Goal: Task Accomplishment & Management: Complete application form

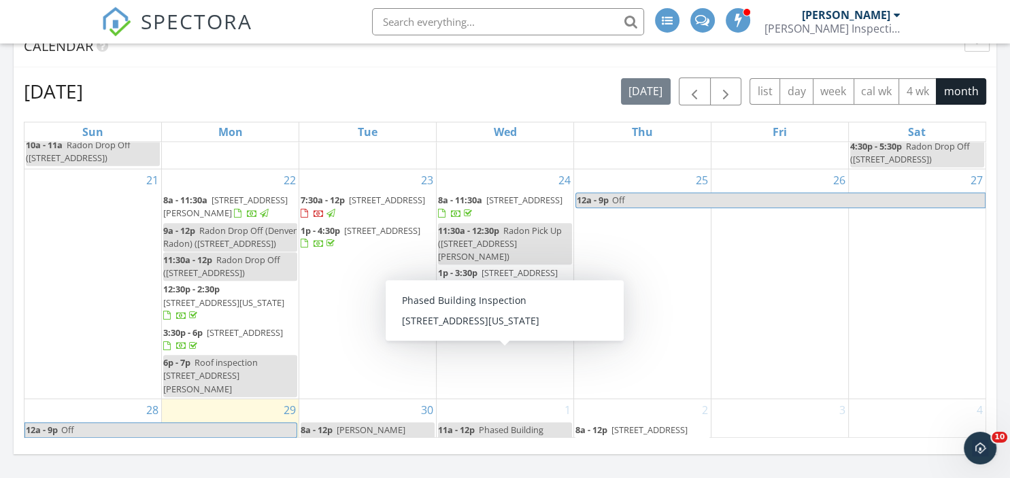
scroll to position [457, 0]
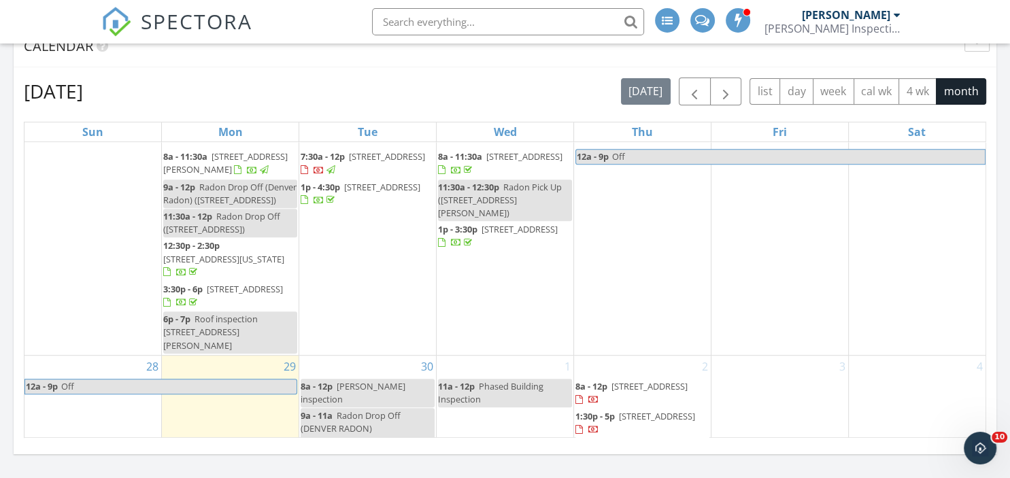
click at [679, 380] on span "8 Oakmont Ln, Littleton 80127" at bounding box center [650, 386] width 76 height 12
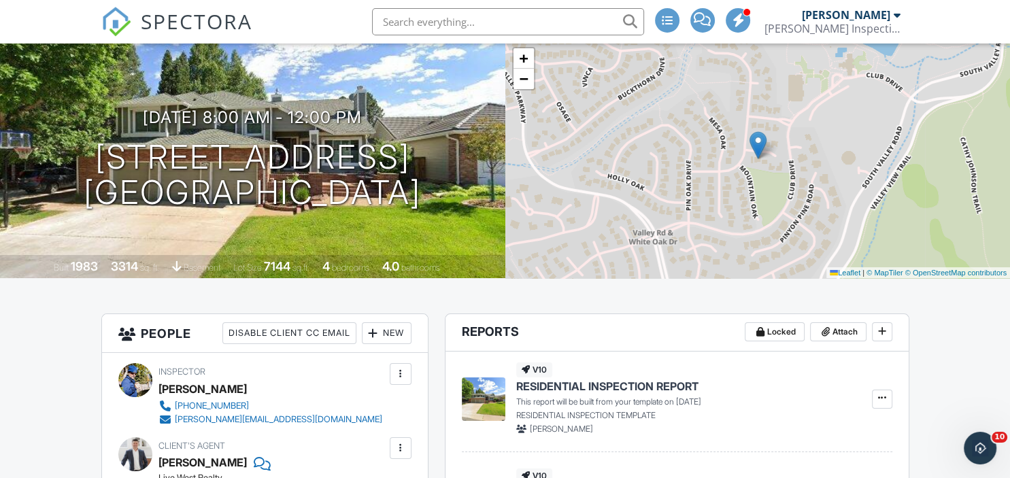
scroll to position [86, 0]
click at [395, 331] on div "New" at bounding box center [387, 333] width 50 height 22
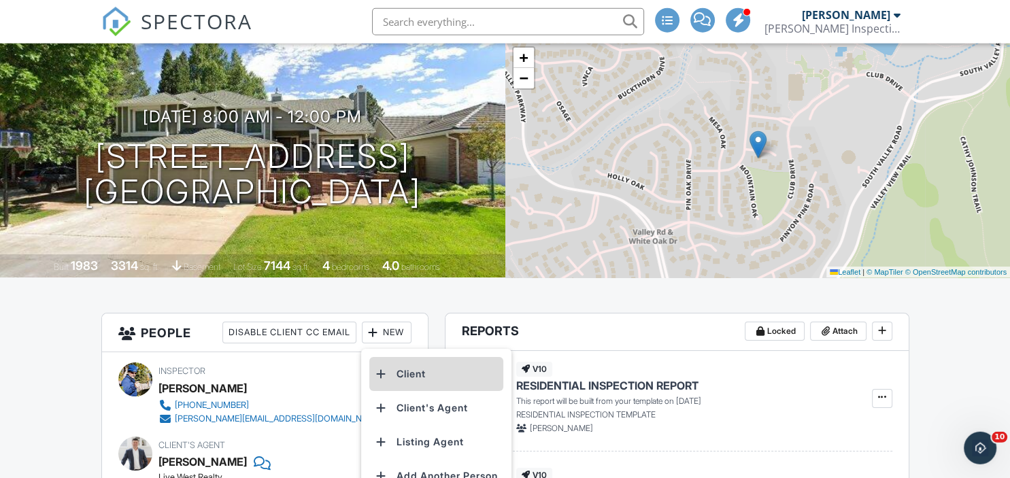
click at [406, 370] on li "Client" at bounding box center [436, 374] width 134 height 34
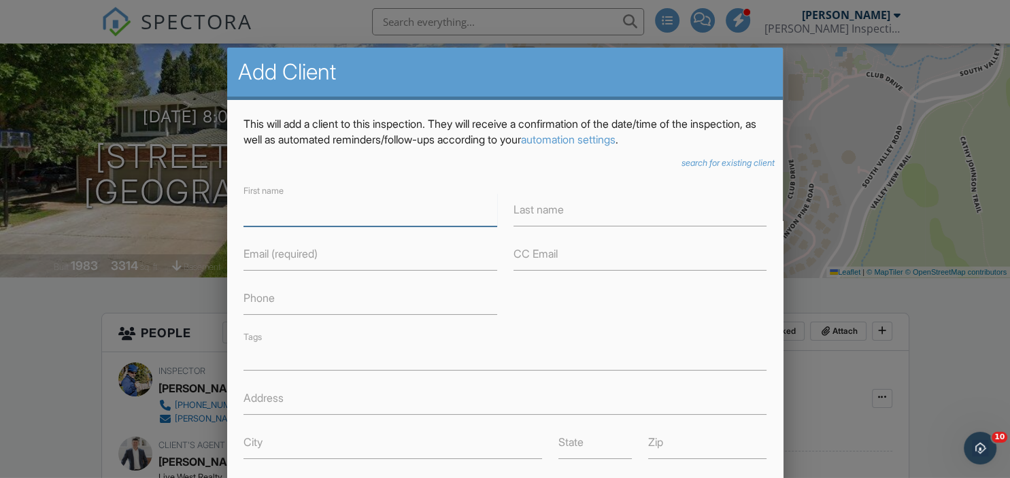
paste input "Douglas Hutchinson 303-408-3025 douglashutchinson@msn.com"
drag, startPoint x: 344, startPoint y: 214, endPoint x: 545, endPoint y: 230, distance: 202.1
click at [497, 227] on input "Douglas Hutchinson 303-408-3025 douglashutchinson@msn.com" at bounding box center [370, 209] width 253 height 33
type input "Douglas Hutchinson 303-408-3025"
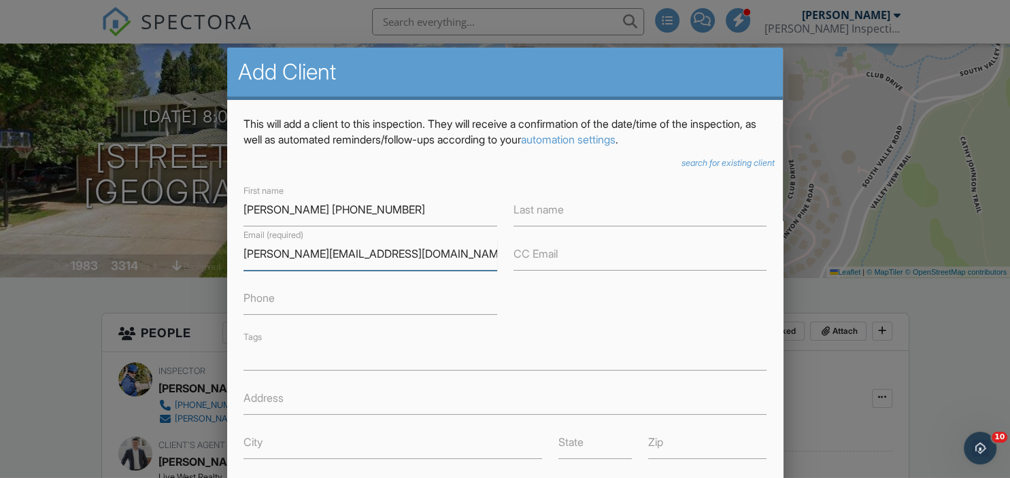
scroll to position [0, 0]
type input "[PERSON_NAME][EMAIL_ADDRESS][DOMAIN_NAME]"
drag, startPoint x: 352, startPoint y: 207, endPoint x: 442, endPoint y: 210, distance: 90.6
click at [442, 210] on input "Douglas Hutchinson 303-408-3025" at bounding box center [370, 209] width 253 height 33
type input "[PERSON_NAME]"
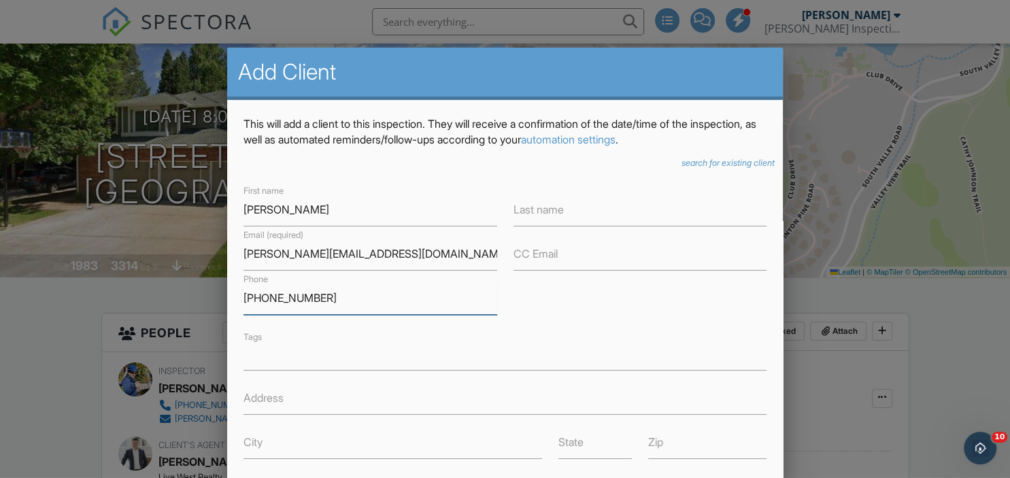
type input "[PHONE_NUMBER]"
drag, startPoint x: 313, startPoint y: 214, endPoint x: 378, endPoint y: 218, distance: 65.5
click at [378, 218] on input "[PERSON_NAME]" at bounding box center [370, 209] width 253 height 33
type input "[PERSON_NAME]"
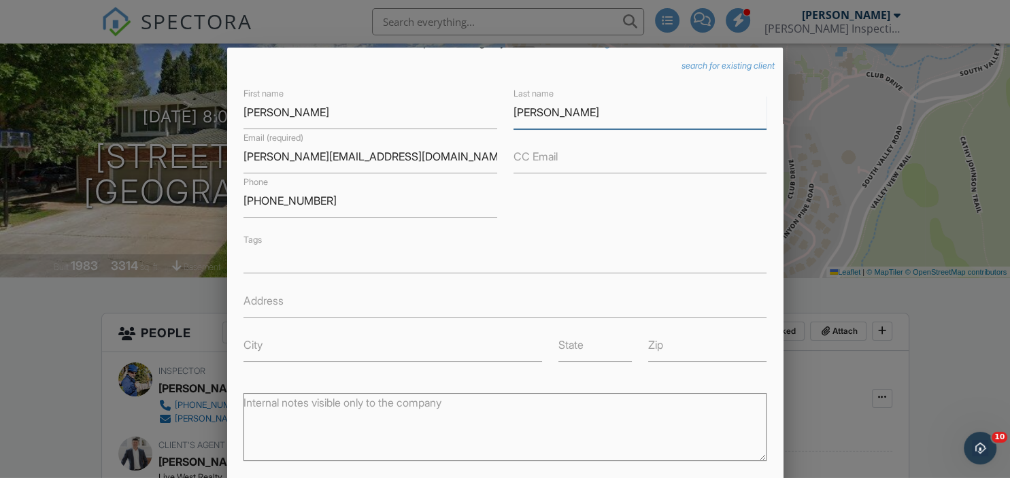
scroll to position [231, 0]
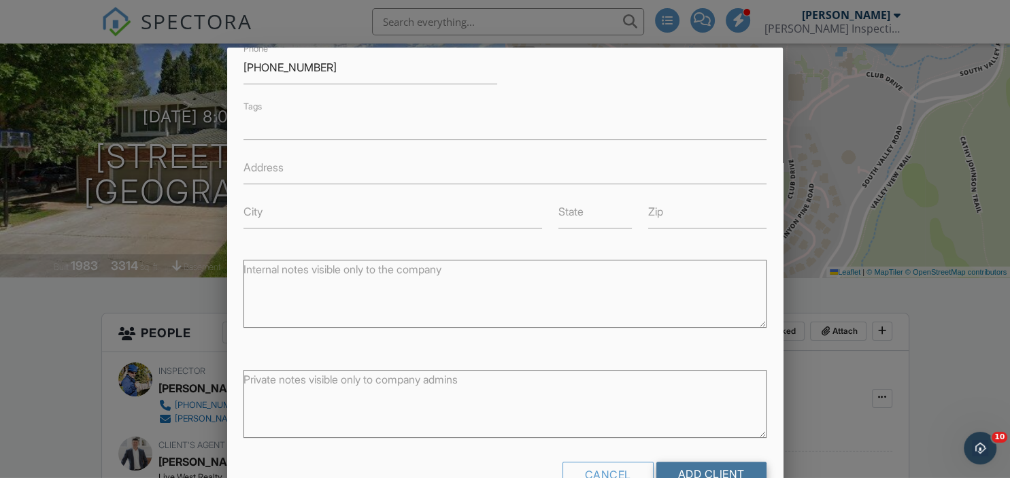
type input "[PERSON_NAME]"
click at [728, 469] on input "Add Client" at bounding box center [712, 474] width 110 height 24
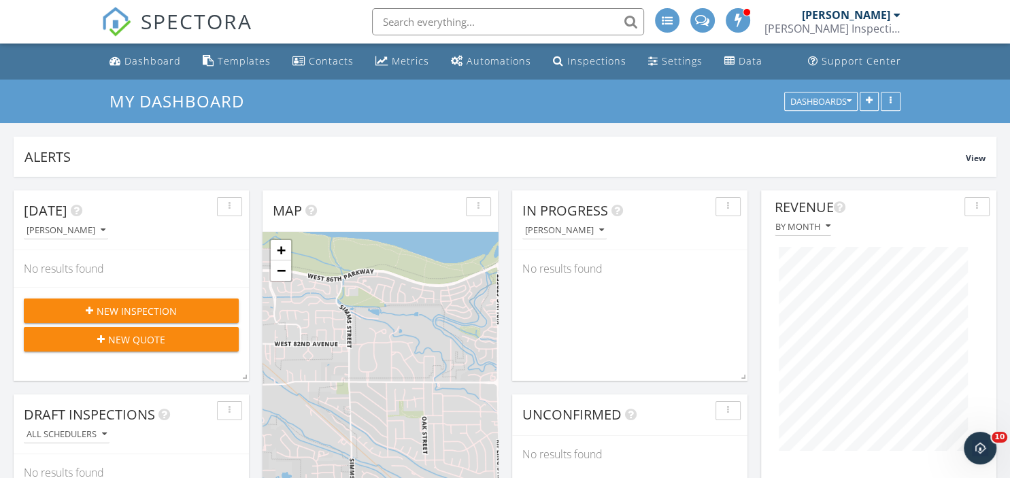
click at [518, 30] on input "text" at bounding box center [508, 21] width 272 height 27
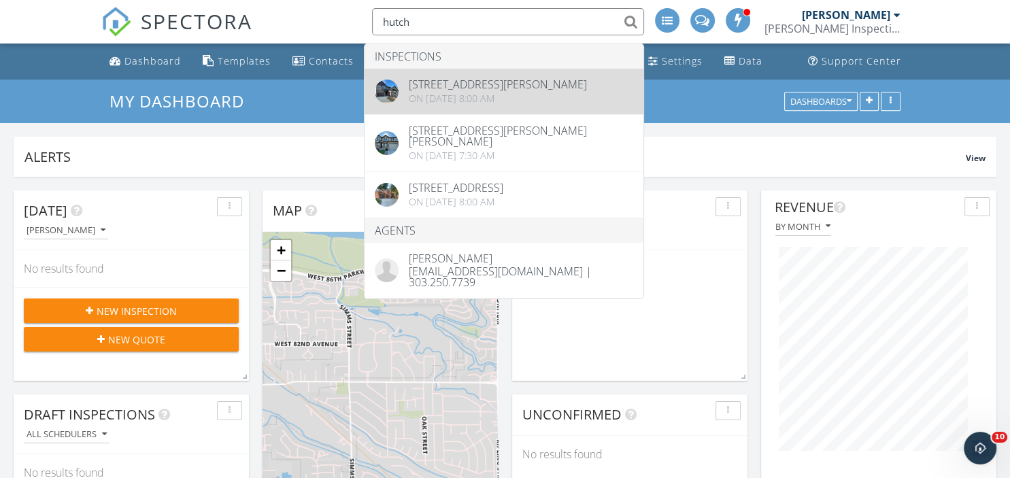
type input "hutch"
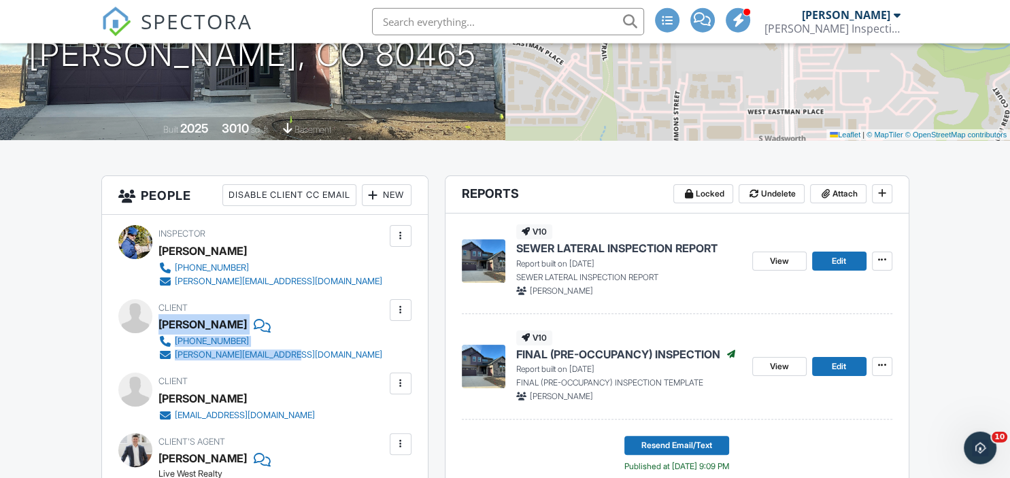
drag, startPoint x: 159, startPoint y: 326, endPoint x: 309, endPoint y: 355, distance: 152.5
click at [309, 355] on div "Client Douglas Hutchinson 303-408-3025 douglashutchinson@msn.com" at bounding box center [303, 330] width 289 height 63
copy div "Douglas Hutchinson 303-408-3025 douglashutchinson@msn.com"
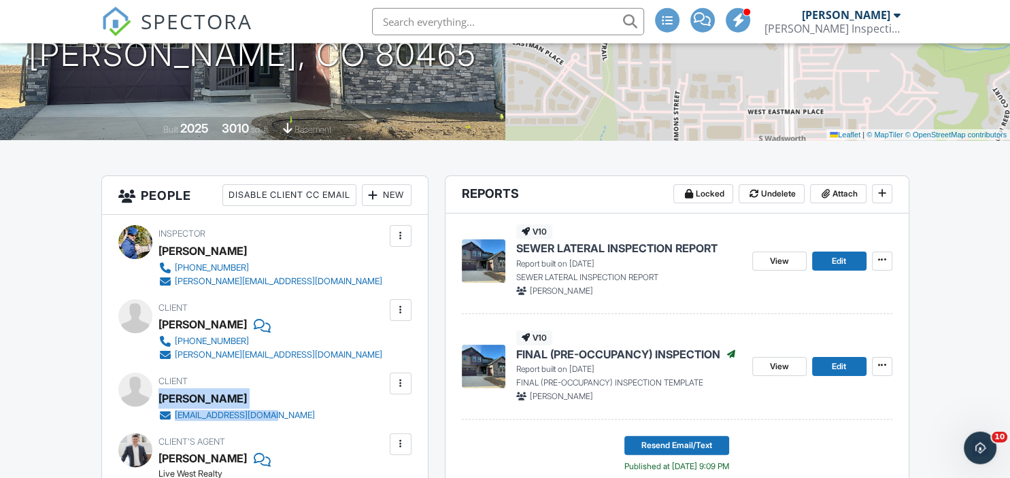
drag, startPoint x: 162, startPoint y: 399, endPoint x: 285, endPoint y: 417, distance: 124.5
click at [285, 417] on div "Client Andrea Pratt Hutchinson pratta512@outlook.com" at bounding box center [270, 397] width 222 height 49
copy div "Andrea Pratt Hutchinson pratta512@outlook.com"
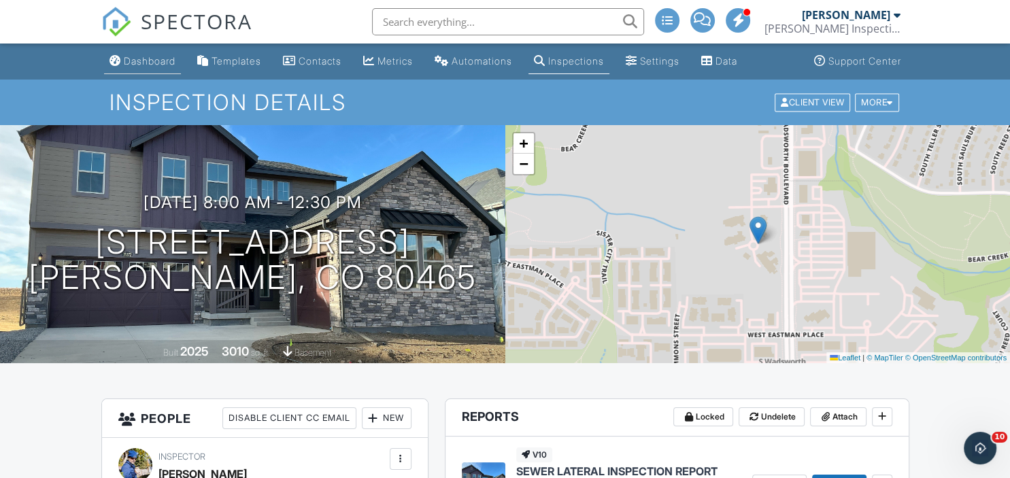
click at [152, 63] on div "Dashboard" at bounding box center [150, 61] width 52 height 12
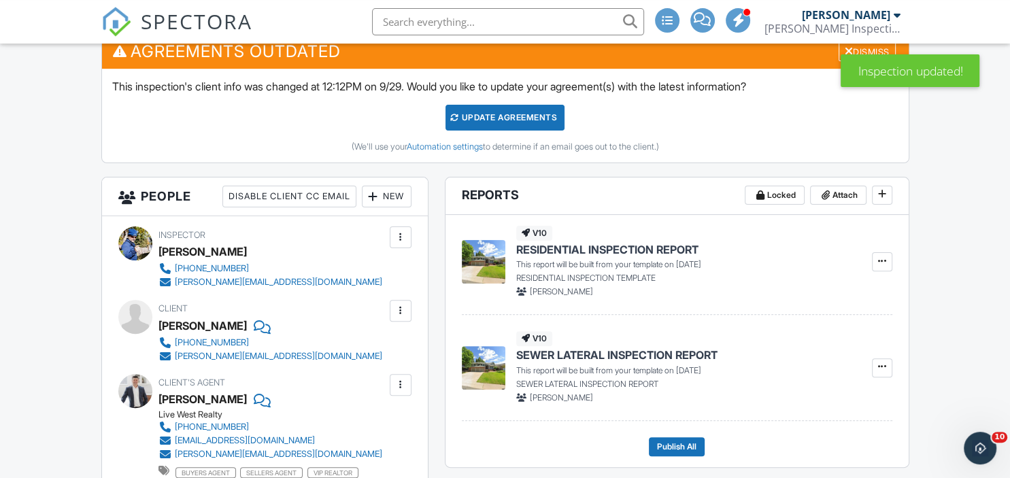
click at [382, 188] on div "New" at bounding box center [387, 197] width 50 height 22
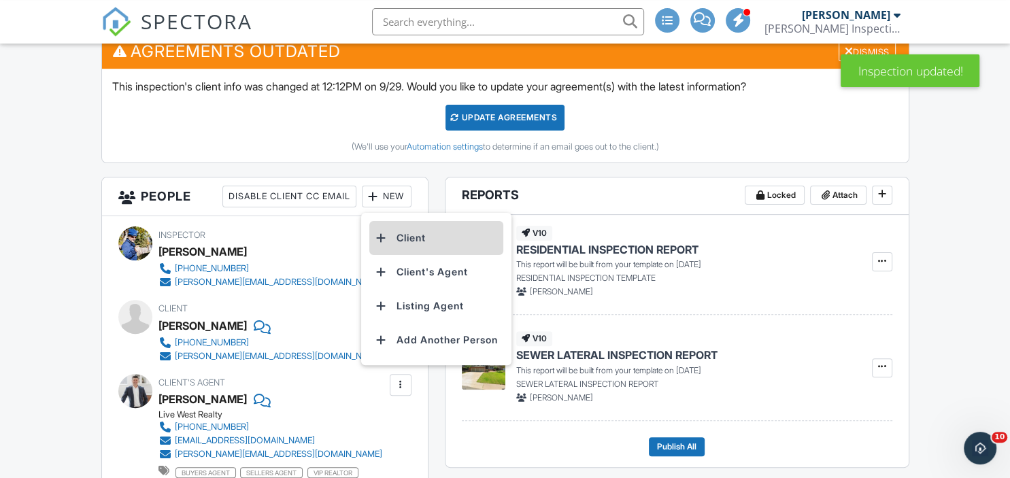
click at [420, 240] on li "Client" at bounding box center [436, 238] width 134 height 34
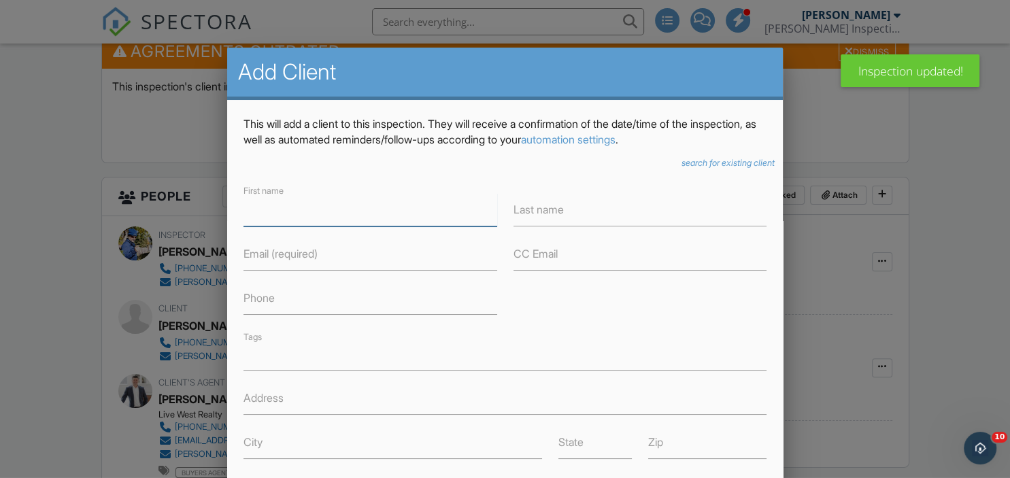
paste input "Andrea Pratt Hutchinson pratta512@outlook.com"
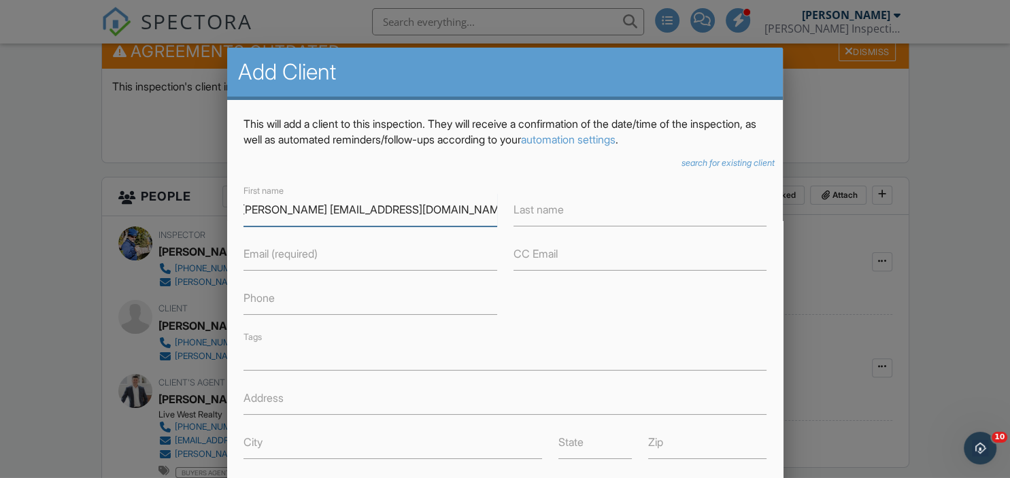
drag, startPoint x: 312, startPoint y: 215, endPoint x: 536, endPoint y: 233, distance: 223.9
click at [497, 227] on input "Andrea Pratt Hutchinson pratta512@outlook.com" at bounding box center [370, 209] width 253 height 33
type input "Andrea Pratt"
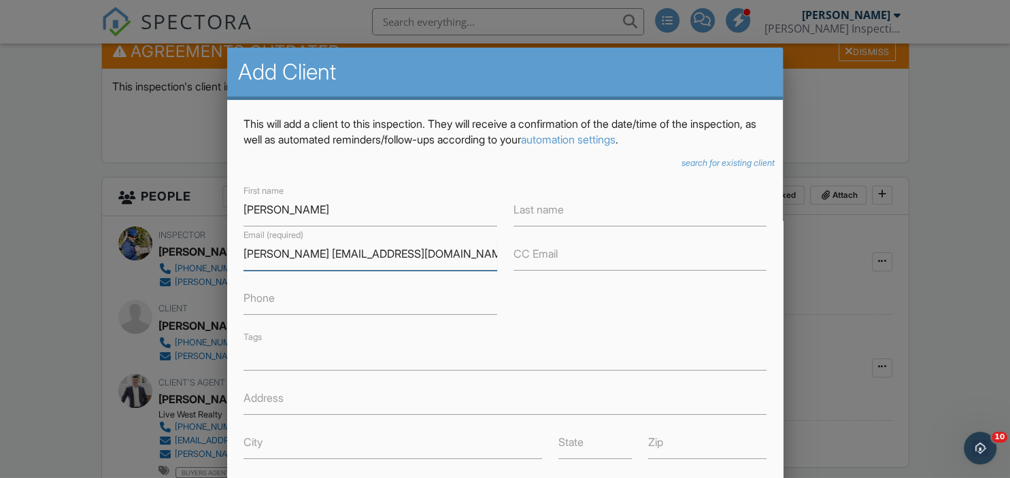
scroll to position [0, 0]
drag, startPoint x: 301, startPoint y: 254, endPoint x: 231, endPoint y: 263, distance: 71.2
click at [244, 263] on input "Hutchinson pratta512@outlook.com" at bounding box center [370, 253] width 253 height 33
type input "[EMAIL_ADDRESS][DOMAIN_NAME]"
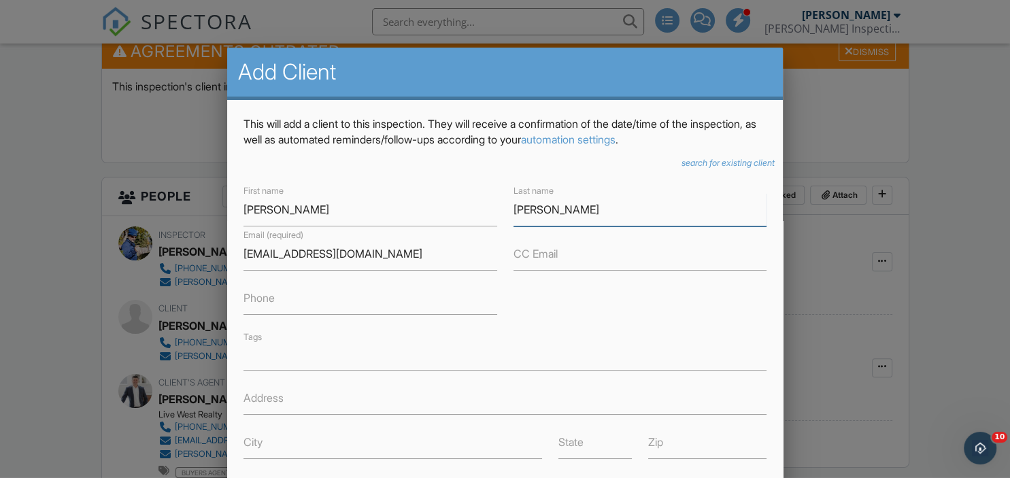
type input "[PERSON_NAME]"
drag, startPoint x: 282, startPoint y: 206, endPoint x: 327, endPoint y: 214, distance: 45.5
click at [327, 214] on input "Andrea Pratt" at bounding box center [370, 209] width 253 height 33
type input "[PERSON_NAME]"
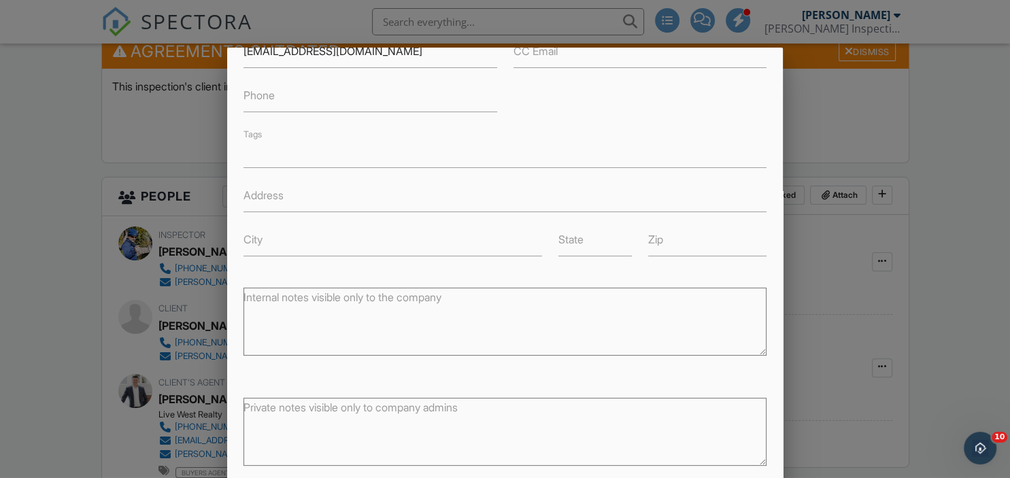
scroll to position [231, 0]
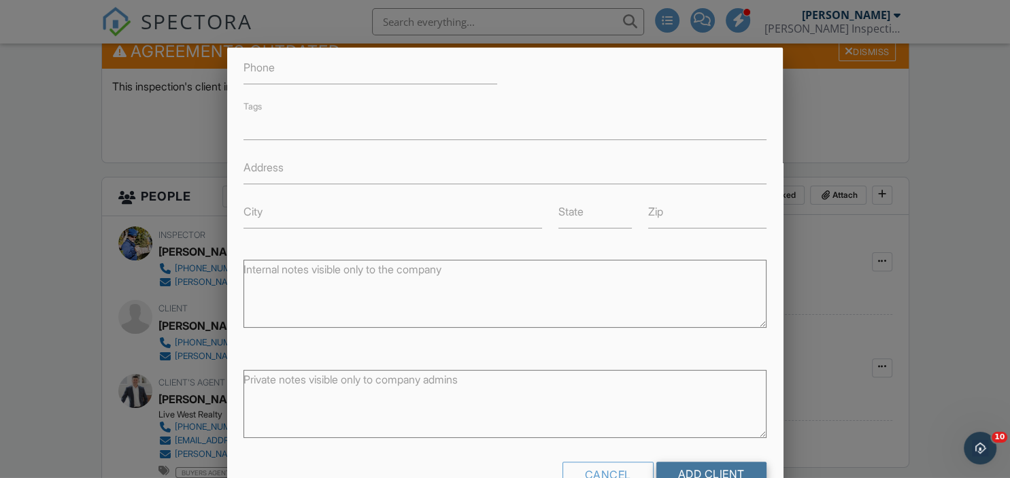
type input "[PERSON_NAME] [PERSON_NAME]"
click at [721, 463] on input "Add Client" at bounding box center [712, 474] width 110 height 24
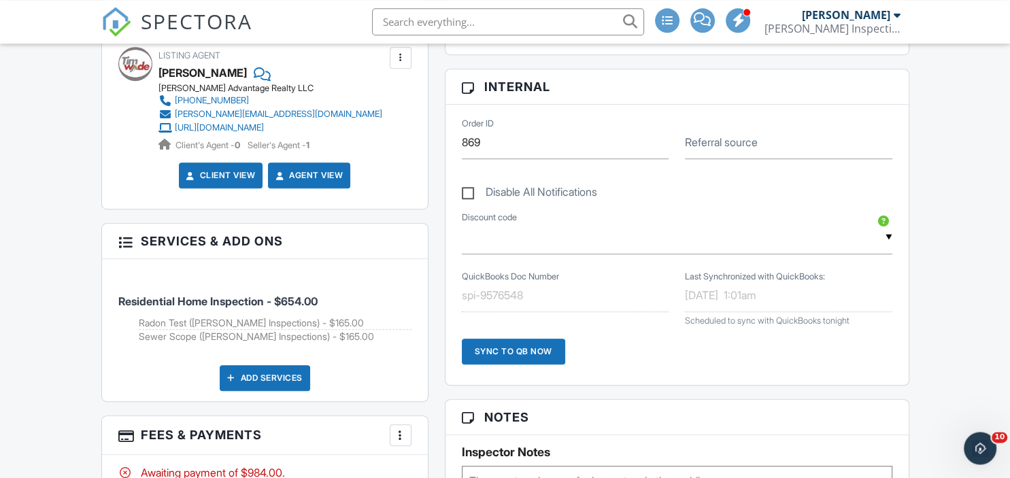
scroll to position [971, 0]
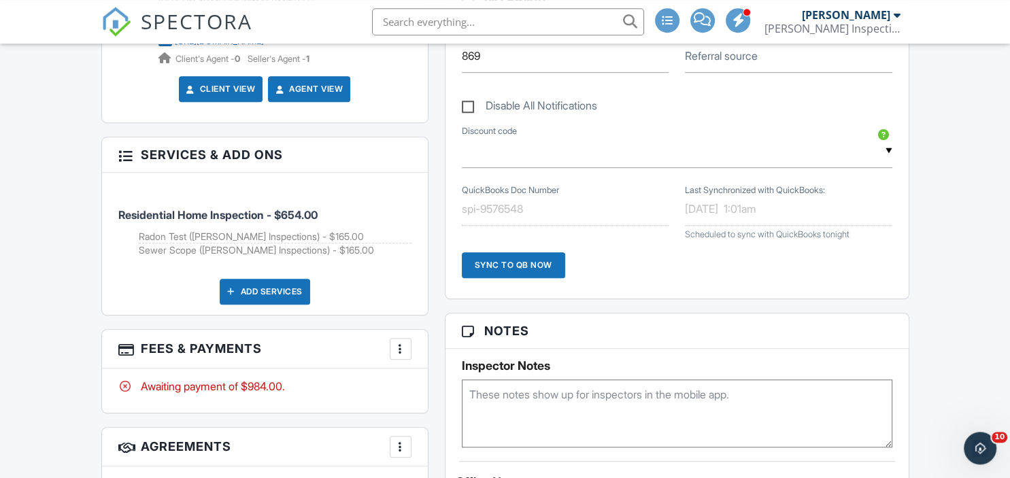
click at [405, 348] on div at bounding box center [401, 349] width 14 height 14
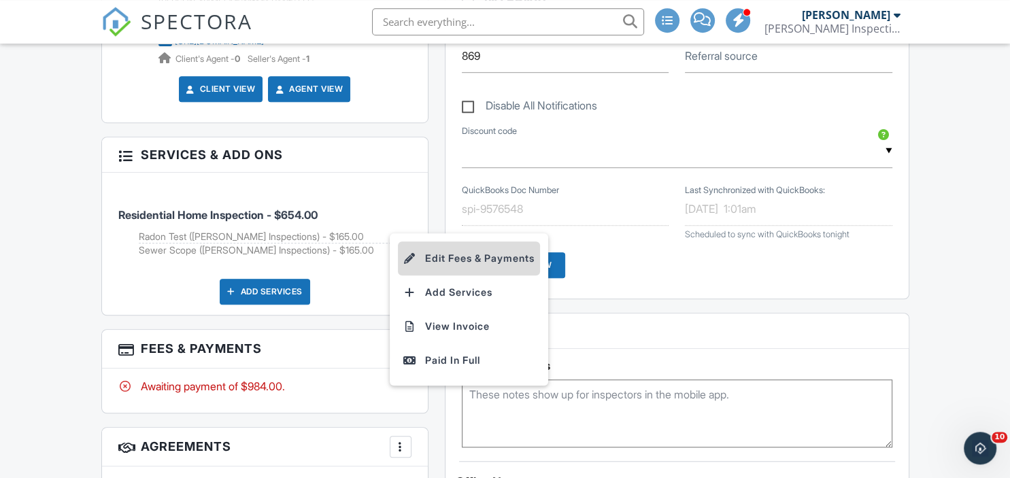
click at [469, 257] on li "Edit Fees & Payments" at bounding box center [469, 259] width 142 height 34
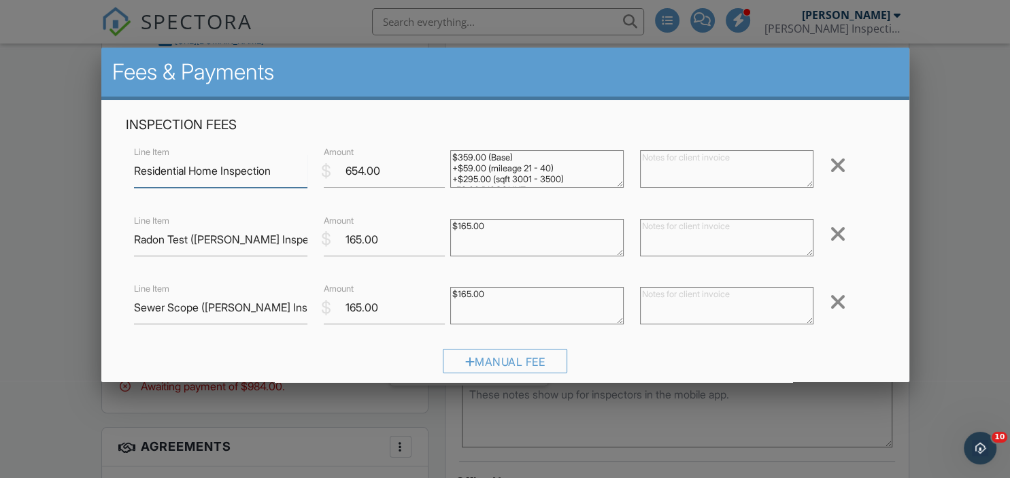
scroll to position [308, 0]
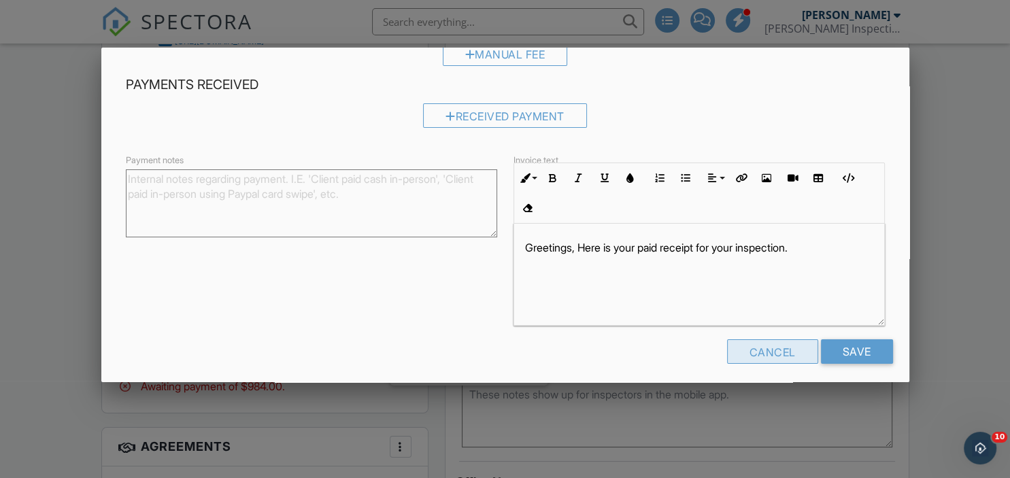
click at [763, 348] on div "Cancel" at bounding box center [772, 352] width 91 height 24
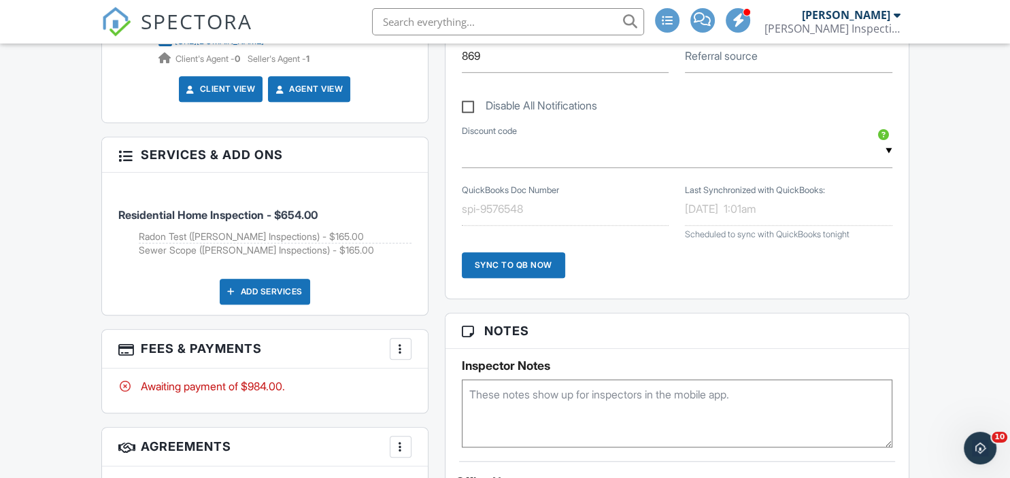
scroll to position [948, 0]
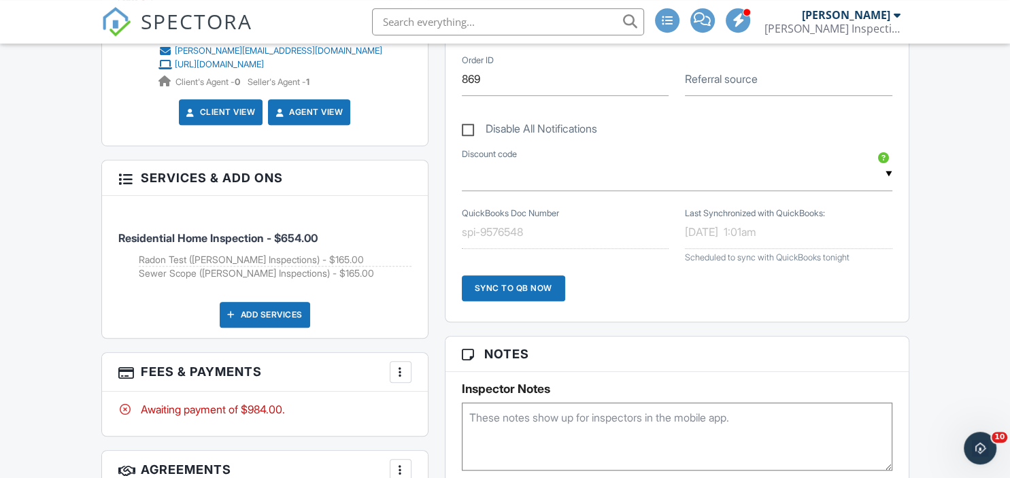
click at [261, 308] on div "Add Services" at bounding box center [265, 315] width 90 height 26
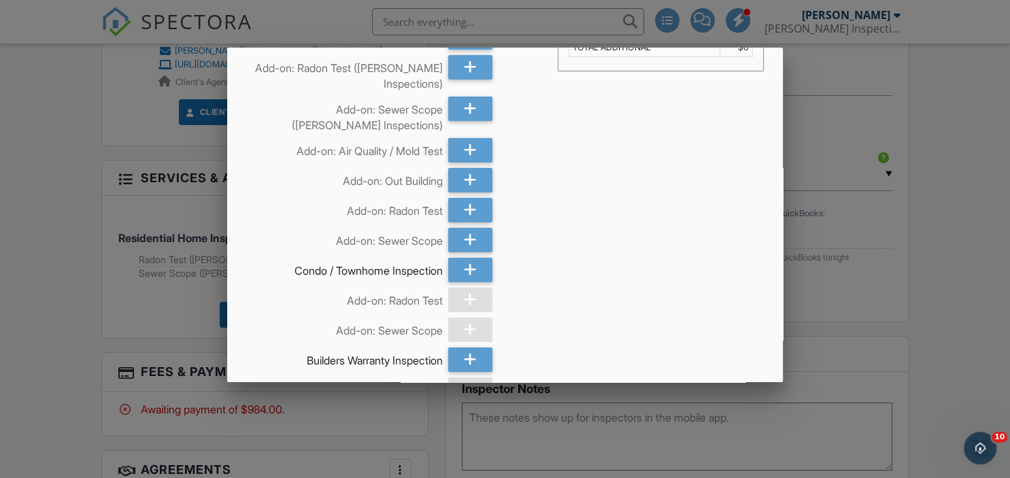
scroll to position [0, 0]
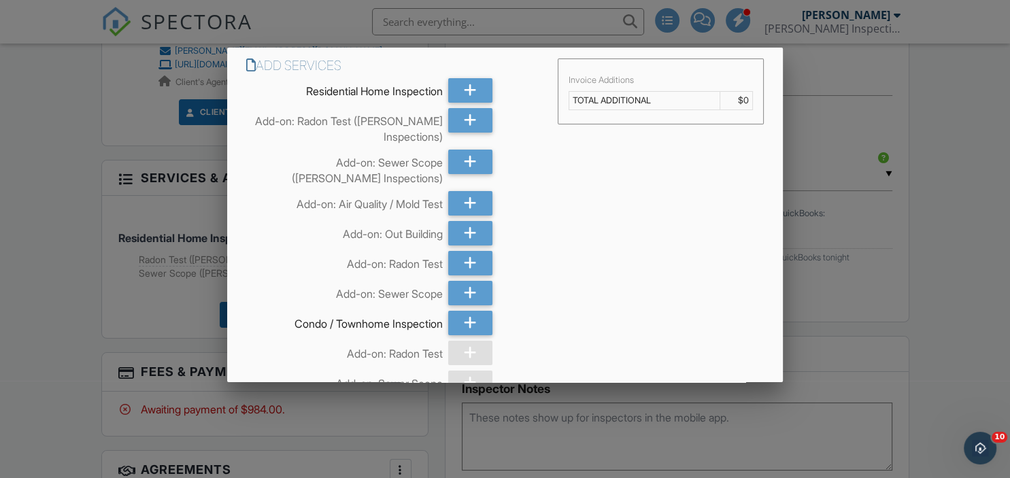
click at [823, 336] on div at bounding box center [505, 231] width 1010 height 598
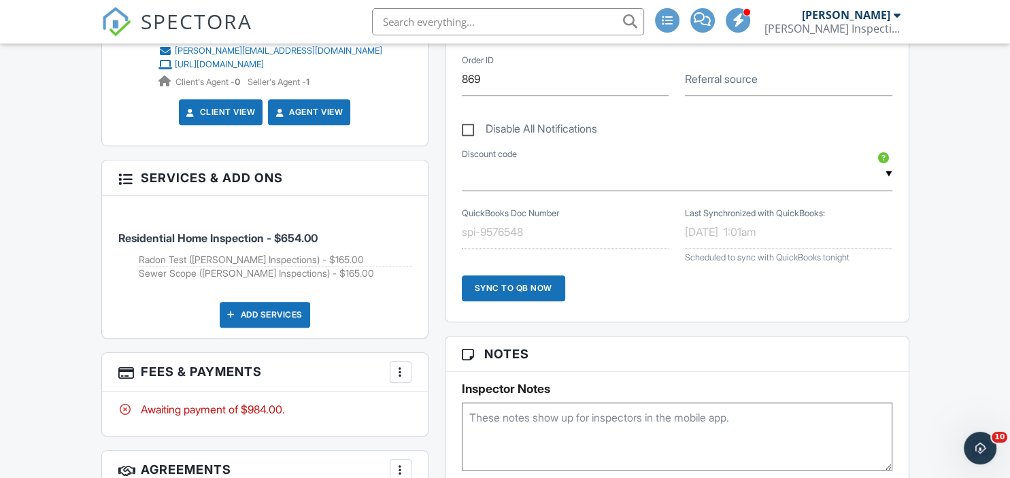
click at [823, 337] on h3 "Notes" at bounding box center [677, 354] width 463 height 35
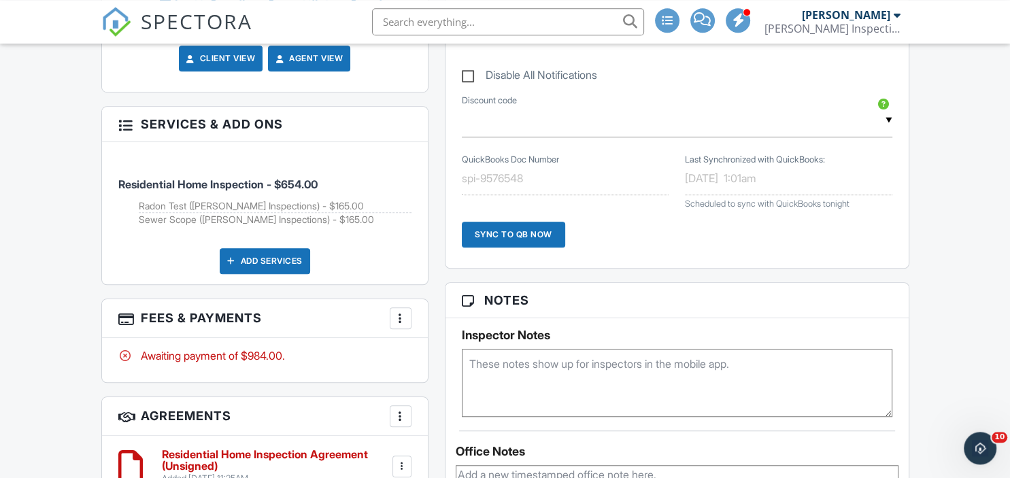
scroll to position [1004, 0]
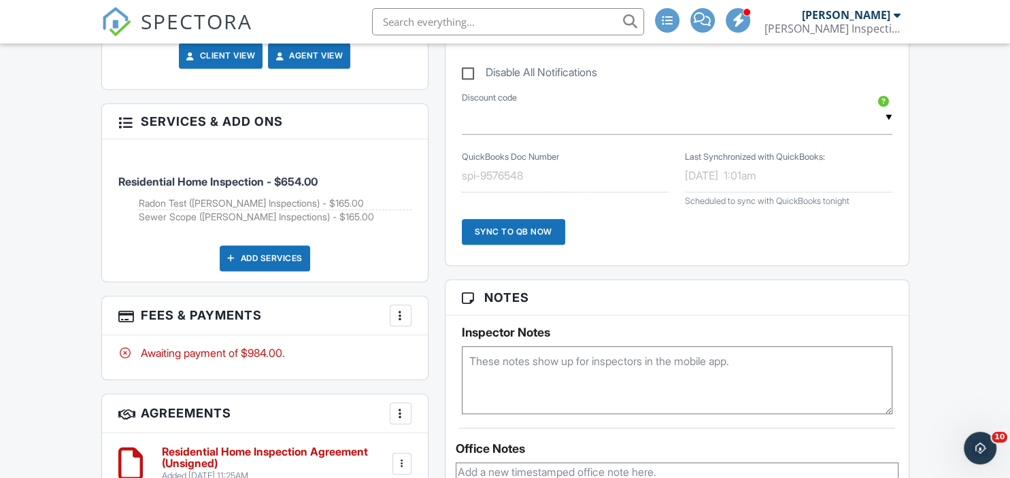
click at [331, 329] on h3 "Fees & Payments More Edit Fees & Payments Add Services View Invoice Paid In Full" at bounding box center [265, 316] width 326 height 39
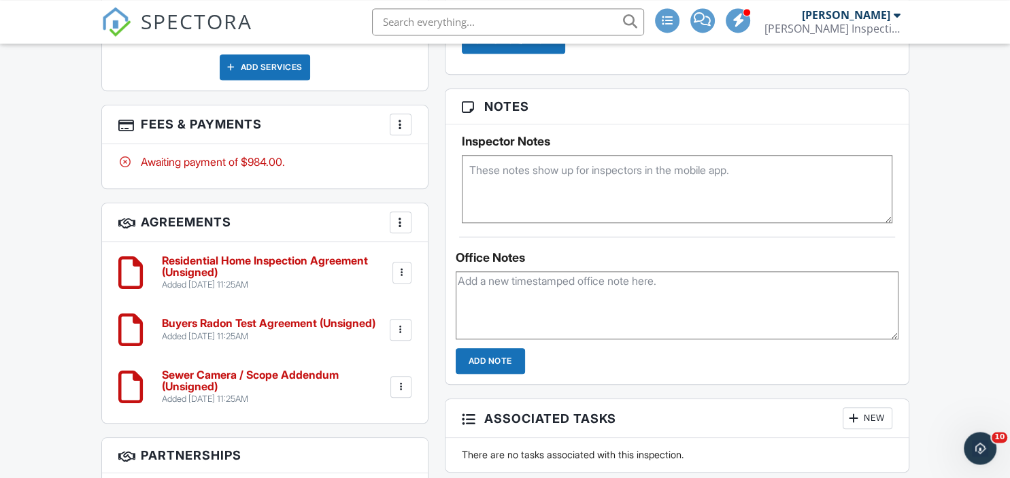
scroll to position [1195, 0]
click at [391, 129] on div "More" at bounding box center [401, 125] width 22 height 22
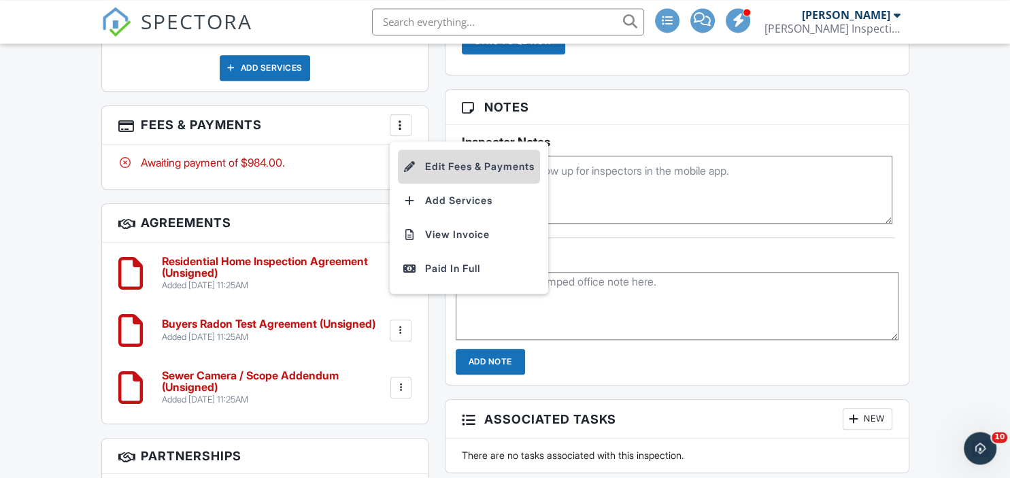
click at [456, 166] on li "Edit Fees & Payments" at bounding box center [469, 167] width 142 height 34
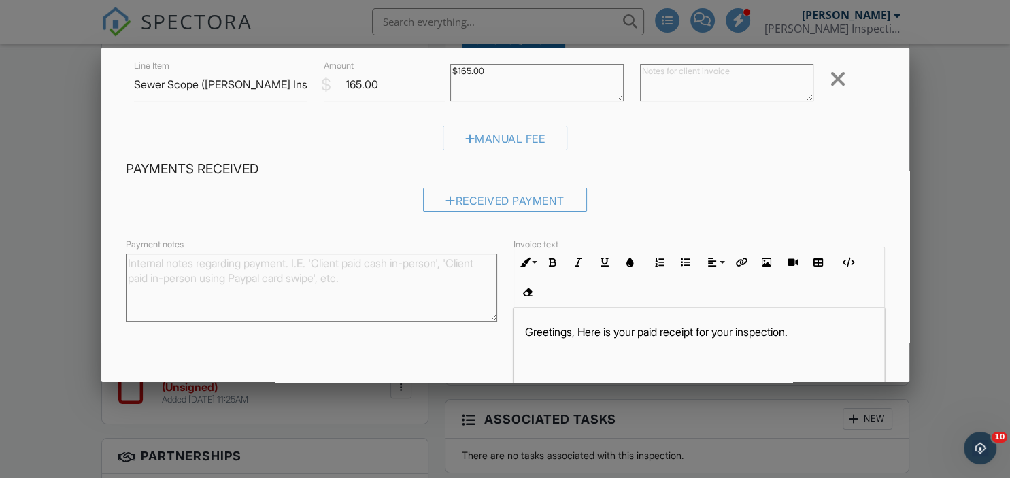
scroll to position [308, 0]
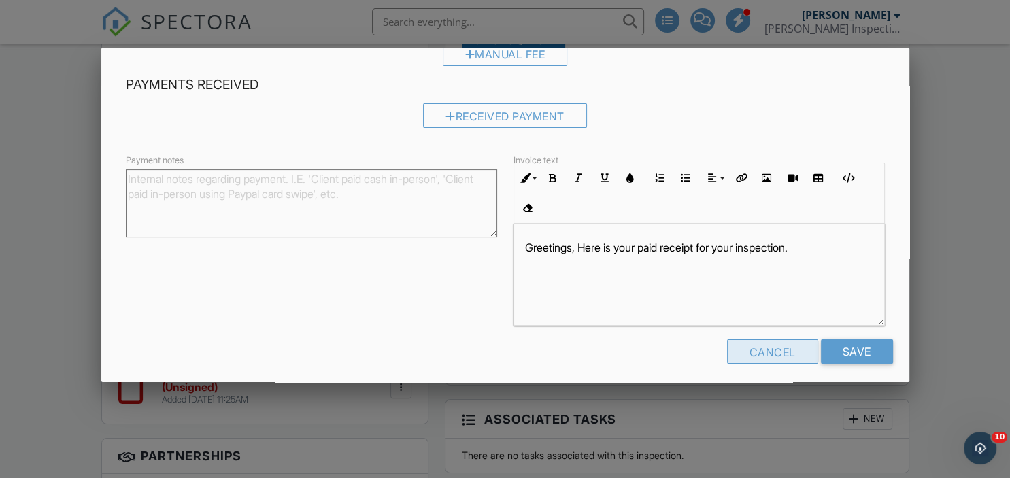
click at [758, 345] on div "Cancel" at bounding box center [772, 352] width 91 height 24
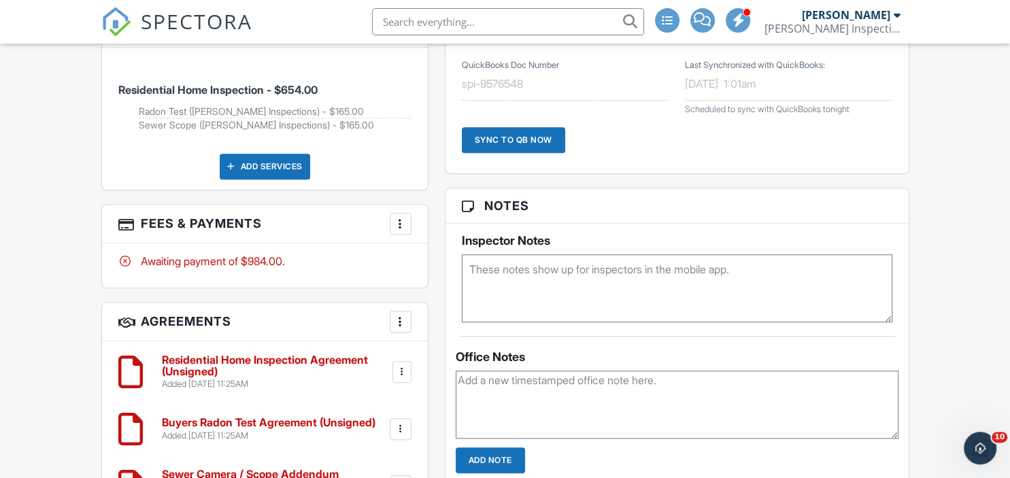
scroll to position [985, 0]
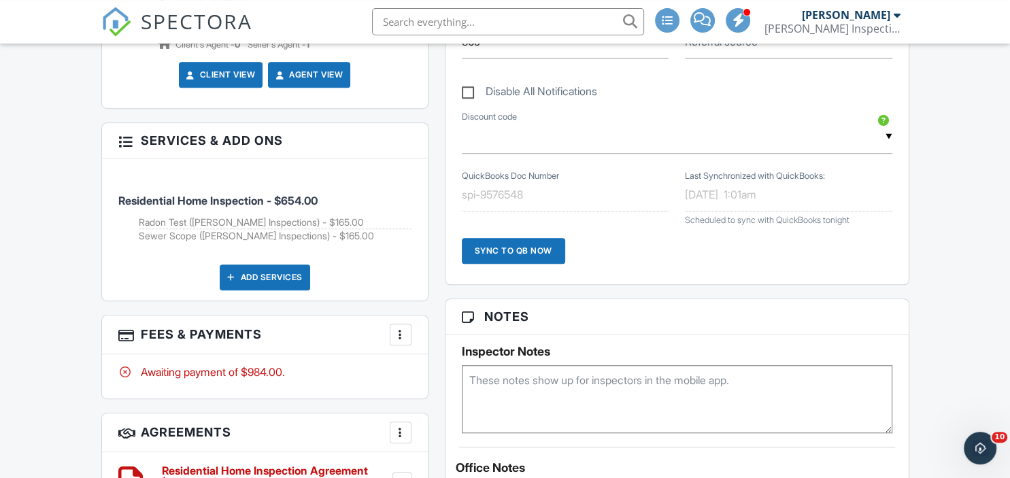
click at [403, 328] on div at bounding box center [401, 335] width 14 height 14
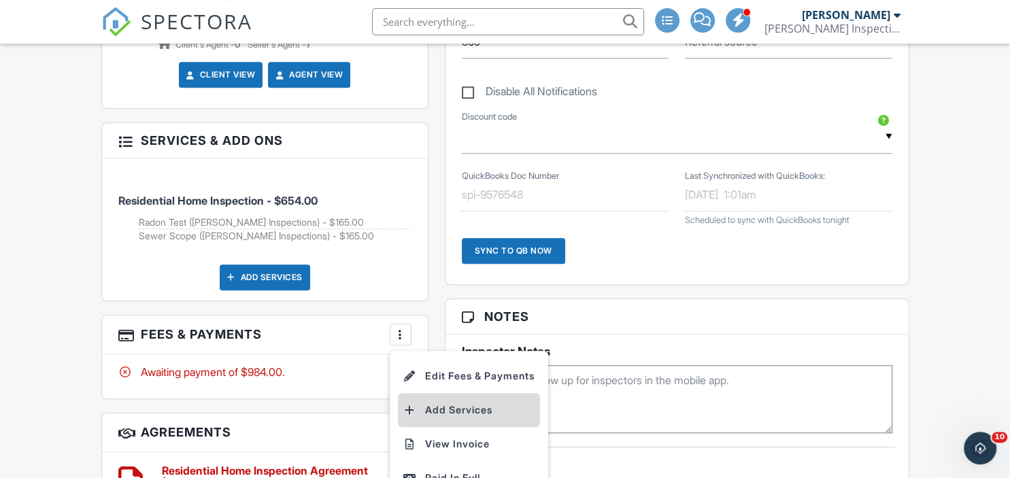
click at [448, 415] on li "Add Services" at bounding box center [469, 410] width 142 height 34
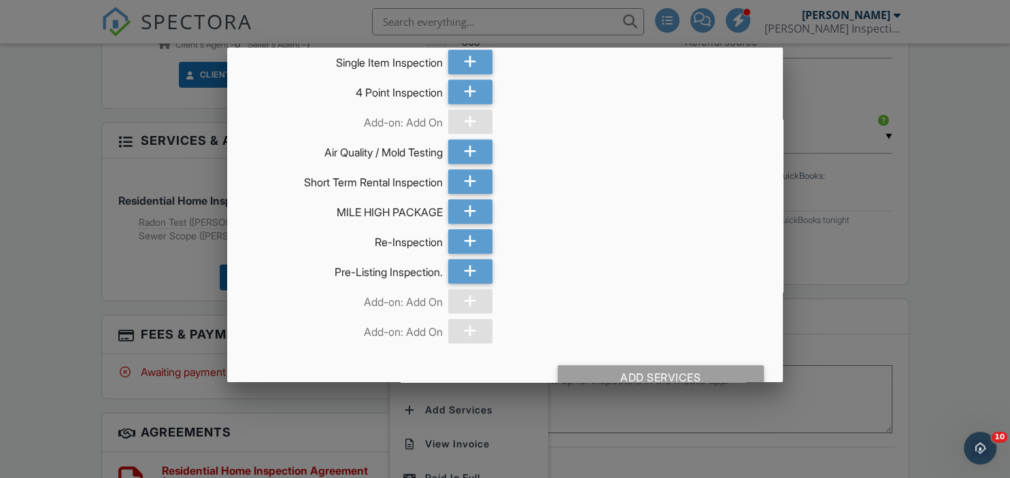
scroll to position [966, 0]
click at [474, 213] on icon at bounding box center [470, 211] width 13 height 24
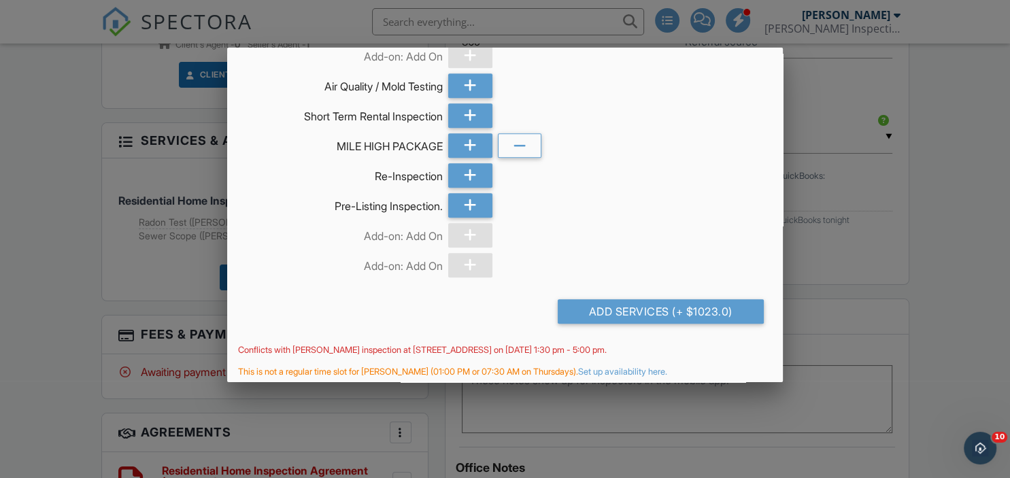
scroll to position [1037, 0]
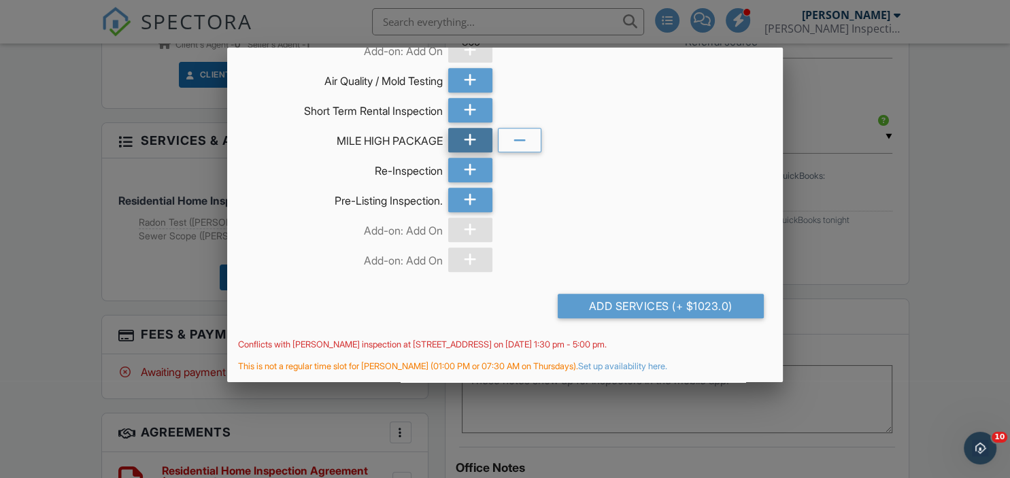
click at [461, 139] on div at bounding box center [470, 140] width 44 height 24
click at [519, 143] on icon at bounding box center [519, 141] width 13 height 24
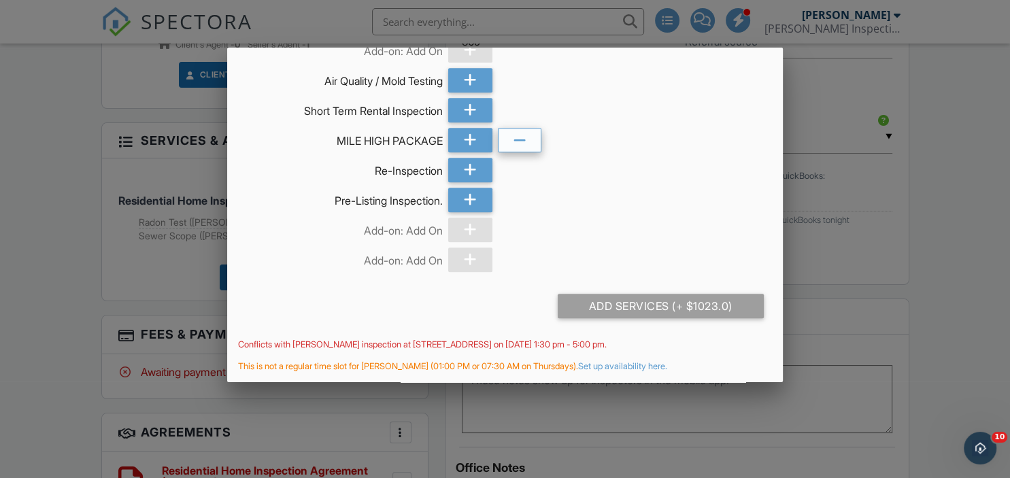
click at [519, 143] on icon at bounding box center [519, 141] width 13 height 24
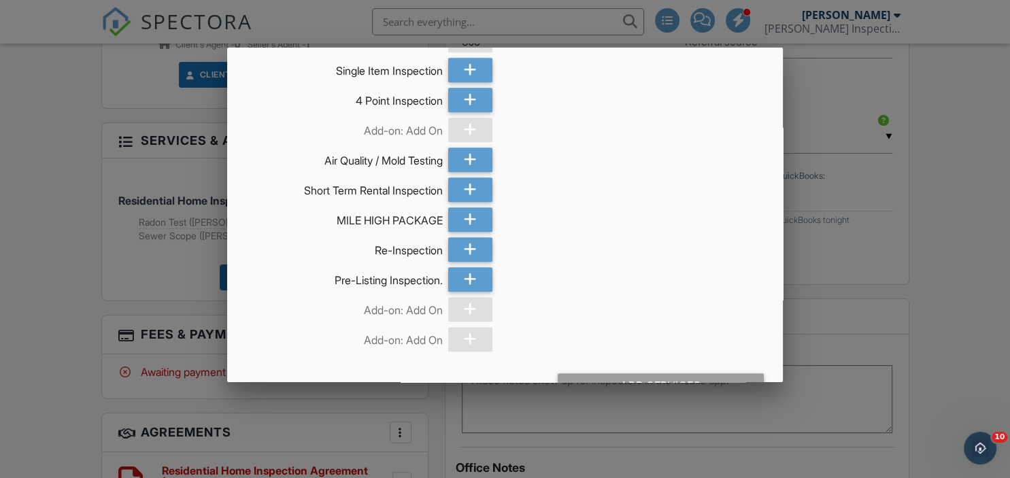
scroll to position [1015, 0]
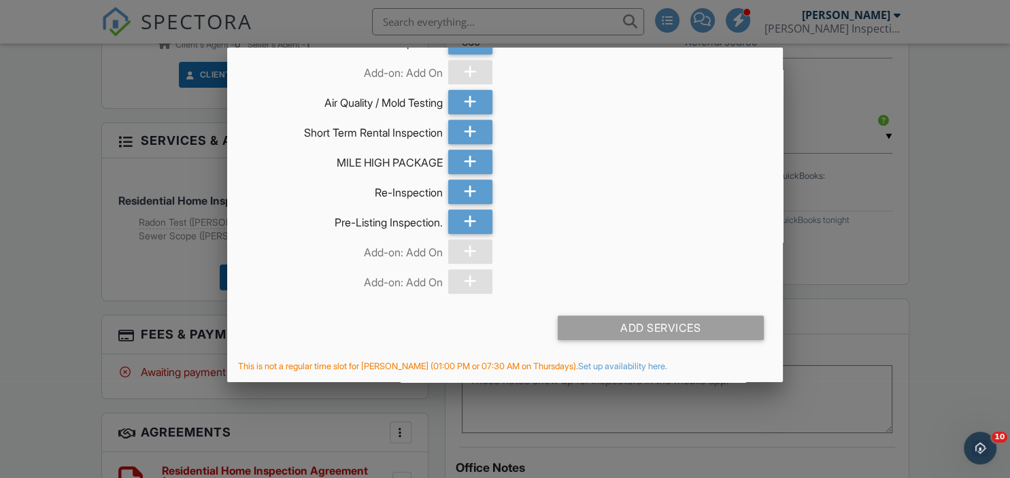
click at [859, 276] on div at bounding box center [505, 231] width 1010 height 598
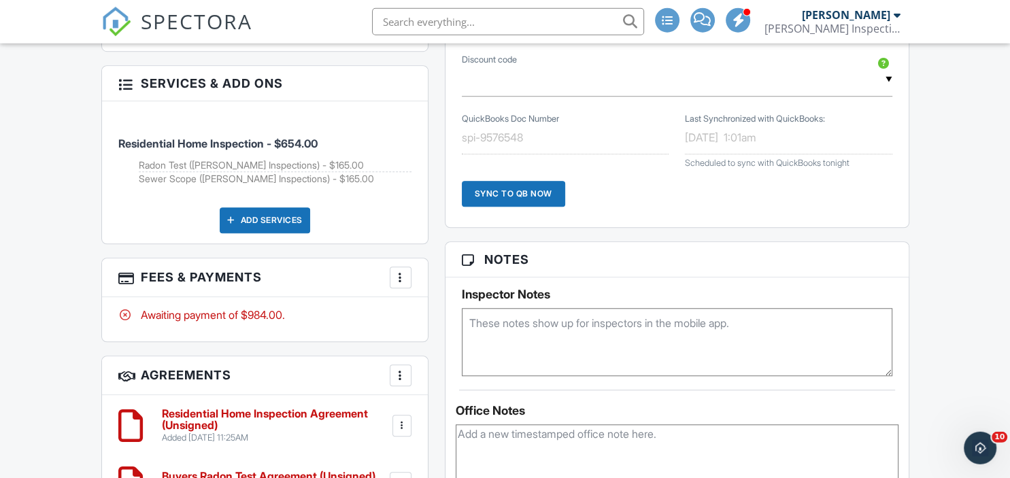
scroll to position [1043, 0]
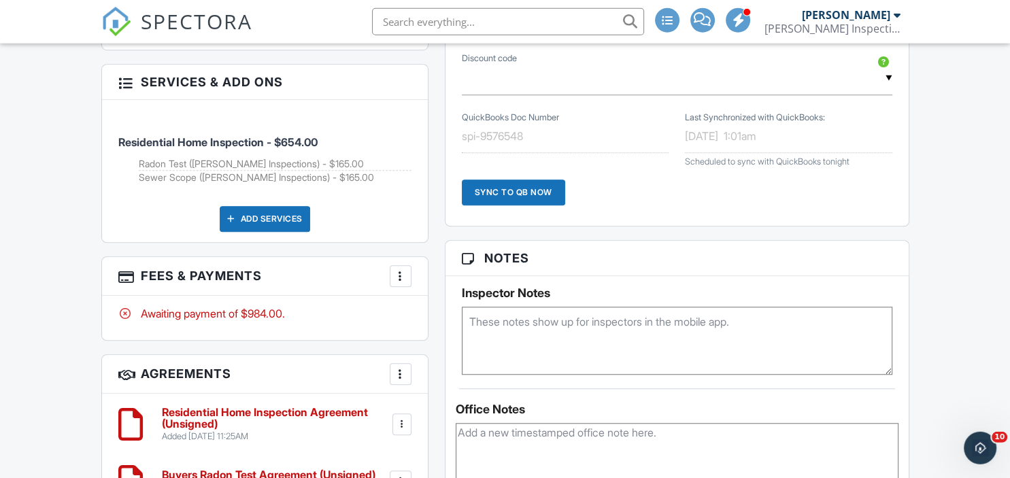
click at [400, 288] on h3 "Fees & Payments More Edit Fees & Payments Add Services View Invoice Paid In Full" at bounding box center [265, 277] width 326 height 39
click at [399, 282] on div "More" at bounding box center [401, 277] width 22 height 22
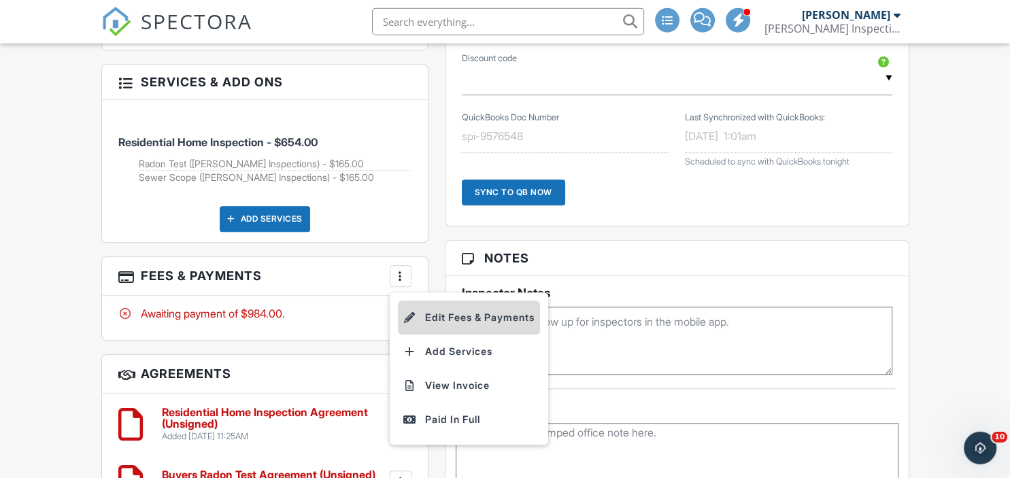
click at [460, 318] on li "Edit Fees & Payments" at bounding box center [469, 318] width 142 height 34
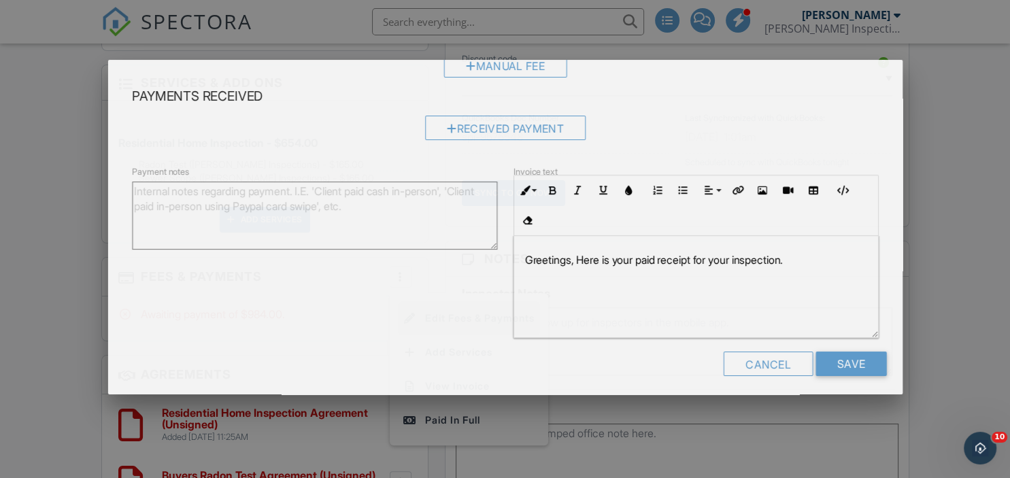
scroll to position [0, 0]
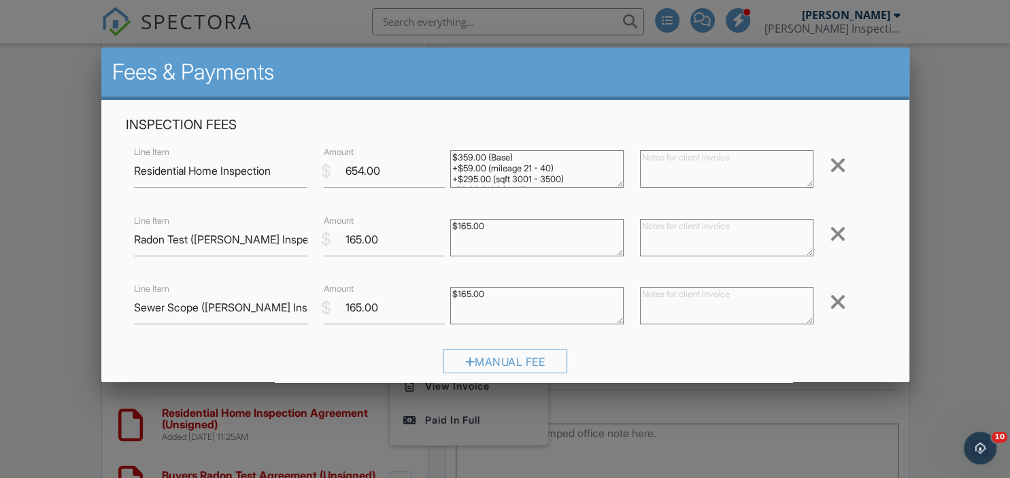
click at [837, 157] on div at bounding box center [838, 165] width 16 height 22
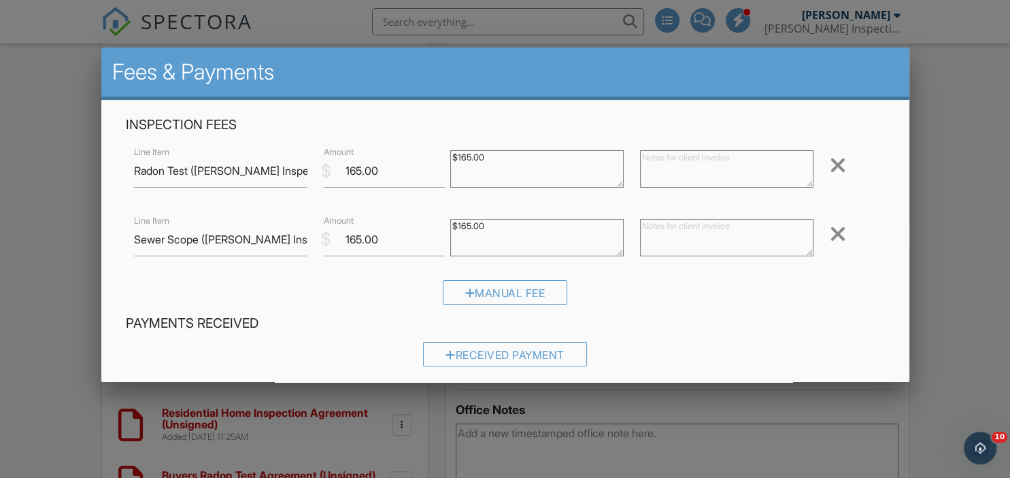
click at [836, 229] on div at bounding box center [838, 234] width 16 height 22
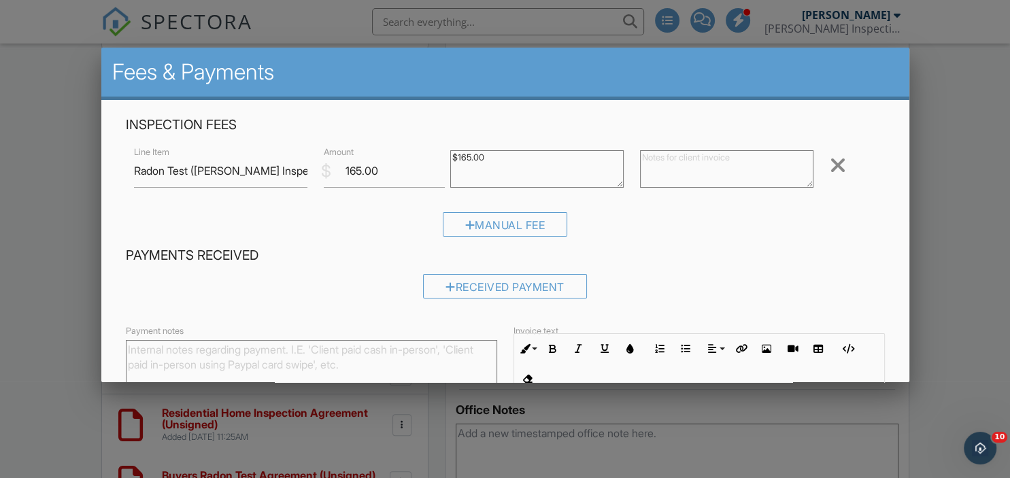
click at [838, 167] on div at bounding box center [838, 165] width 16 height 22
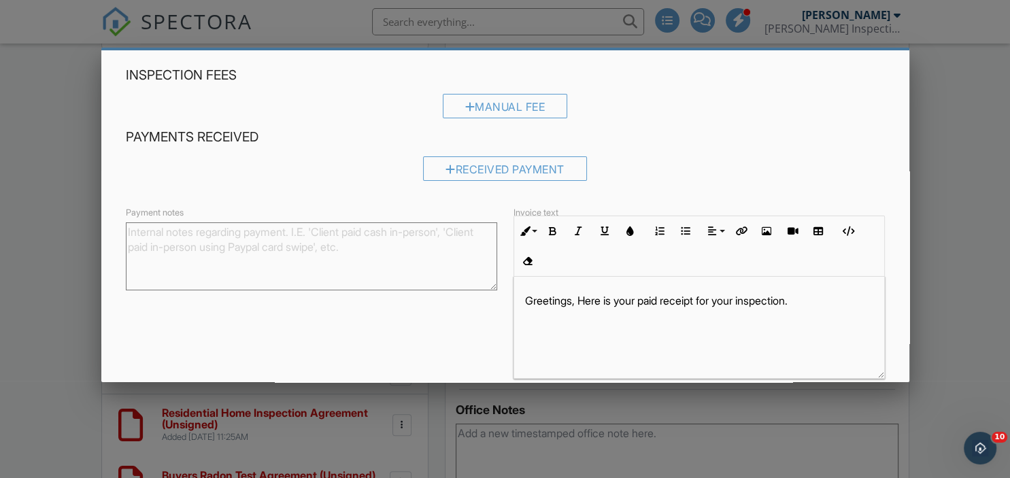
scroll to position [110, 0]
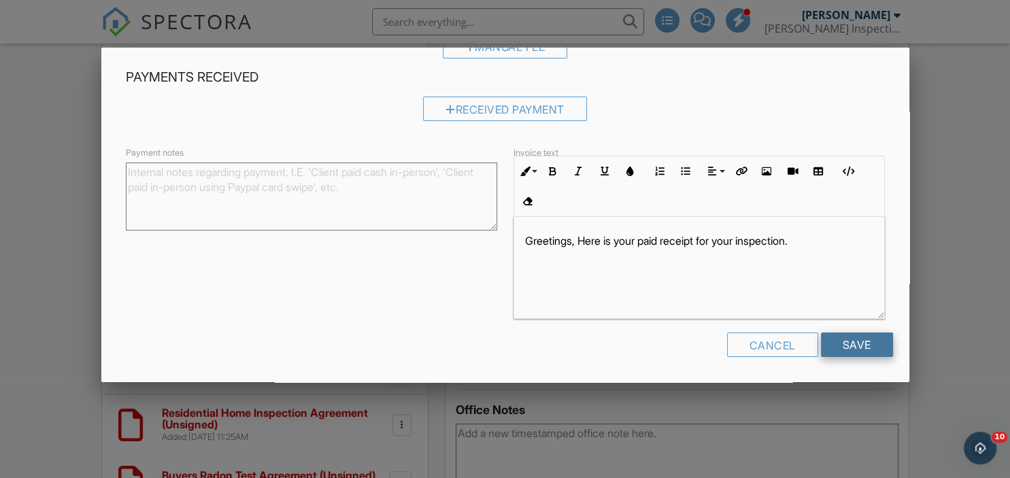
click at [861, 333] on input "Save" at bounding box center [857, 345] width 72 height 24
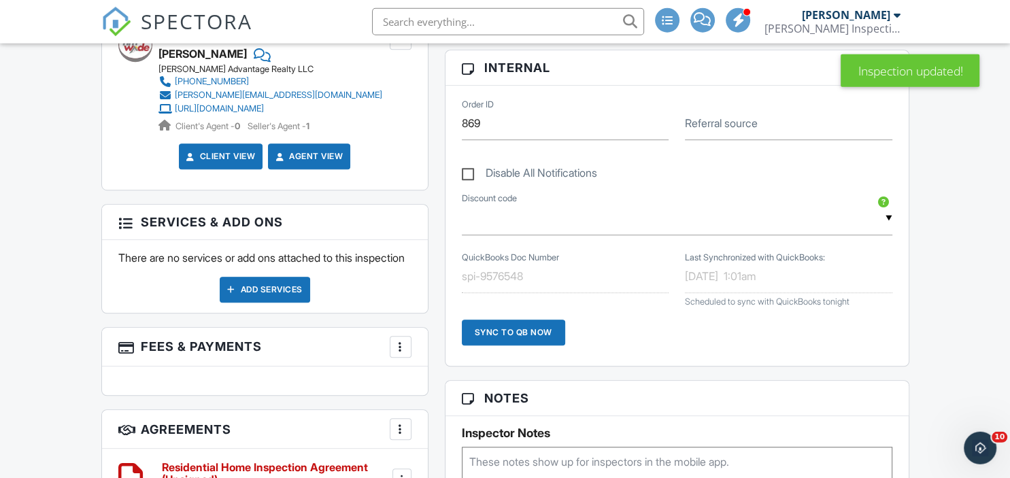
scroll to position [899, 0]
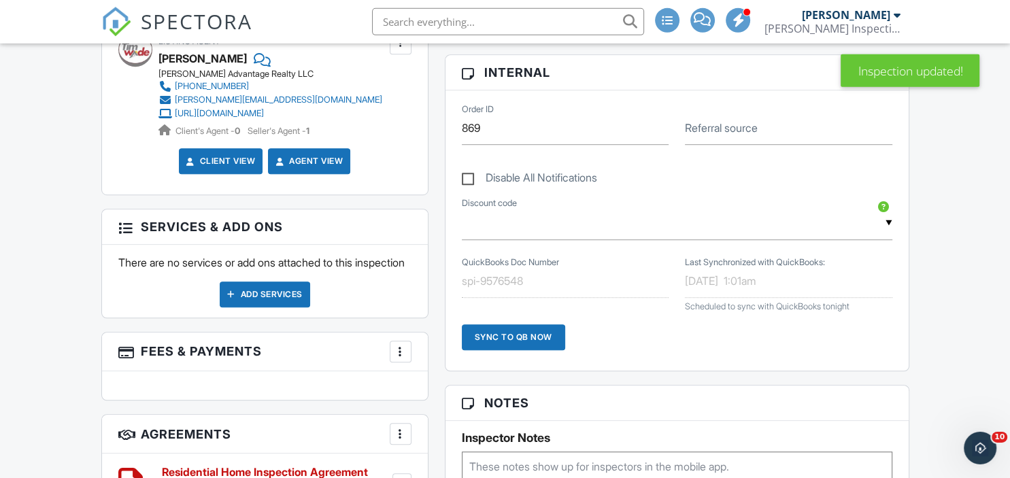
click at [263, 304] on div "Add Services" at bounding box center [265, 295] width 90 height 26
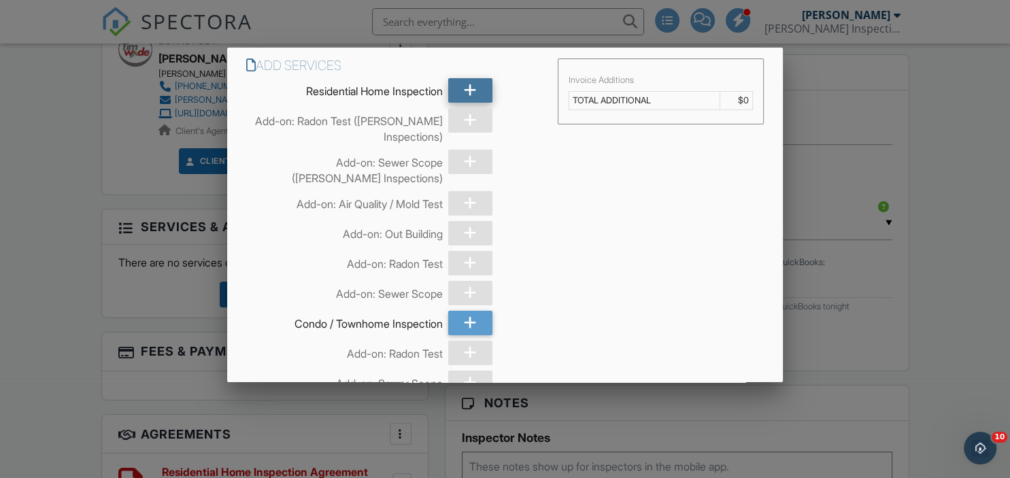
click at [472, 88] on icon at bounding box center [470, 90] width 13 height 24
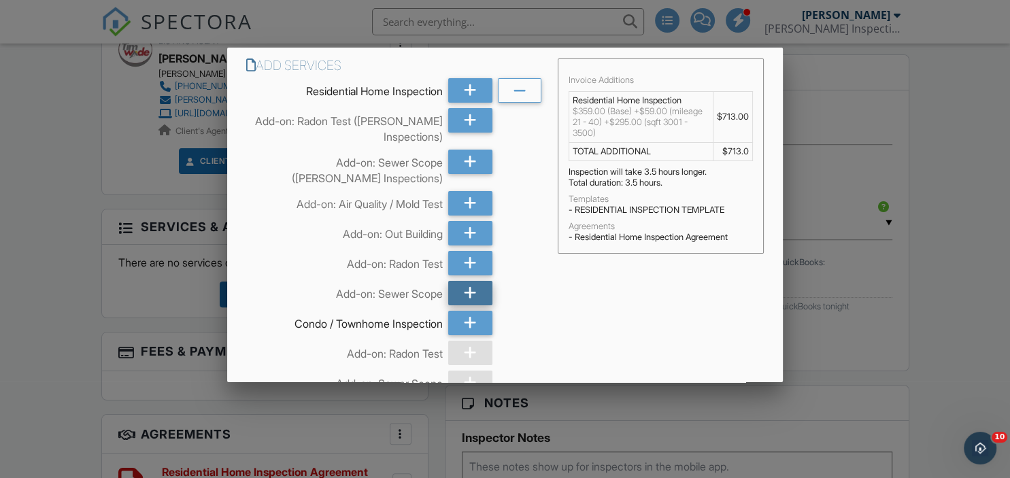
click at [466, 298] on icon at bounding box center [470, 293] width 13 height 24
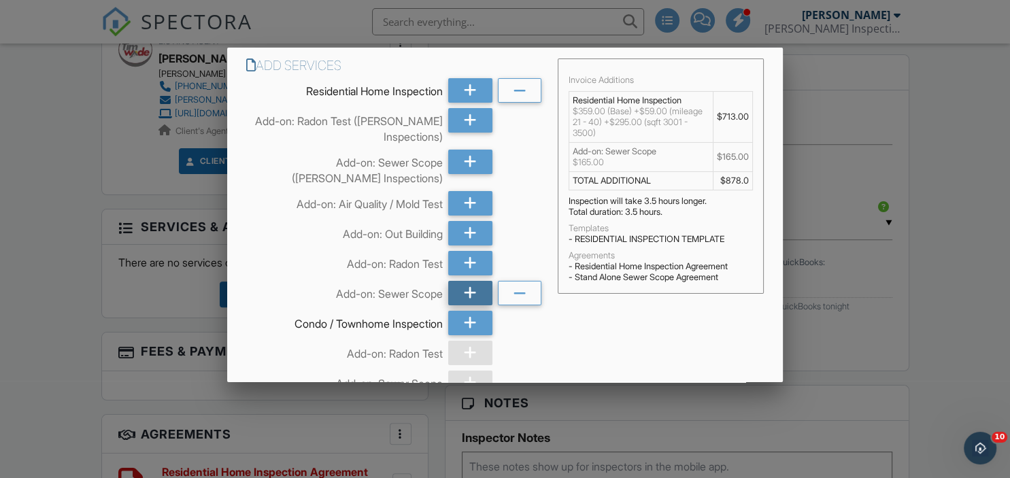
click at [474, 303] on icon at bounding box center [470, 293] width 13 height 24
click at [532, 295] on div at bounding box center [520, 293] width 44 height 24
click at [519, 297] on icon at bounding box center [519, 294] width 13 height 24
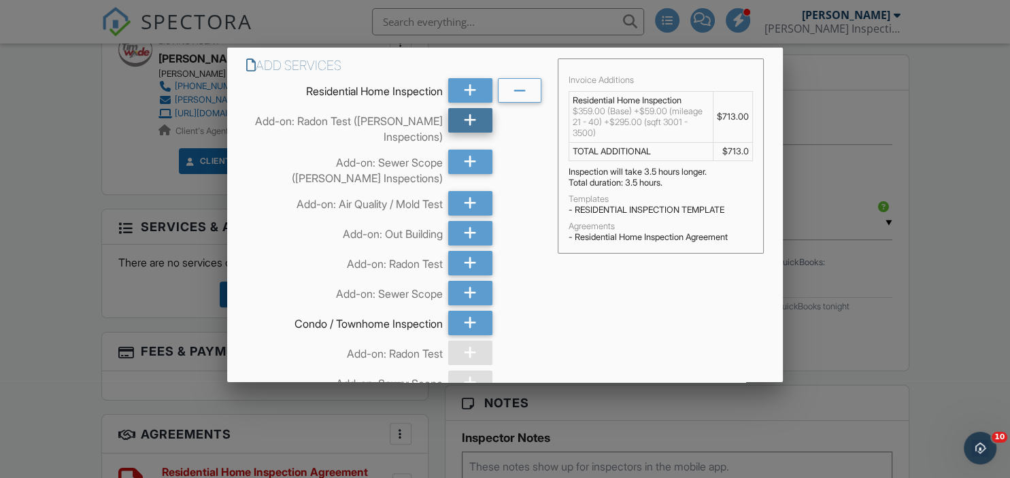
click at [459, 109] on div at bounding box center [470, 120] width 44 height 24
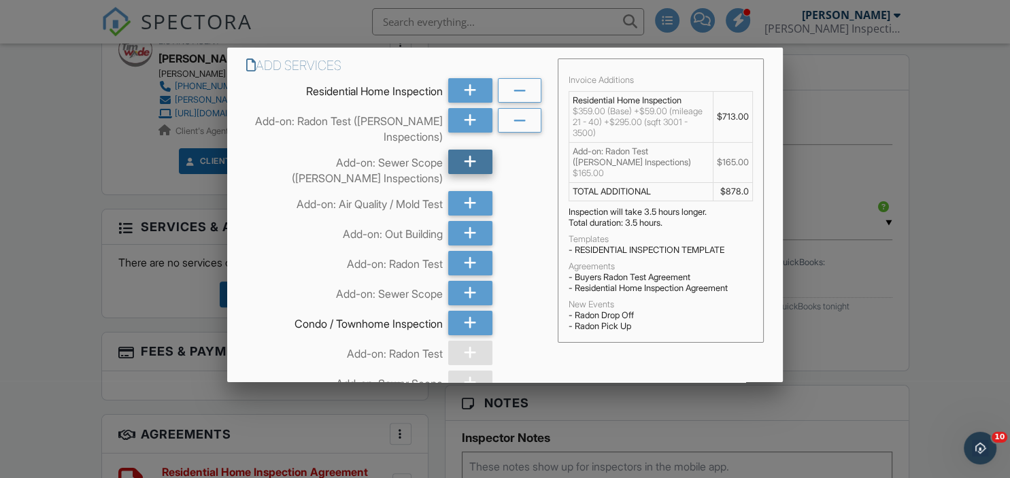
click at [475, 162] on icon at bounding box center [470, 162] width 13 height 24
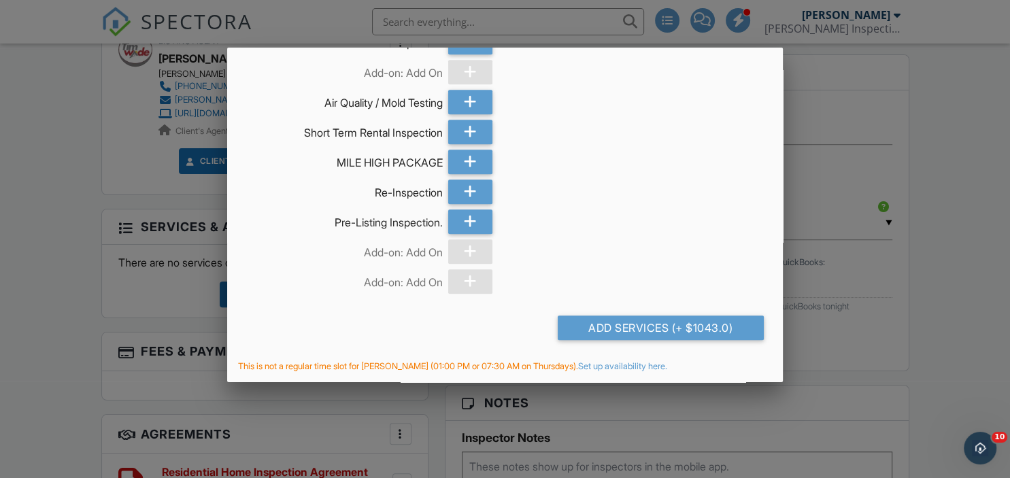
scroll to position [1015, 0]
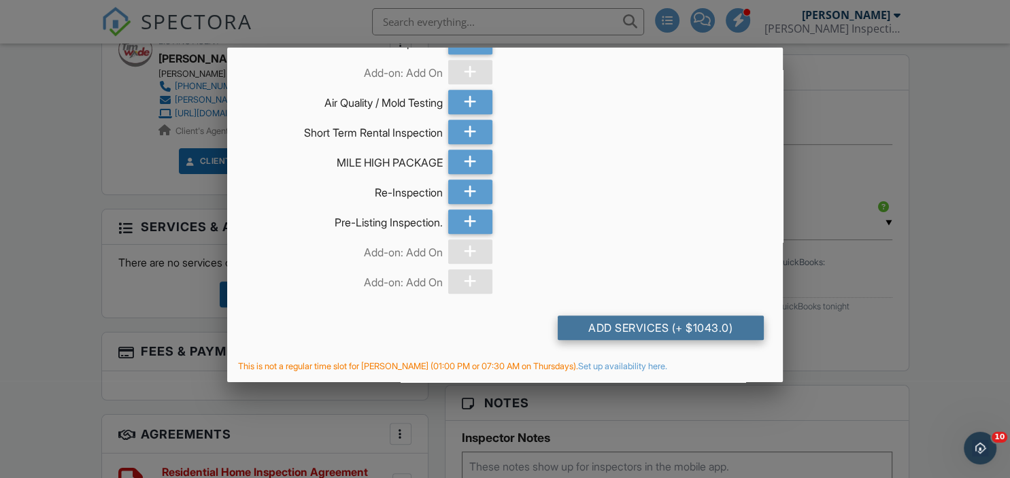
click at [678, 318] on div "Add Services (+ $1043.0)" at bounding box center [661, 328] width 206 height 24
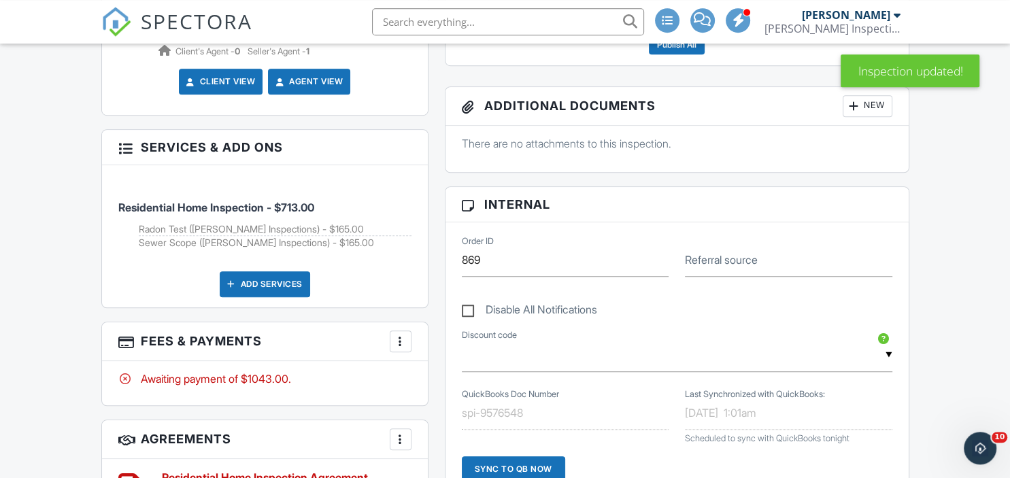
click at [408, 338] on div "More" at bounding box center [401, 342] width 22 height 22
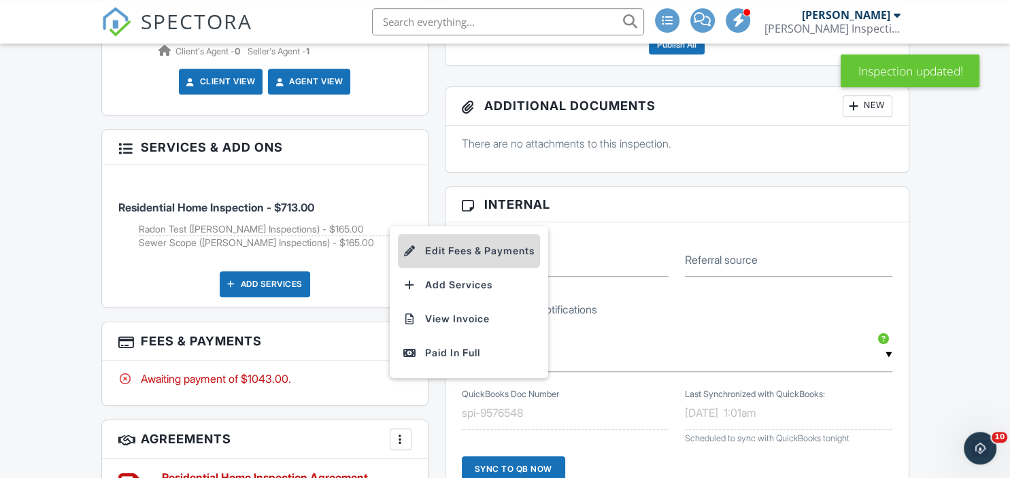
click at [459, 253] on li "Edit Fees & Payments" at bounding box center [469, 251] width 142 height 34
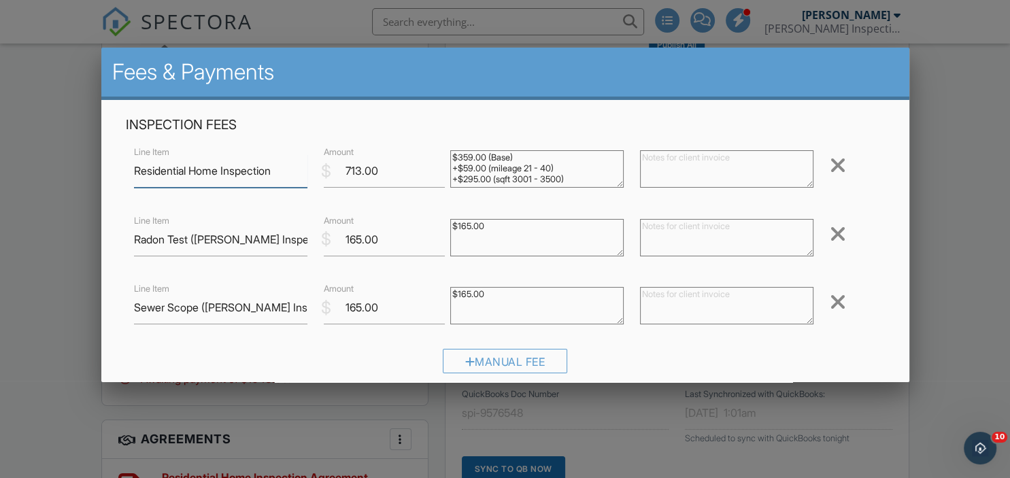
scroll to position [11, 0]
click at [521, 180] on textarea "$359.00 (Base) +$59.00 (mileage 21 - 40) +$295.00 (sqft 3001 - 3500)" at bounding box center [537, 168] width 174 height 37
type textarea "$359.00 (Base) +$59.00 (mileage 21 - 40) +$295.00 (sqft 3001 - 3500) -71 DISCOU…"
click at [387, 173] on input "713.00" at bounding box center [384, 170] width 121 height 33
type input "7"
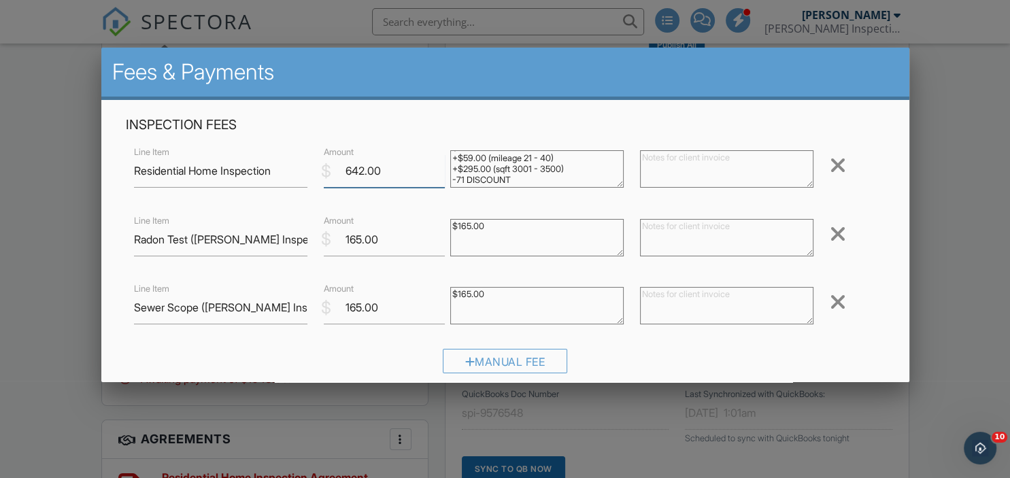
type input "642.00"
click at [385, 234] on input "165.00" at bounding box center [384, 239] width 121 height 33
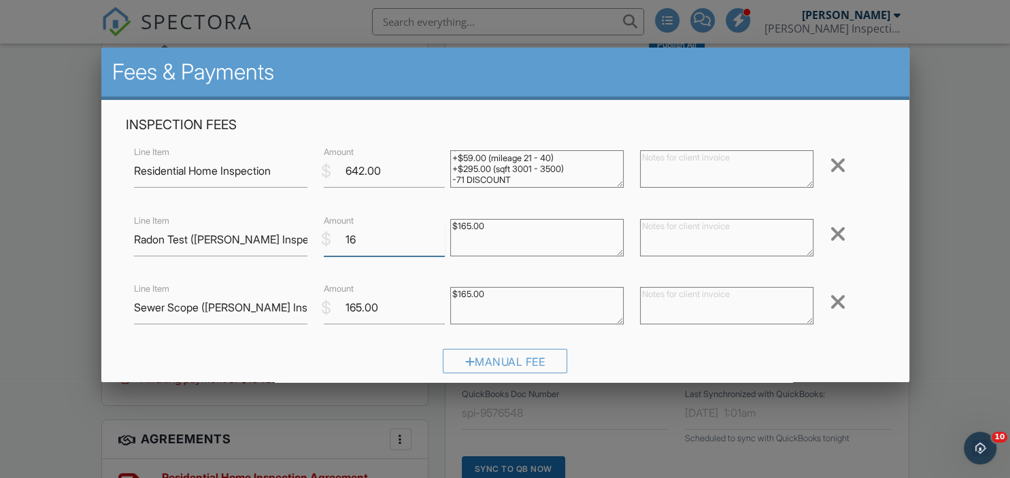
type input "1"
type input "149"
click at [391, 297] on input "165.00" at bounding box center [384, 307] width 121 height 33
type input "1"
type input "149"
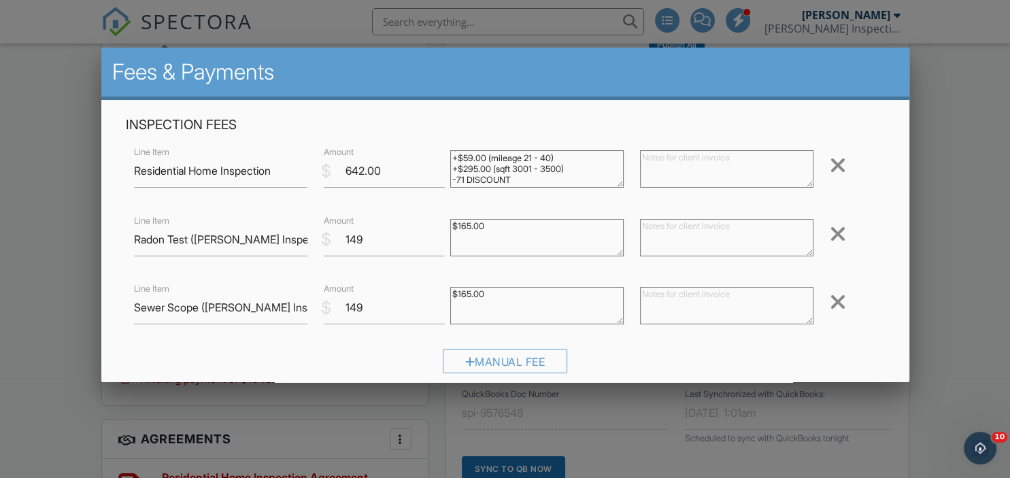
drag, startPoint x: 525, startPoint y: 215, endPoint x: 516, endPoint y: 225, distance: 13.0
click at [516, 225] on div "$165.00" at bounding box center [537, 239] width 190 height 54
click at [516, 225] on textarea "$165.00" at bounding box center [537, 237] width 174 height 37
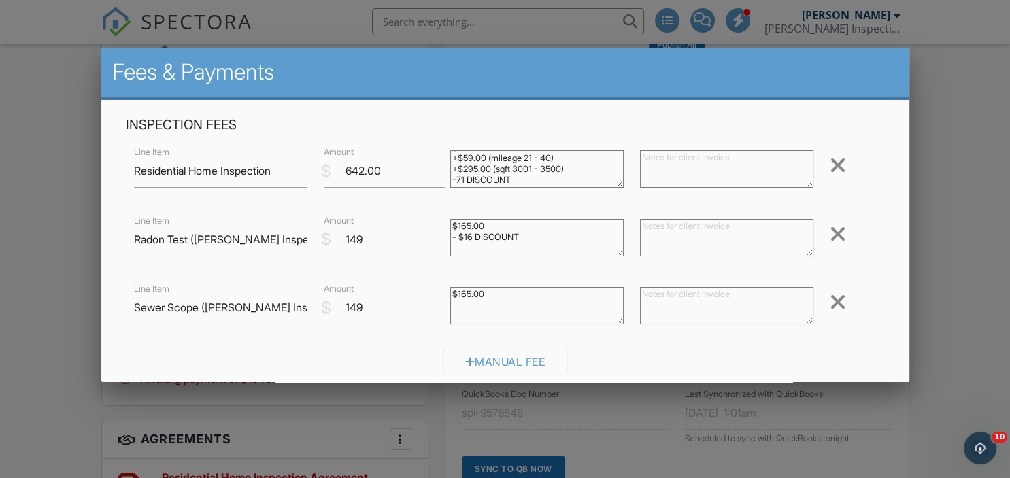
type textarea "$165.00 - $16 DISCOUNT"
click at [505, 290] on textarea "$165.00" at bounding box center [537, 305] width 174 height 37
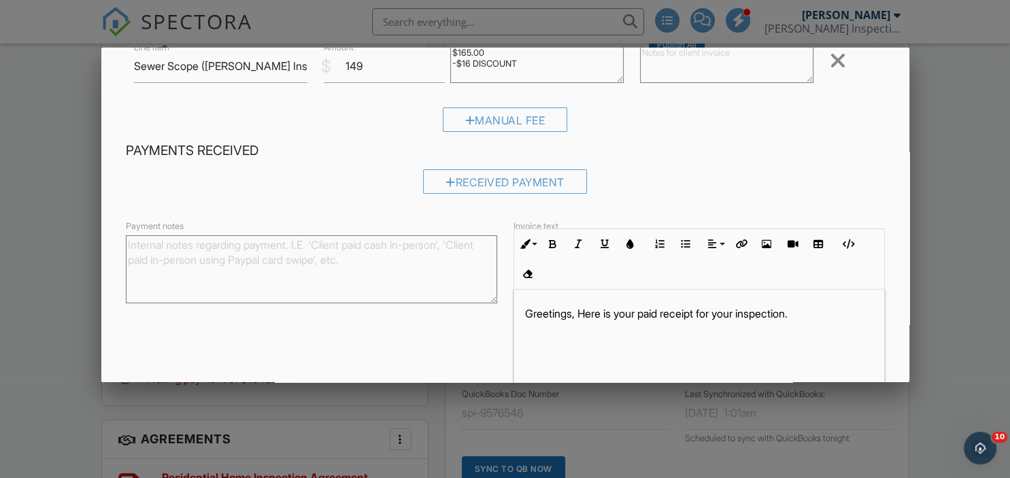
scroll to position [308, 0]
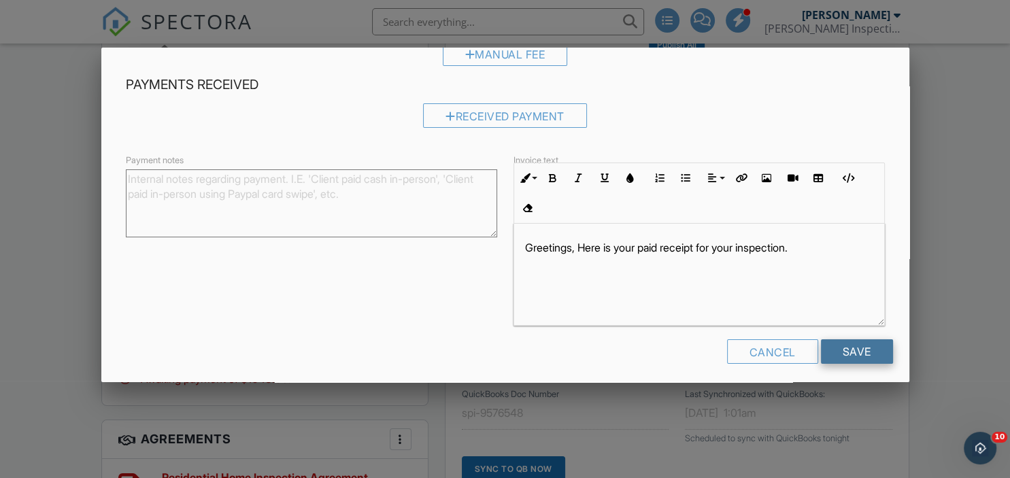
type textarea "$165.00 -$16 DISCOUNT"
click at [864, 345] on input "Save" at bounding box center [857, 352] width 72 height 24
click at [0, 0] on div at bounding box center [0, 0] width 0 height 0
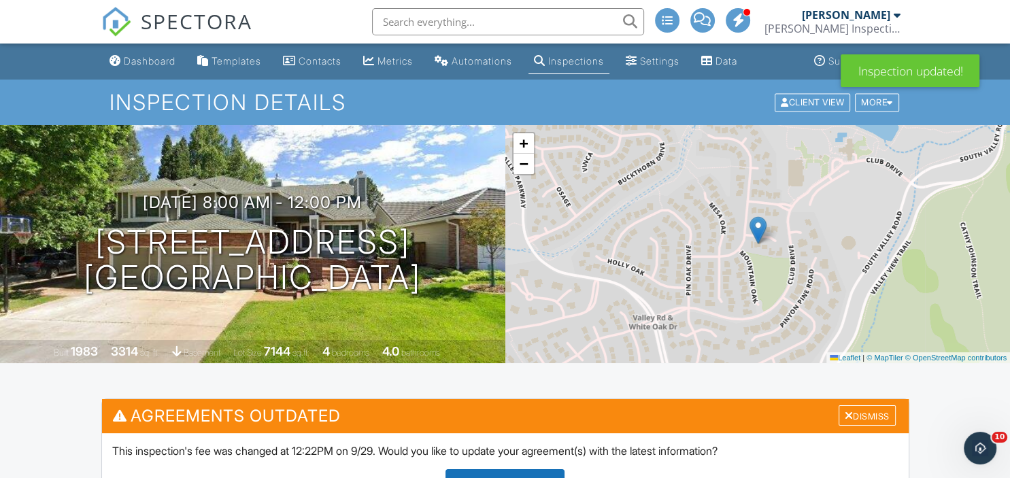
click at [518, 474] on div "Update Agreements" at bounding box center [505, 483] width 119 height 26
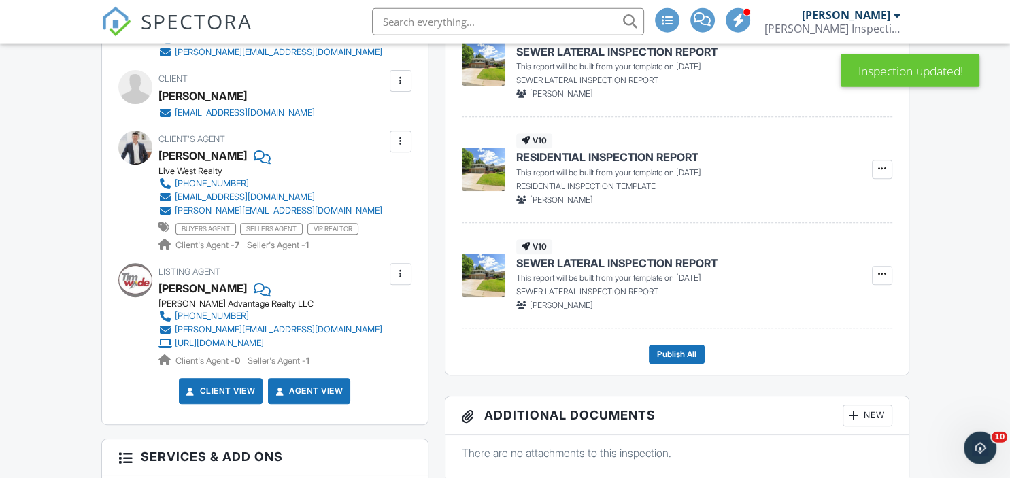
scroll to position [525, 0]
click at [883, 278] on icon at bounding box center [882, 275] width 8 height 10
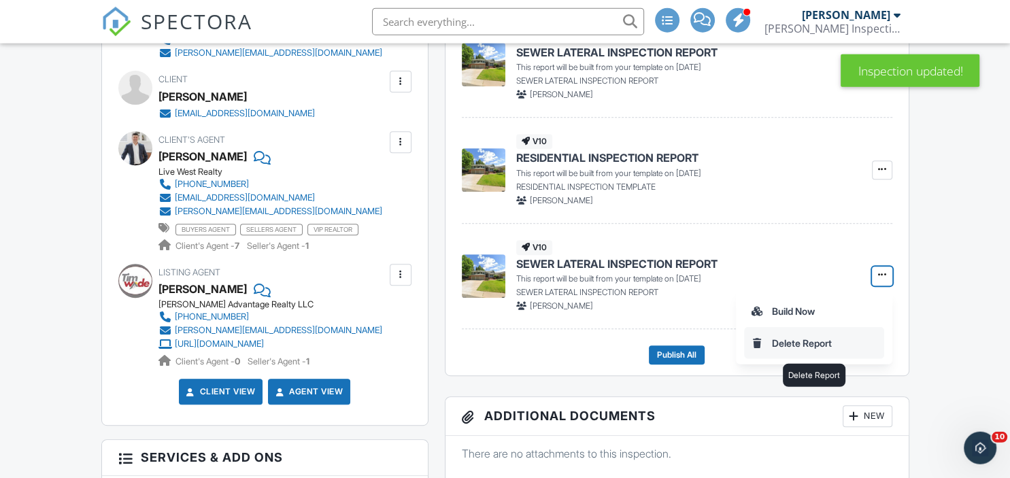
click at [788, 342] on input "Delete Report" at bounding box center [814, 343] width 139 height 31
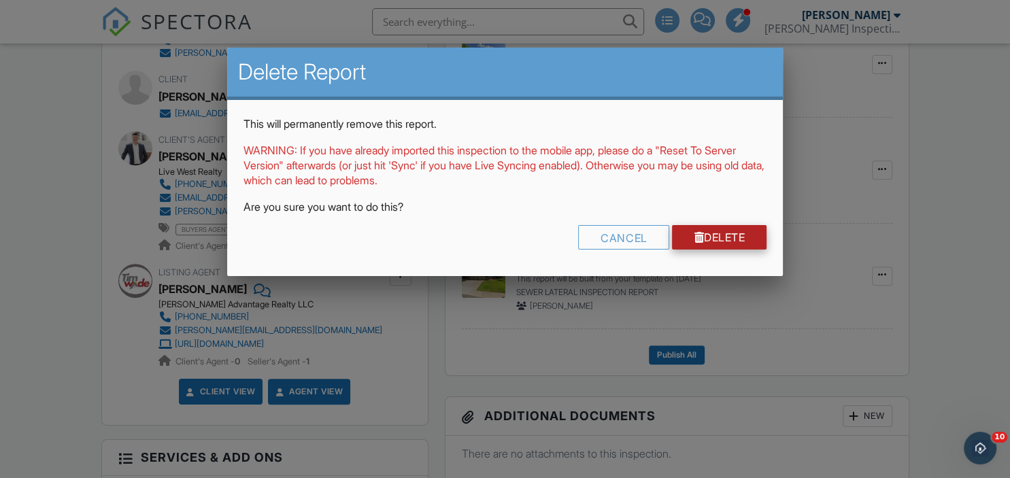
click at [738, 236] on link "Delete" at bounding box center [719, 237] width 95 height 24
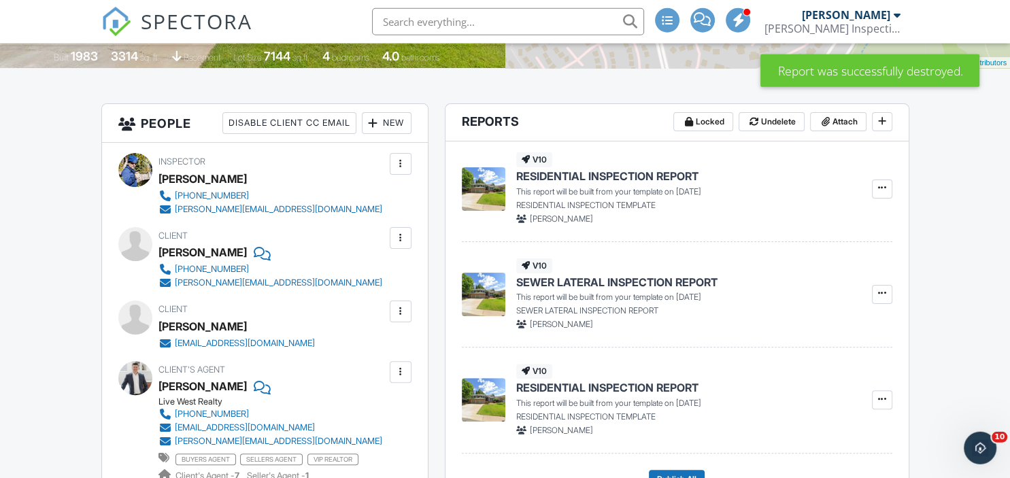
scroll to position [297, 0]
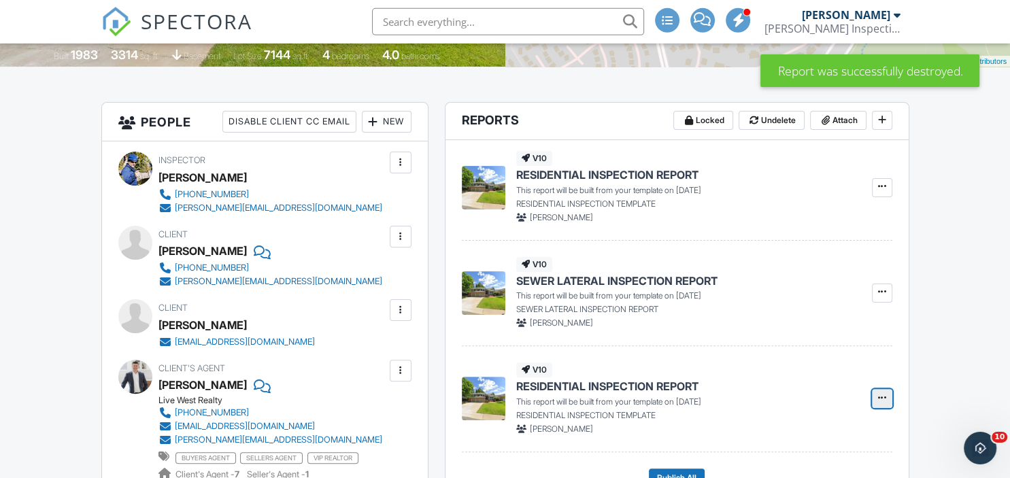
click at [880, 397] on icon at bounding box center [882, 398] width 8 height 10
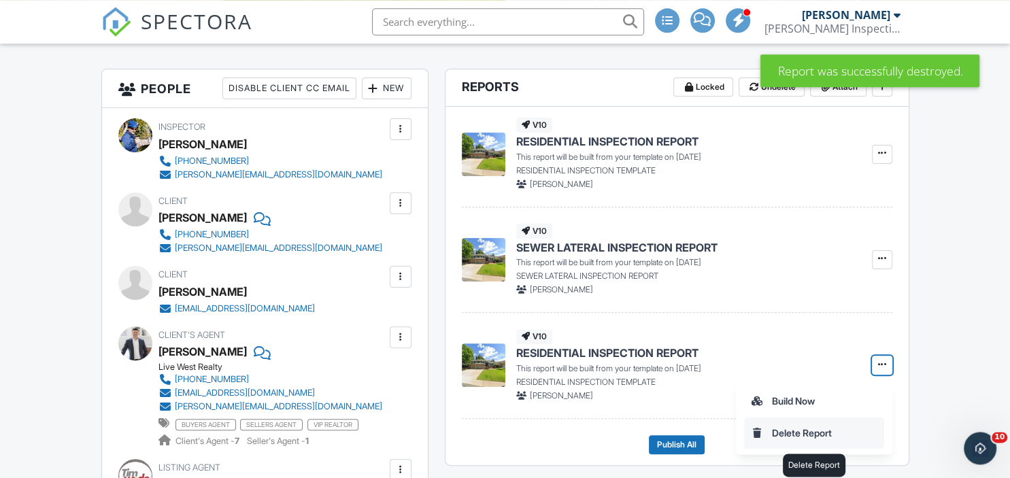
click at [797, 434] on input "Delete Report" at bounding box center [814, 433] width 139 height 31
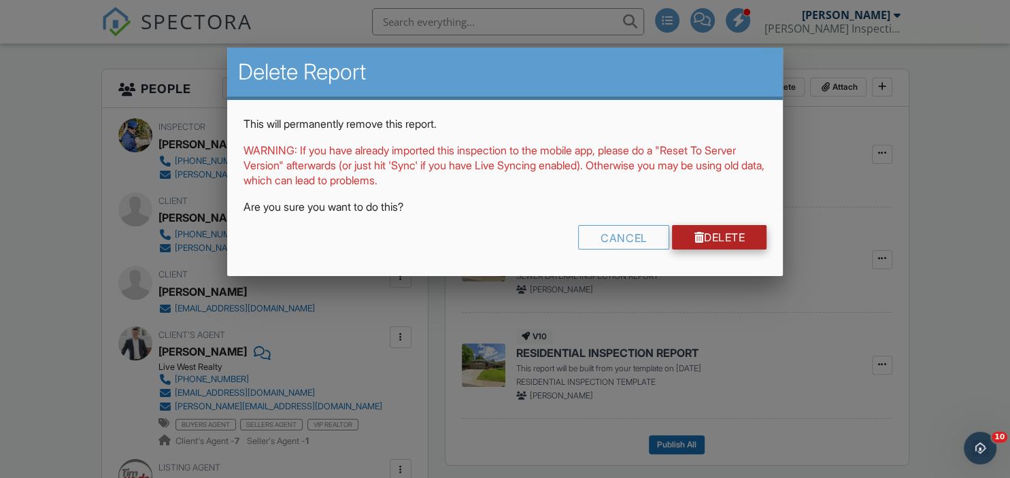
click at [723, 241] on link "Delete" at bounding box center [719, 237] width 95 height 24
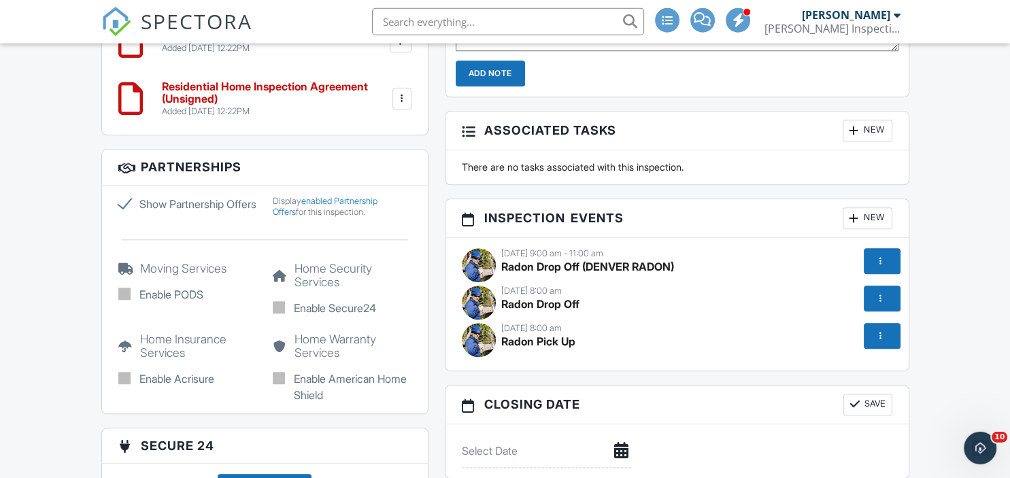
scroll to position [1345, 0]
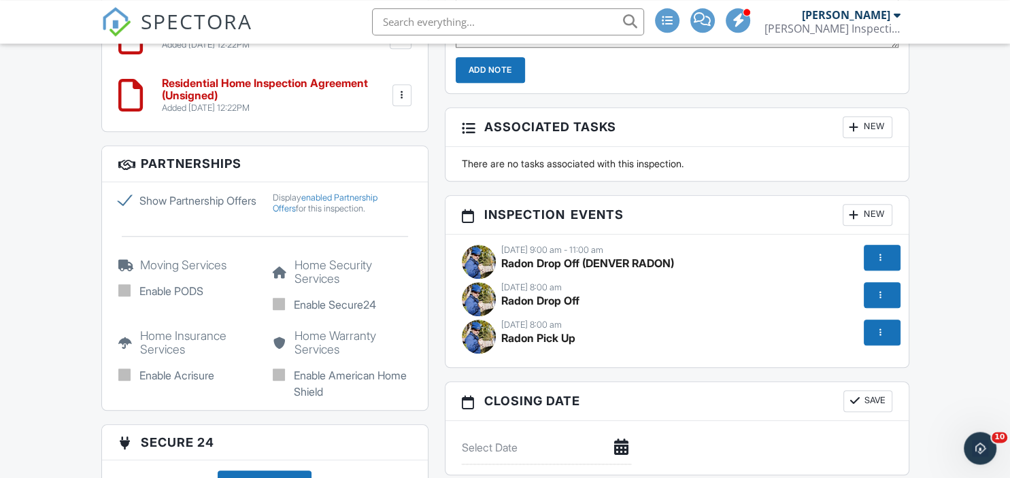
click at [887, 330] on div at bounding box center [881, 333] width 14 height 14
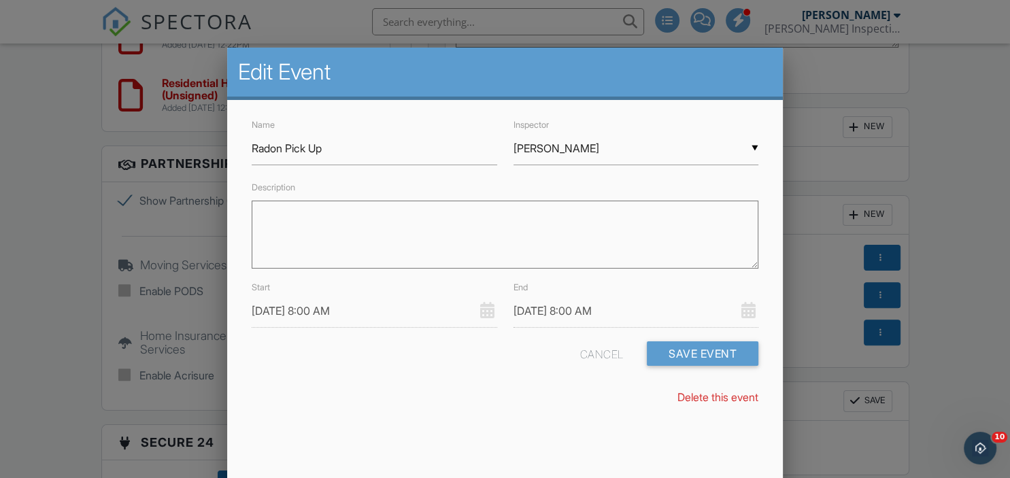
click at [727, 391] on link "Delete this event" at bounding box center [718, 398] width 81 height 14
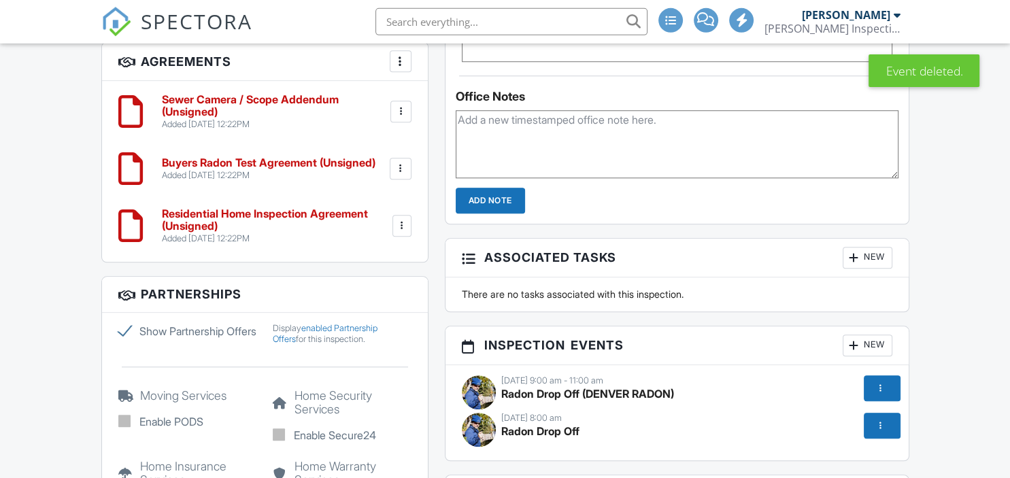
scroll to position [1428, 0]
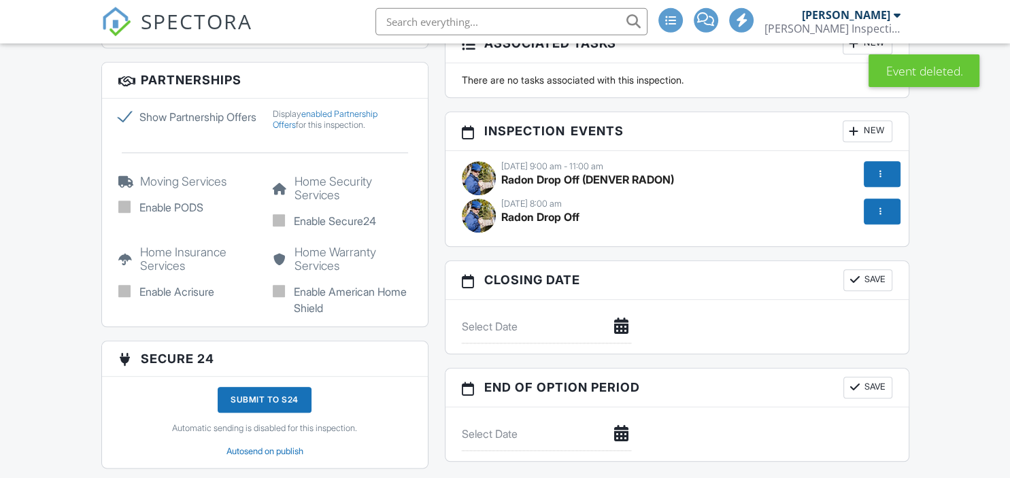
click at [883, 205] on div at bounding box center [881, 212] width 14 height 14
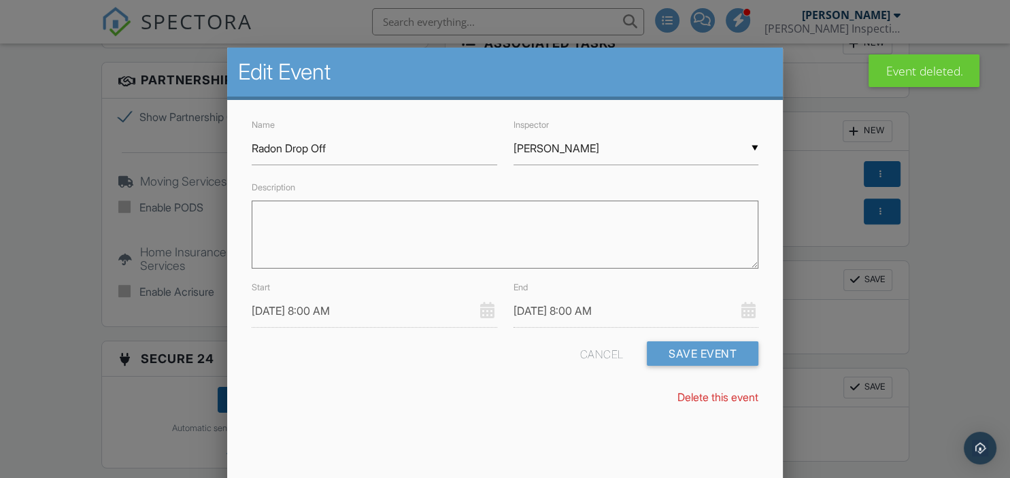
click at [704, 394] on link "Delete this event" at bounding box center [718, 398] width 81 height 14
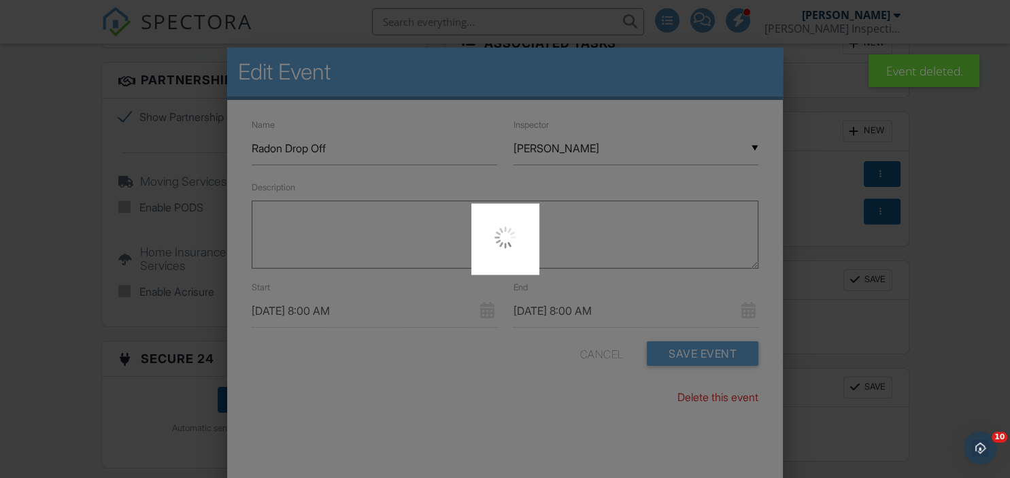
scroll to position [0, 0]
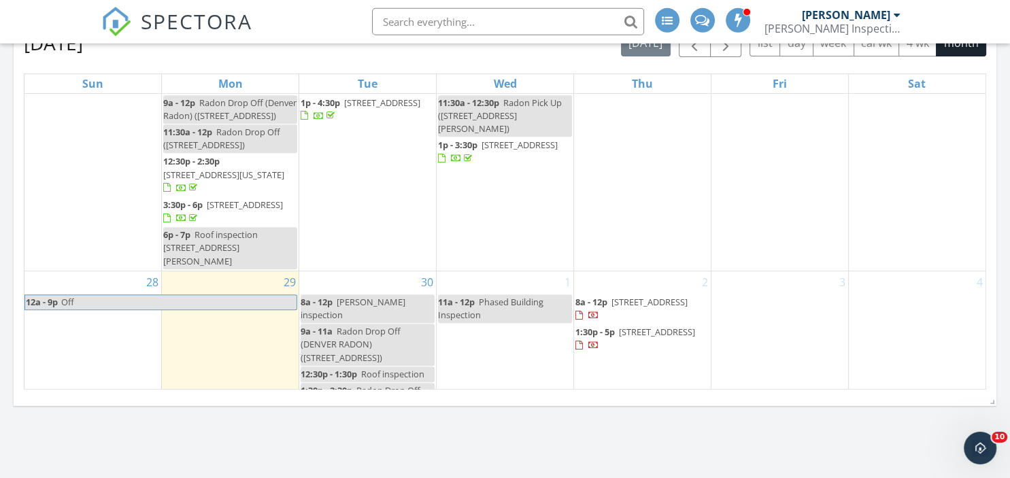
scroll to position [625, 0]
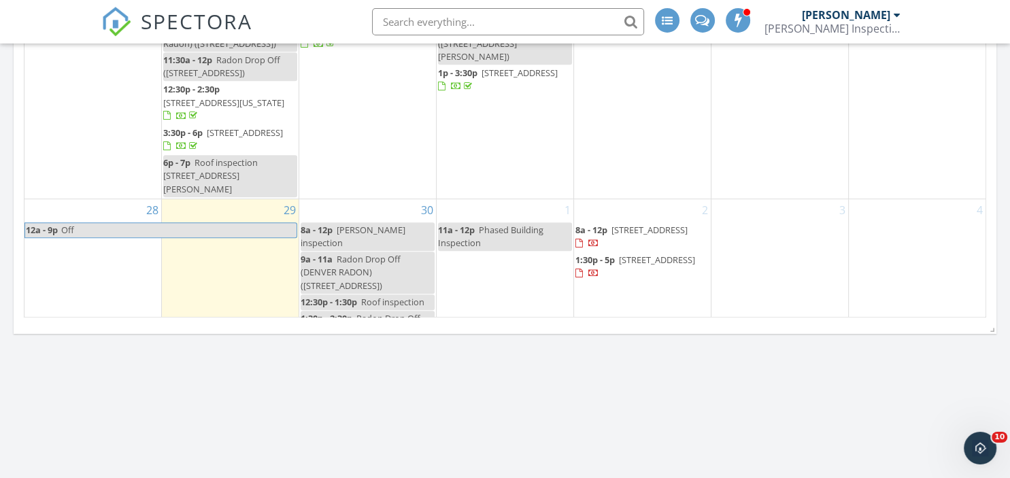
click at [361, 224] on span "Neil Donovan inspection" at bounding box center [353, 236] width 105 height 25
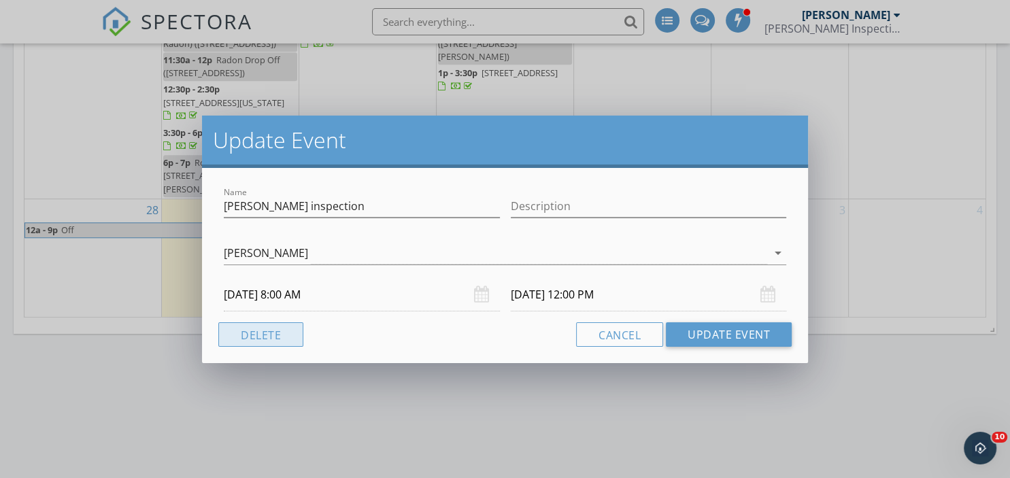
click at [274, 333] on button "Delete" at bounding box center [260, 335] width 85 height 24
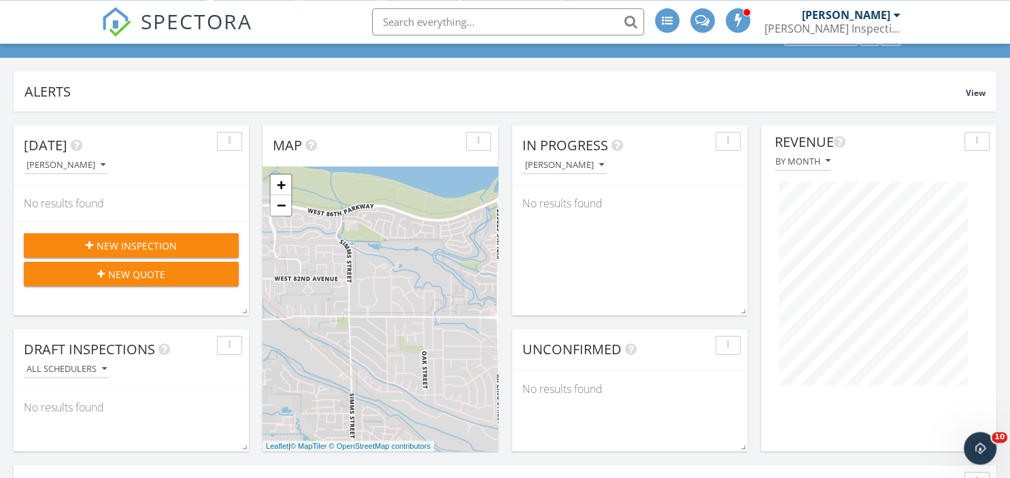
scroll to position [52, 0]
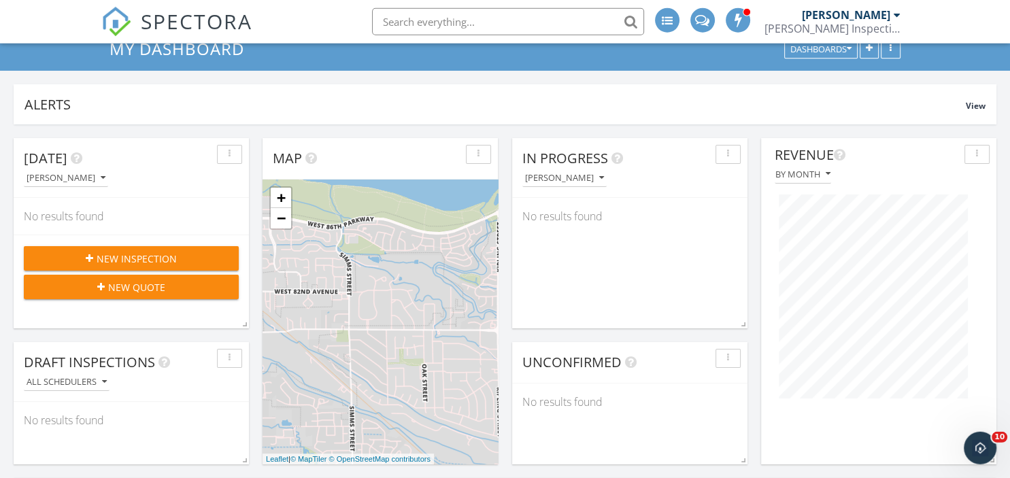
click at [127, 253] on span "New Inspection" at bounding box center [137, 259] width 80 height 14
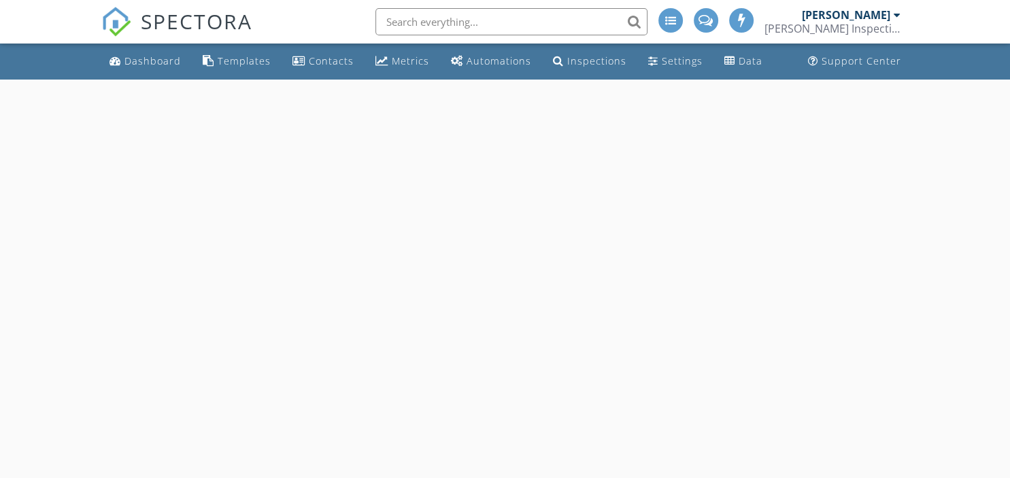
select select "8"
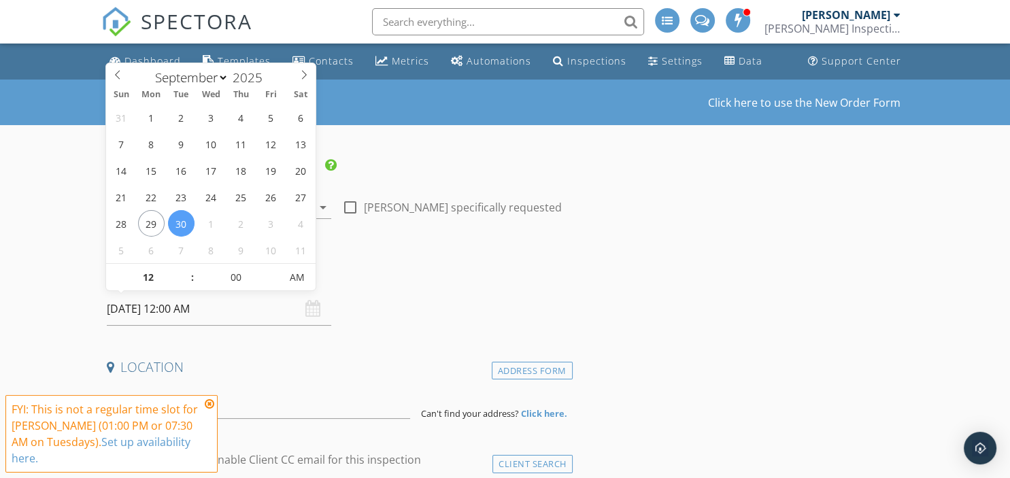
click at [136, 312] on input "[DATE] 12:00 AM" at bounding box center [219, 309] width 225 height 33
type input "11"
type input "09/30/2025 11:00 PM"
click at [186, 290] on span at bounding box center [186, 285] width 10 height 14
type input "10"
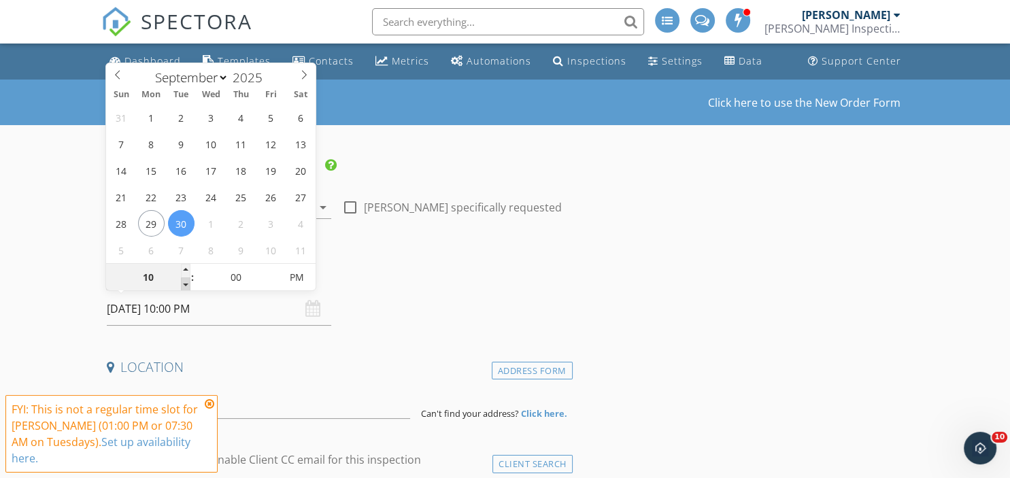
click at [186, 290] on span at bounding box center [186, 285] width 10 height 14
type input "09/30/2025 10:00 AM"
click at [306, 276] on span "AM" at bounding box center [296, 277] width 37 height 27
type input "09"
type input "[DATE] 9:00 AM"
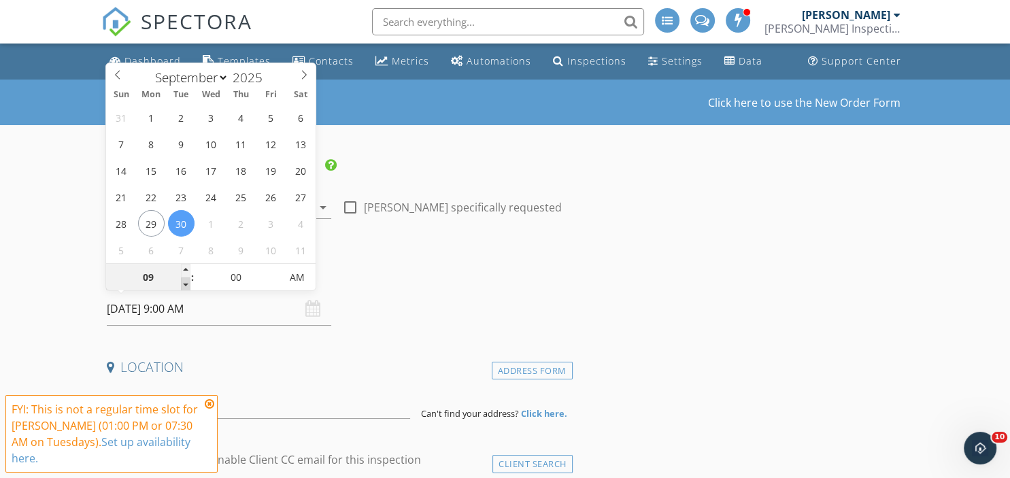
click at [183, 281] on span at bounding box center [186, 285] width 10 height 14
type input "08"
type input "[DATE] 8:00 AM"
click at [183, 281] on span at bounding box center [186, 285] width 10 height 14
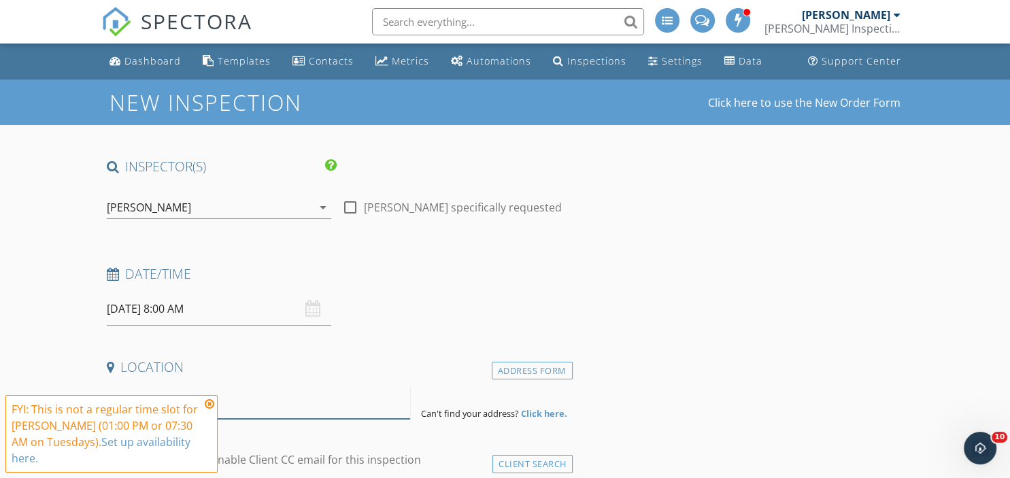
click at [257, 397] on input at bounding box center [258, 402] width 303 height 33
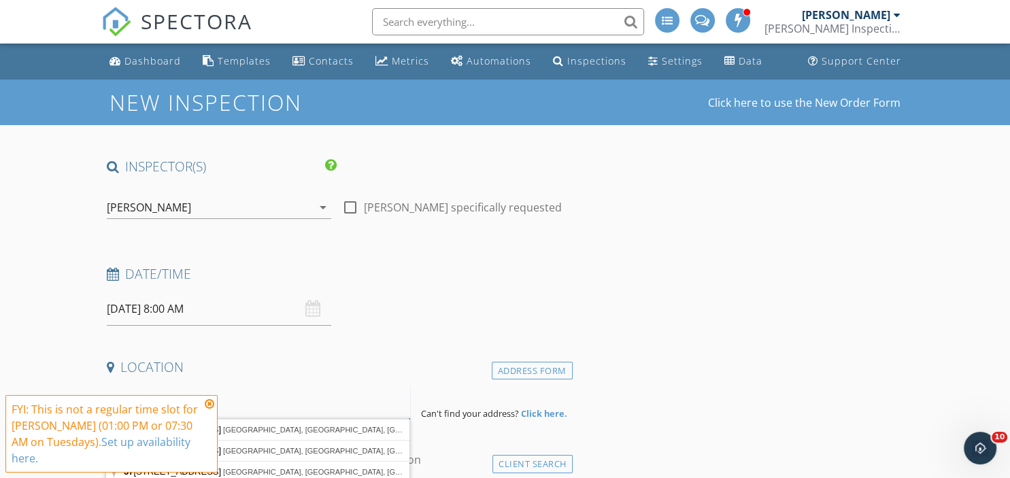
type input "3755"
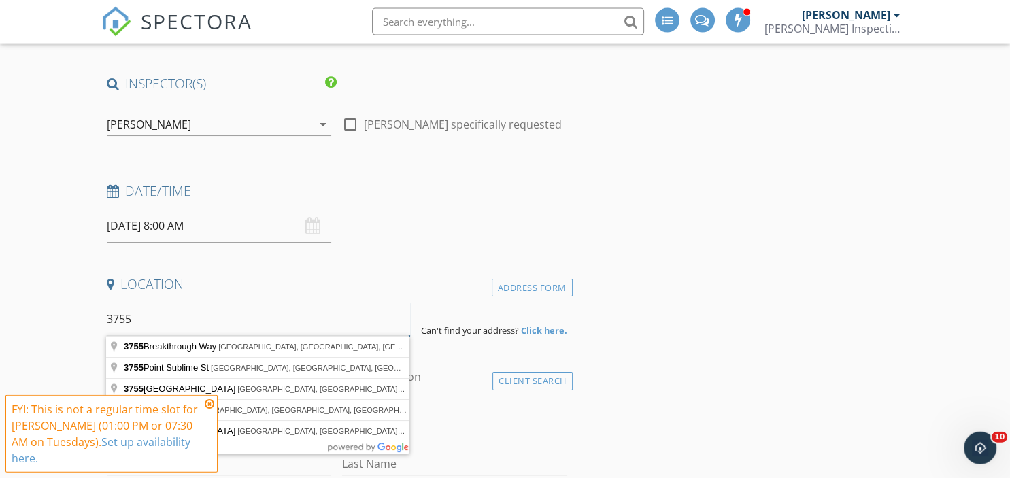
scroll to position [116, 0]
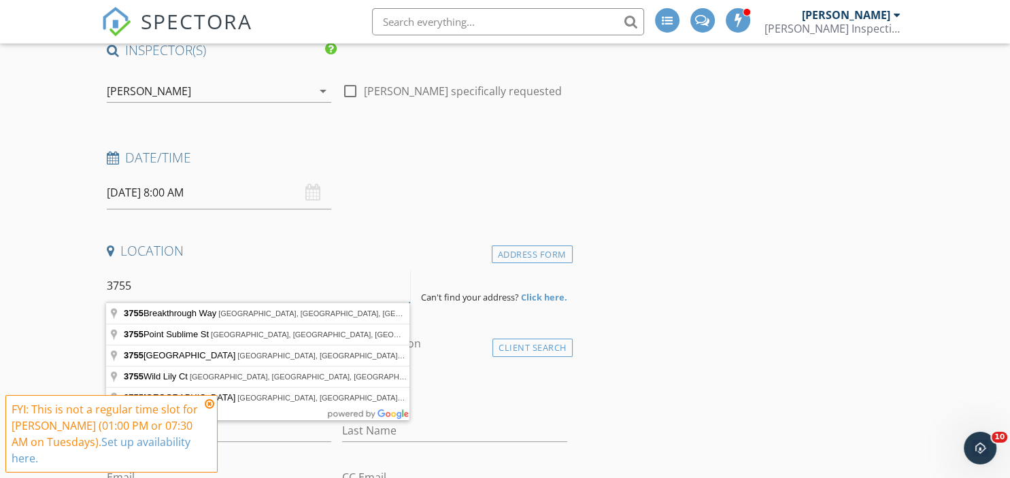
click at [205, 296] on input "3755" at bounding box center [258, 285] width 303 height 33
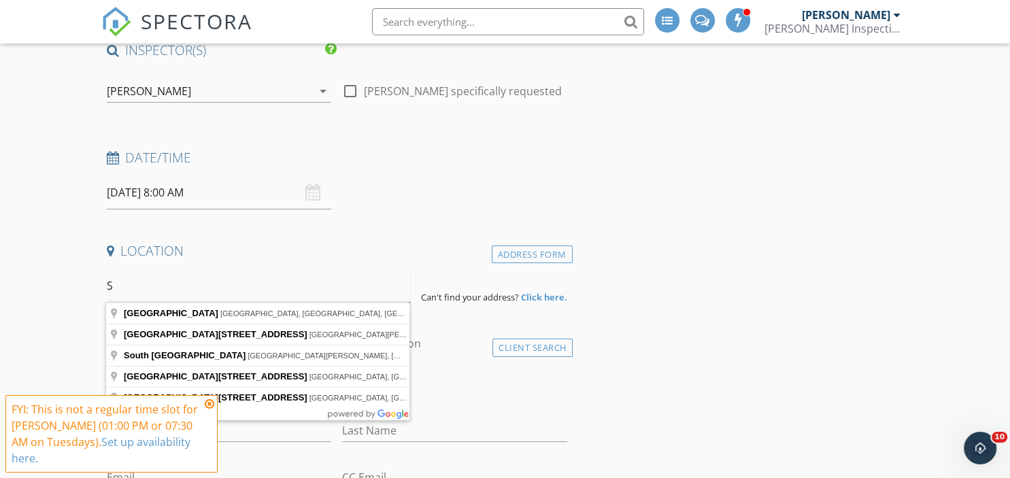
type input "S"
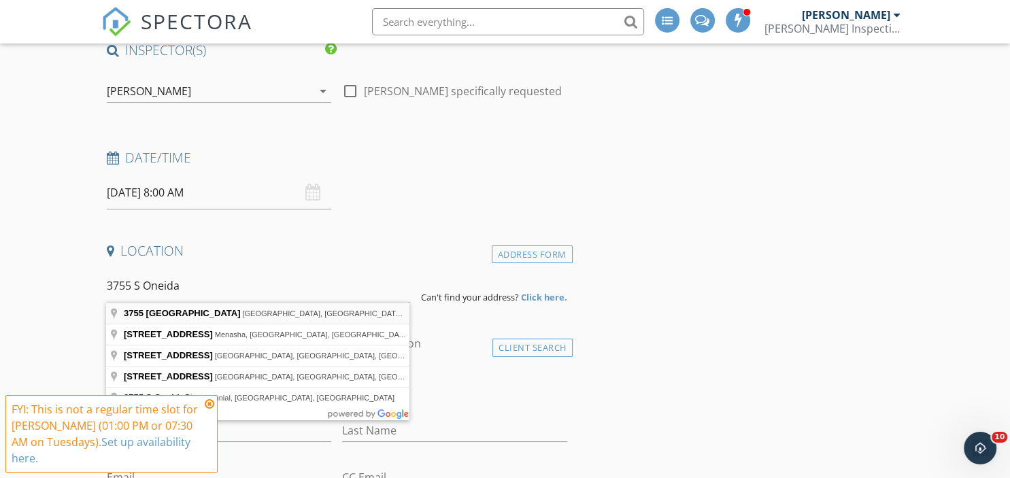
type input "3755 South Oneida Way, Denver, CO, USA"
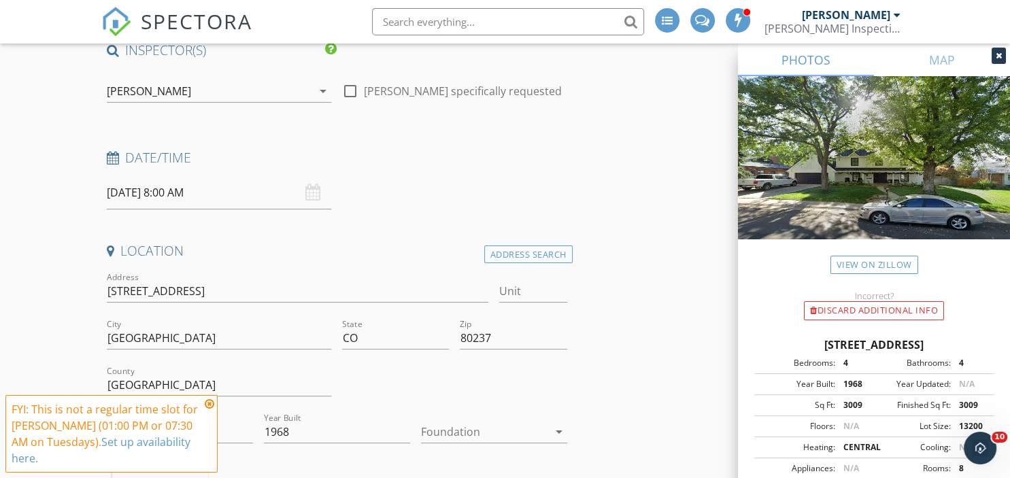
scroll to position [235, 0]
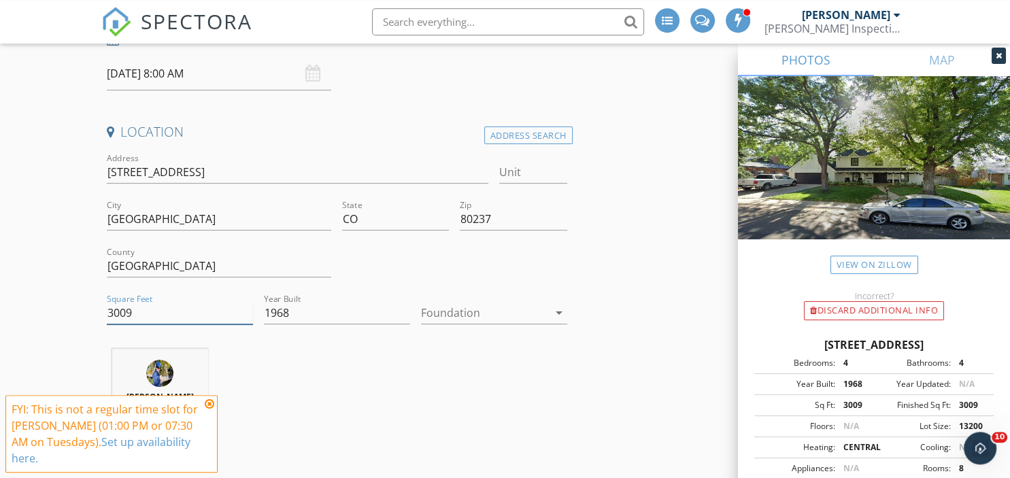
click at [163, 304] on input "3009" at bounding box center [180, 313] width 146 height 22
type input "3305"
click at [474, 311] on div at bounding box center [484, 313] width 127 height 22
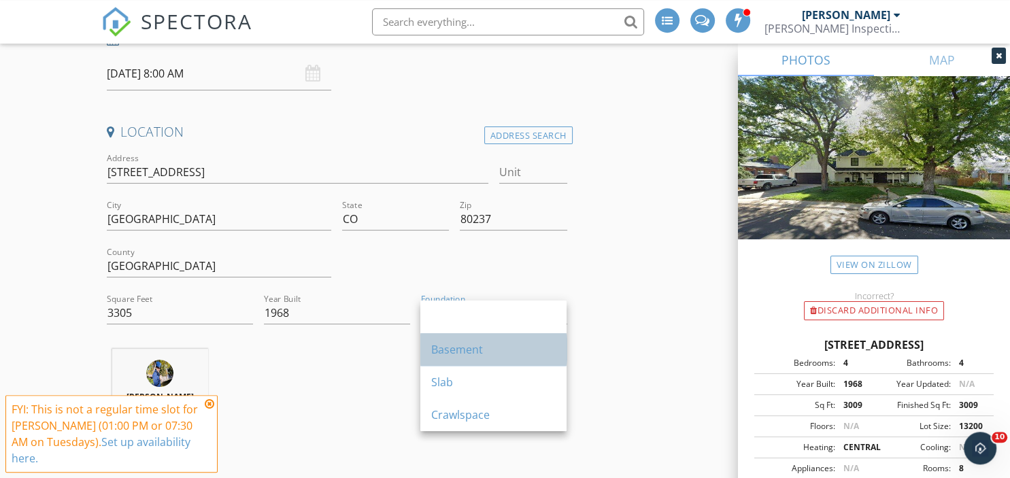
click at [469, 353] on div "Basement" at bounding box center [493, 350] width 125 height 16
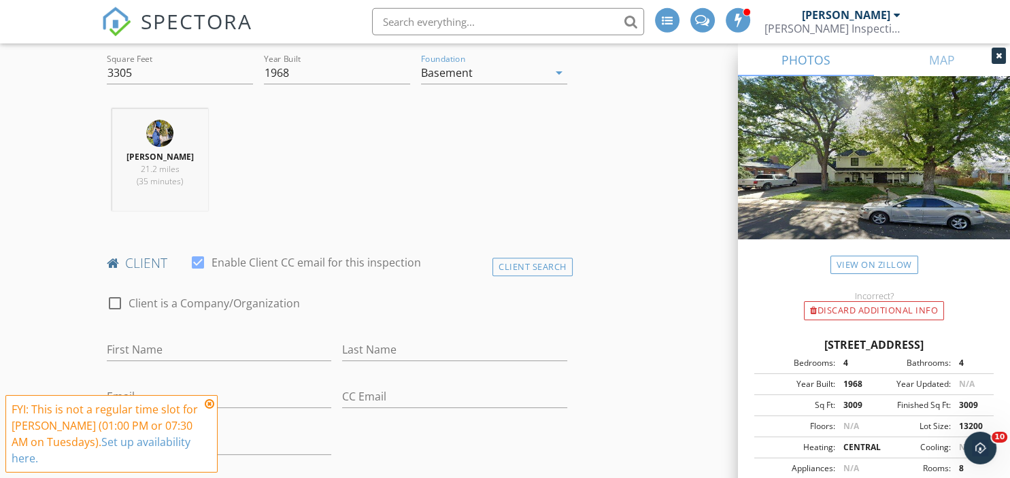
scroll to position [480, 0]
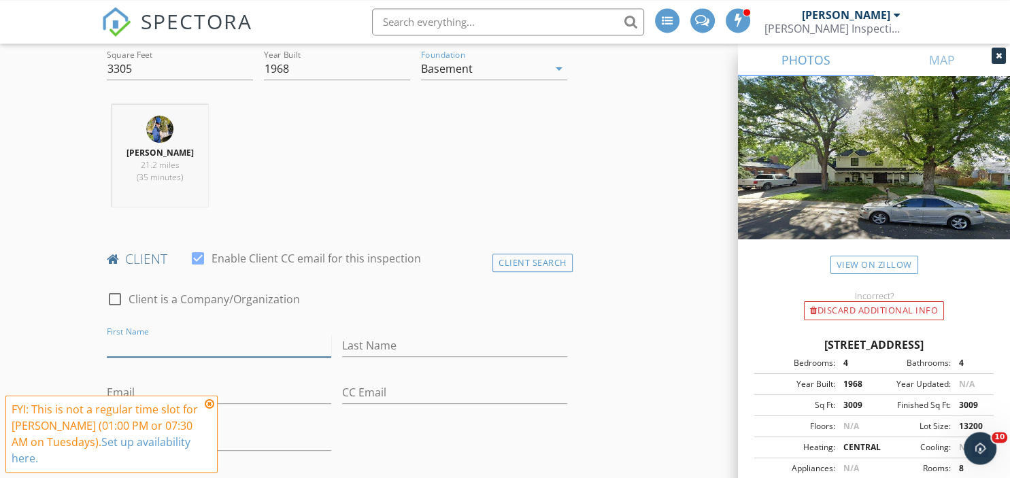
click at [182, 340] on input "First Name" at bounding box center [219, 346] width 225 height 22
type input "Neil"
type input "Donovan"
drag, startPoint x: 181, startPoint y: 341, endPoint x: 59, endPoint y: 57, distance: 309.1
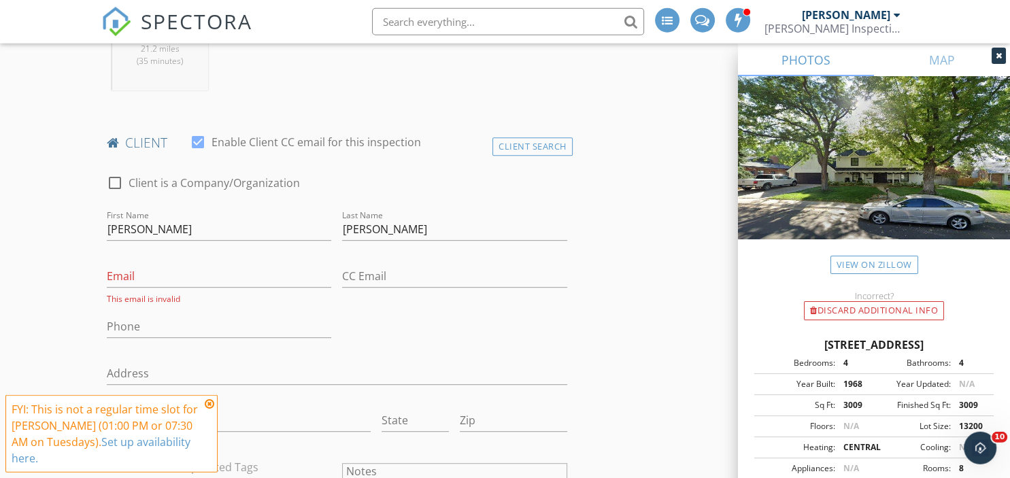
scroll to position [597, 0]
paste input "neil@mynewera.com"
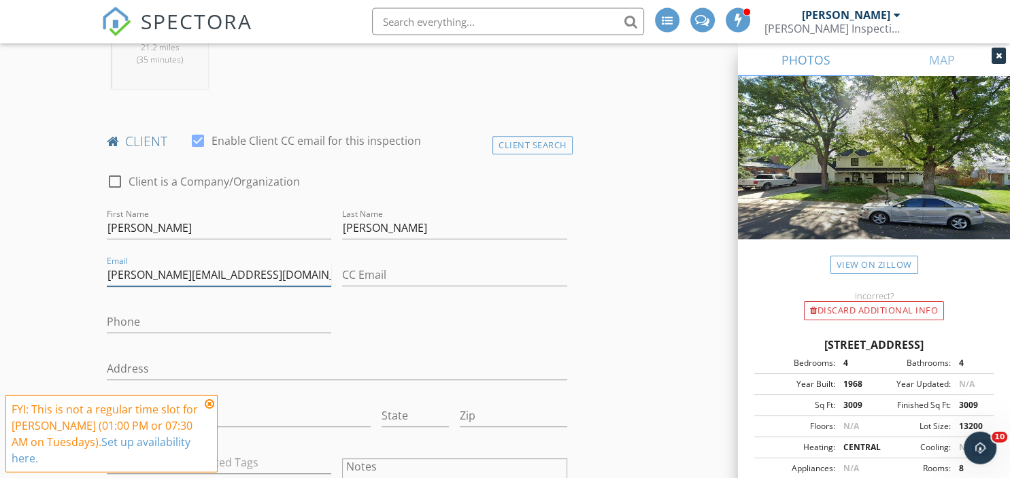
type input "neil@mynewera.com"
click at [183, 332] on input "Phone" at bounding box center [219, 323] width 225 height 22
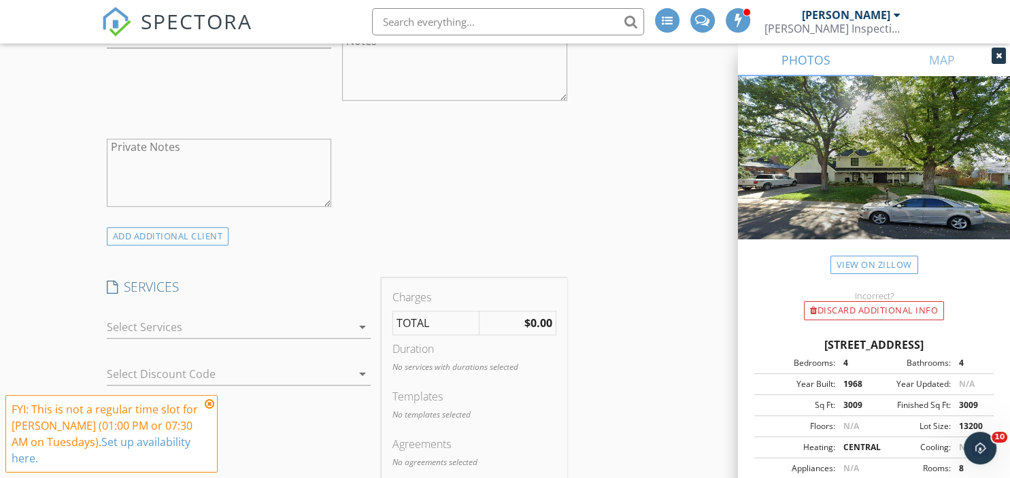
scroll to position [1026, 0]
type input "303-718-7685"
click at [135, 319] on div at bounding box center [229, 325] width 245 height 22
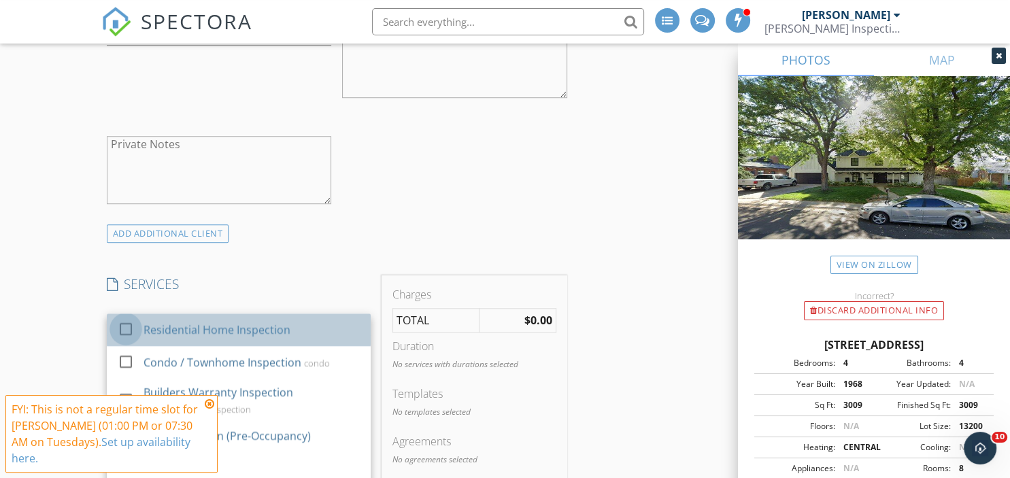
click at [119, 325] on div at bounding box center [125, 329] width 23 height 23
checkbox input "false"
checkbox input "true"
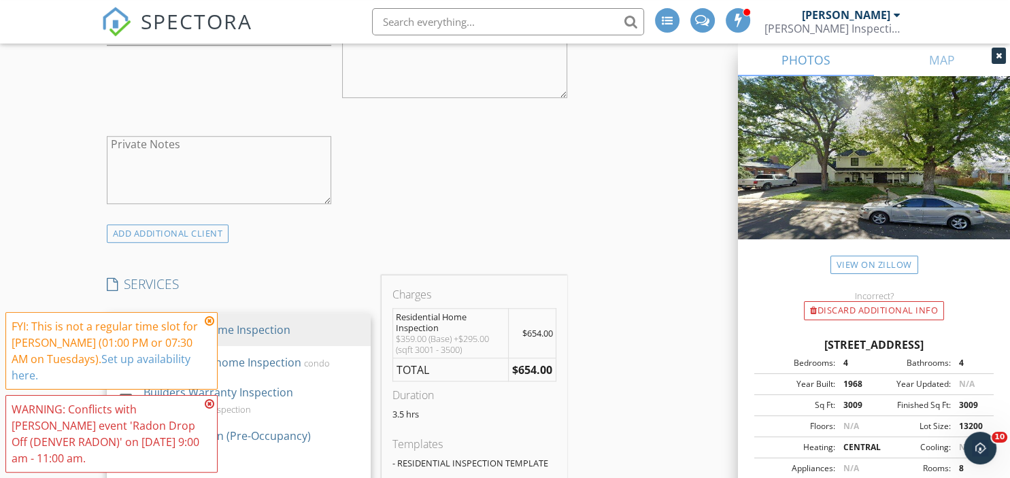
click at [91, 322] on div "FYI: This is not a regular time slot for Stephen Stauss (01:00 PM or 07:30 AM o…" at bounding box center [106, 350] width 189 height 65
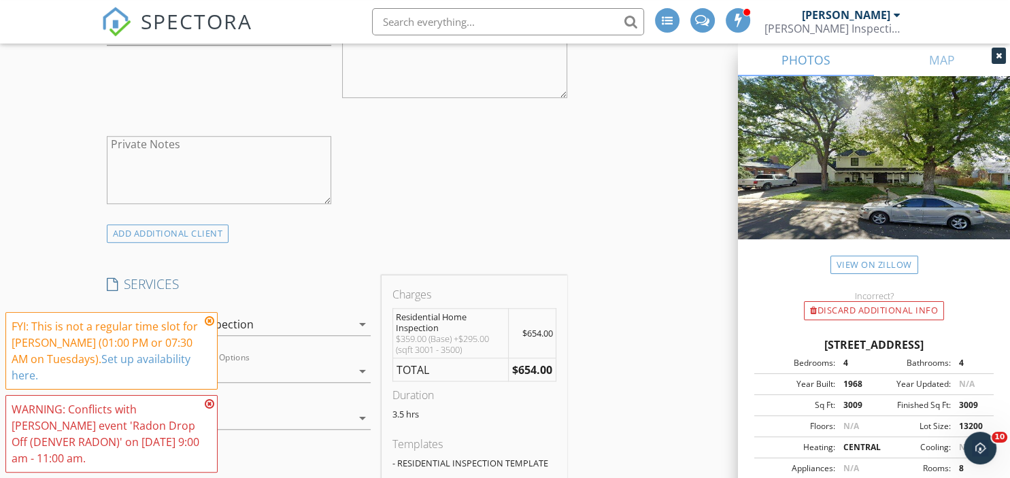
click at [211, 325] on icon at bounding box center [210, 321] width 10 height 11
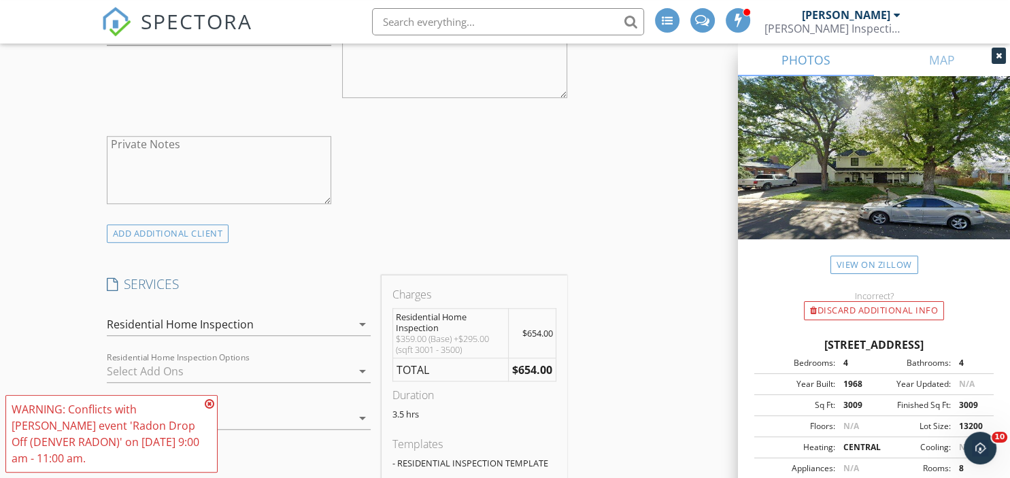
click at [211, 408] on icon at bounding box center [210, 404] width 10 height 11
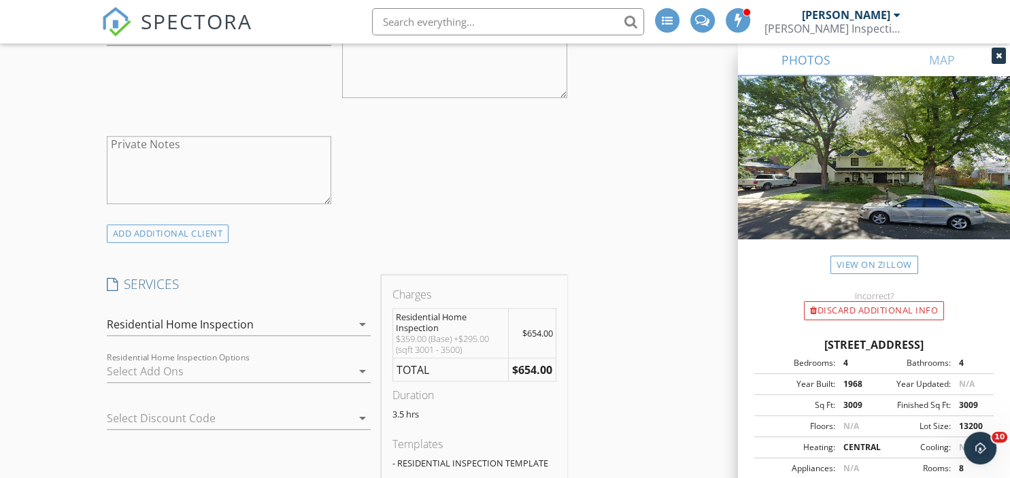
click at [128, 367] on div at bounding box center [229, 372] width 245 height 22
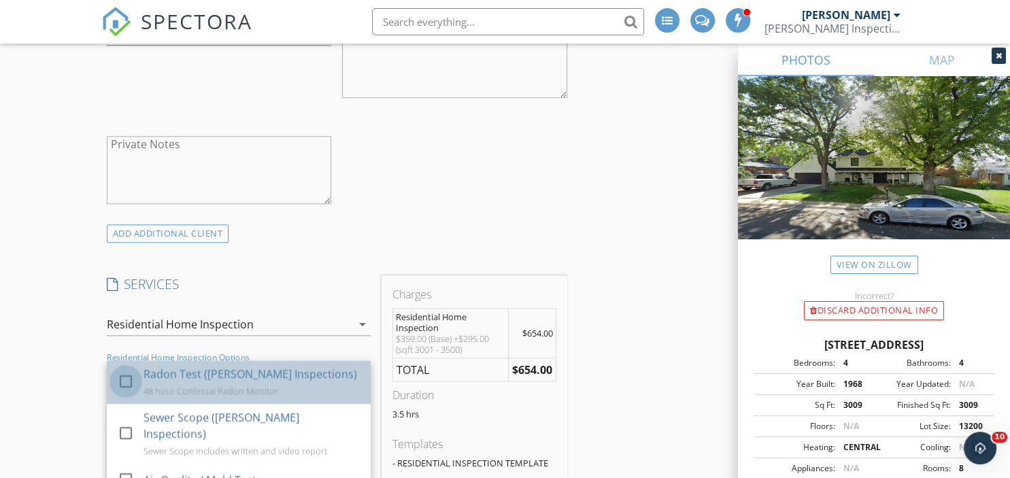
click at [122, 380] on div at bounding box center [125, 381] width 23 height 23
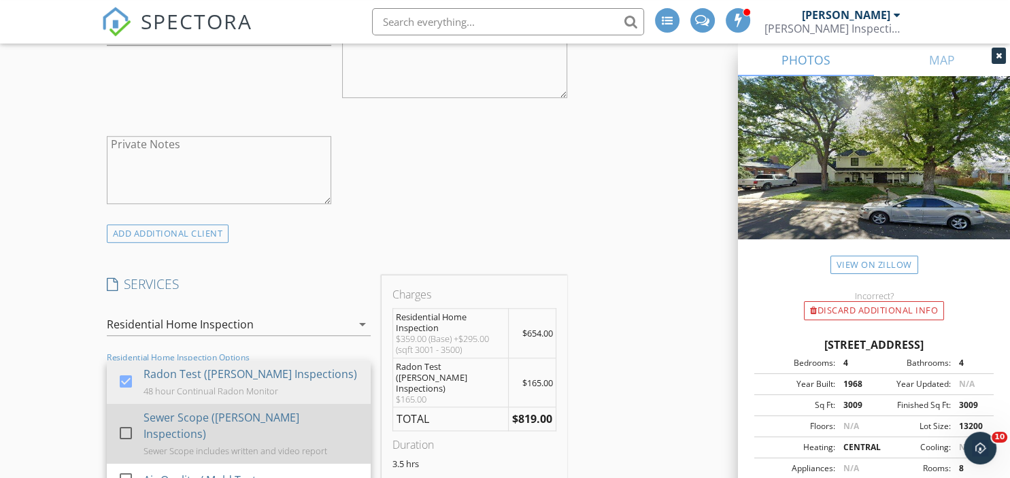
click at [122, 429] on div at bounding box center [125, 433] width 23 height 23
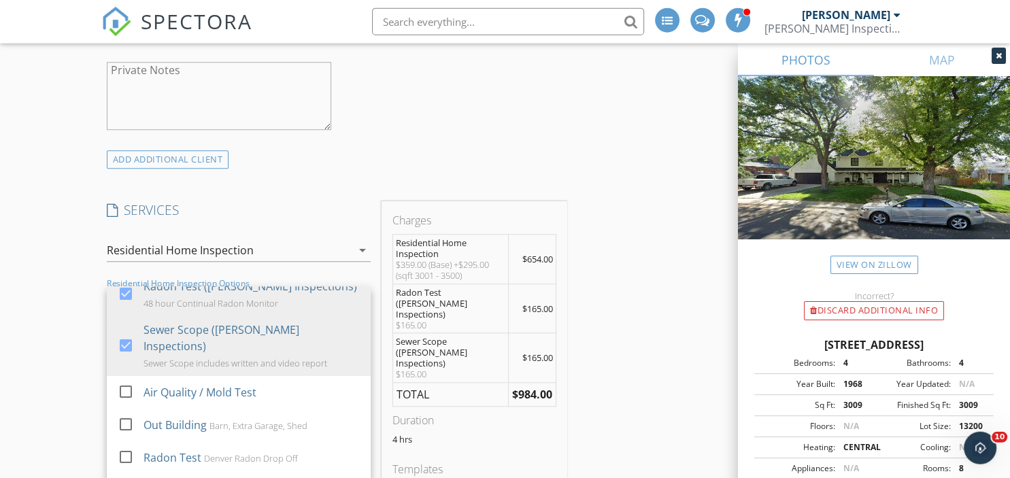
scroll to position [1110, 0]
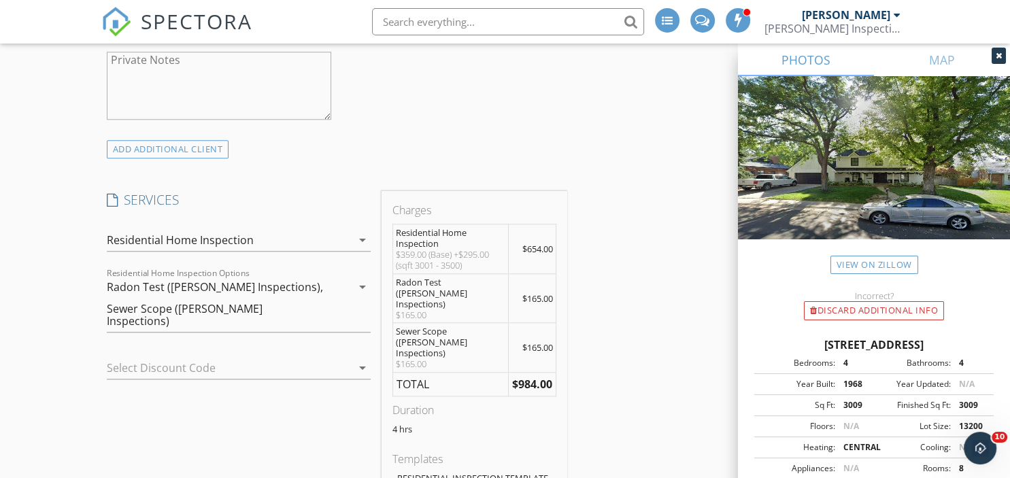
scroll to position [1146, 0]
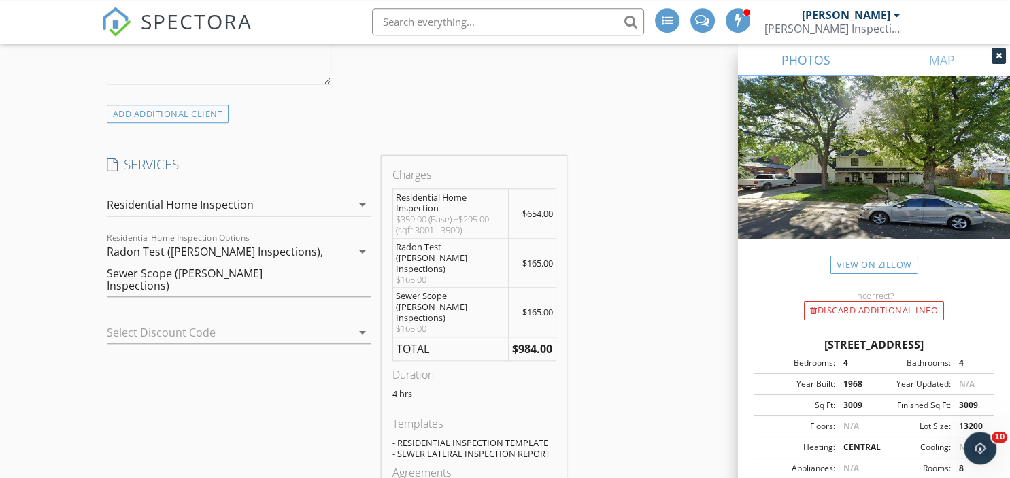
click at [151, 327] on div at bounding box center [220, 333] width 226 height 22
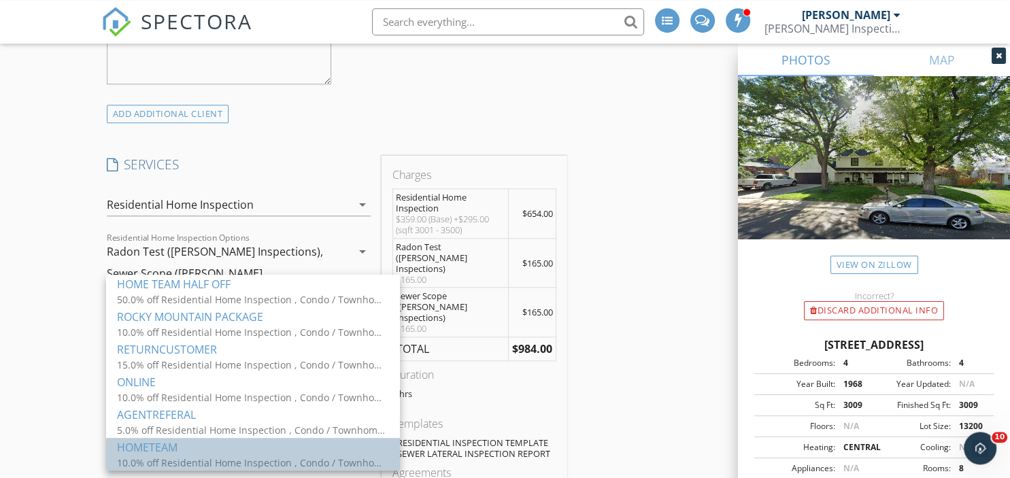
click at [231, 460] on div "10.0% off Residential Home Inspection , Condo / Townhome Inspection, Builders W…" at bounding box center [253, 462] width 272 height 14
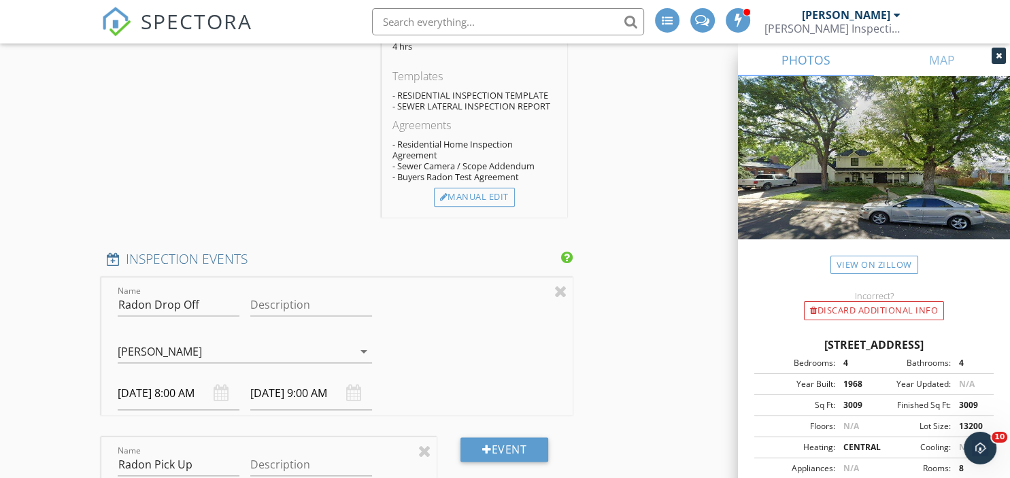
scroll to position [1564, 0]
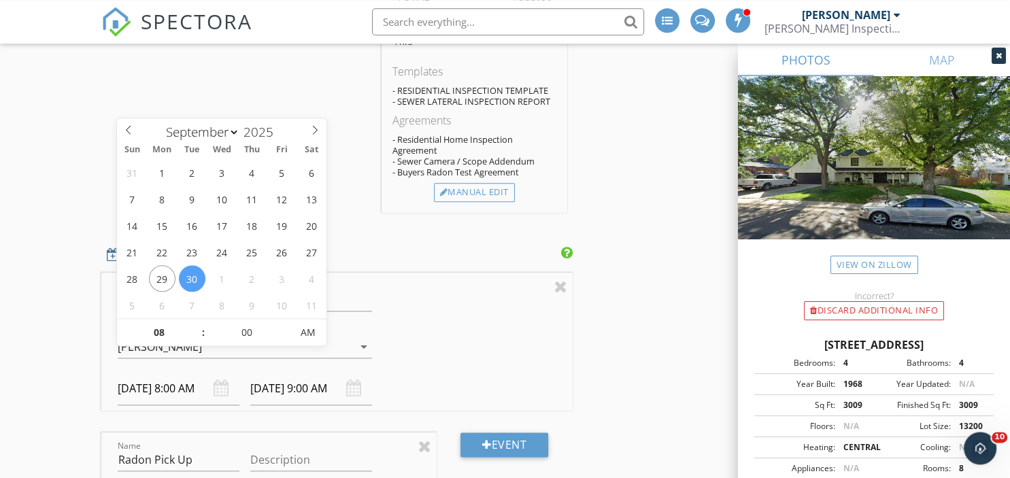
click at [142, 372] on input "09/30/2025 8:00 AM" at bounding box center [179, 388] width 122 height 33
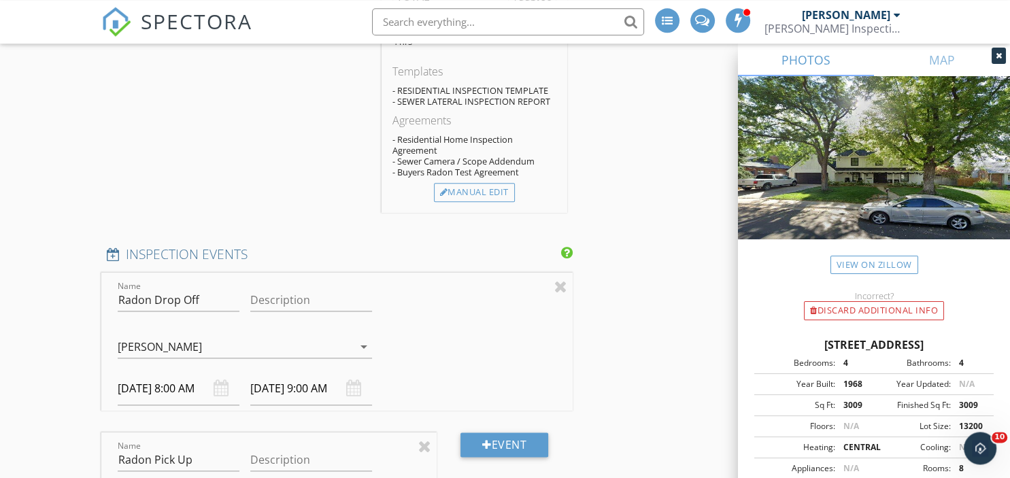
click at [634, 349] on div "INSPECTOR(S) check_box Stephen Stauss PRIMARY Stephen Stauss arrow_drop_down ch…" at bounding box center [505, 223] width 808 height 3259
click at [565, 278] on div at bounding box center [561, 286] width 13 height 16
type input "Radon Pick Up"
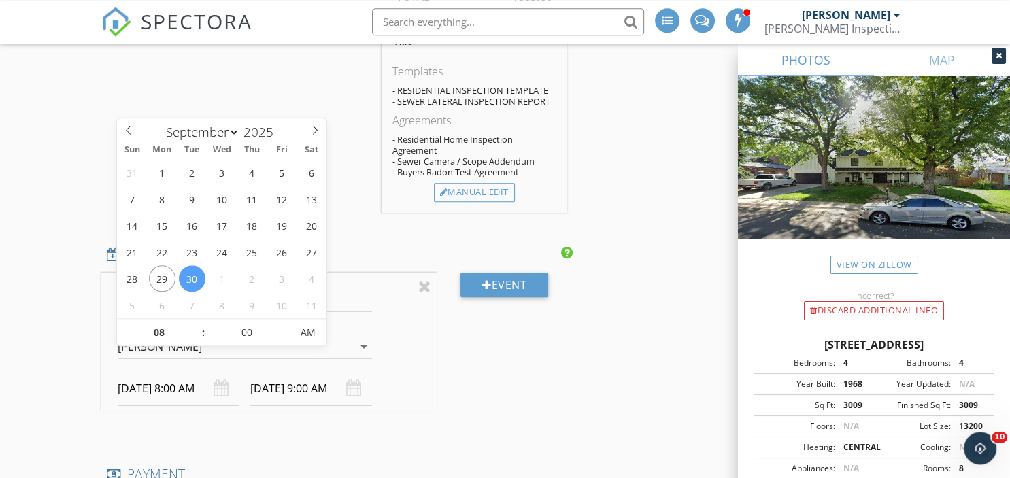
click at [139, 372] on input "09/30/2025 8:00 AM" at bounding box center [179, 388] width 122 height 33
select select "9"
type input "10/02/2025 8:00 AM"
type input "10/02/2025 9:00 AM"
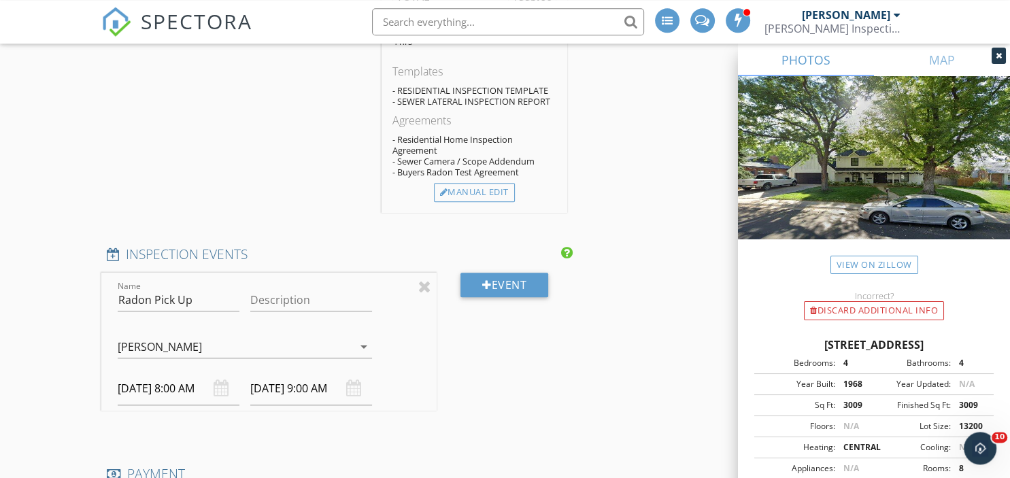
click at [579, 361] on div "INSPECTOR(S) check_box Stephen Stauss PRIMARY Stephen Stauss arrow_drop_down ch…" at bounding box center [505, 143] width 808 height 3099
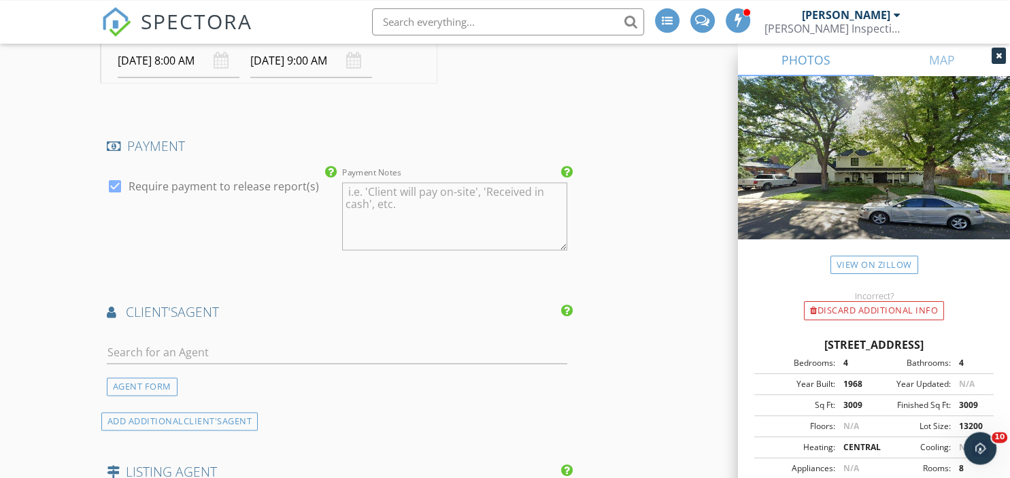
scroll to position [2014, 0]
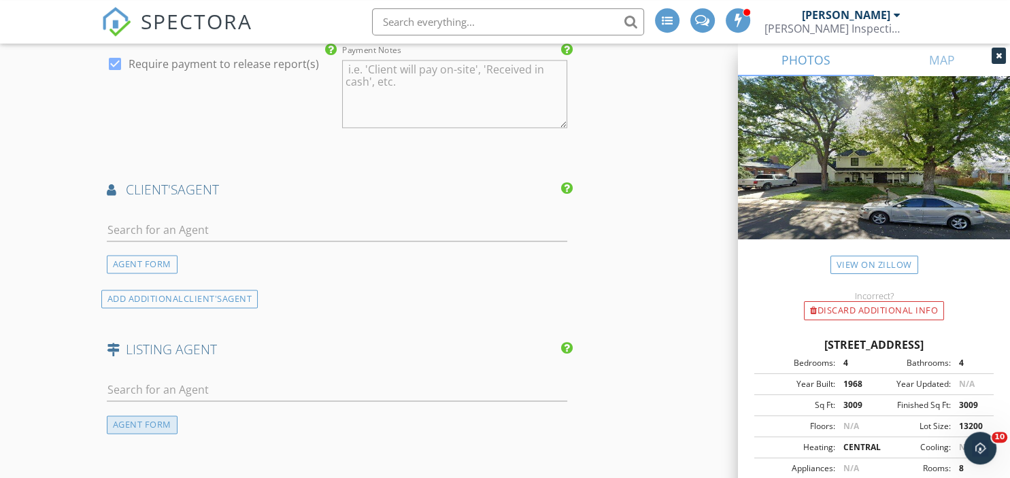
click at [132, 416] on div "AGENT FORM" at bounding box center [142, 425] width 71 height 18
paste input "Jason Dalbey 303-526-8866 jason.dalbey@compass.com,"
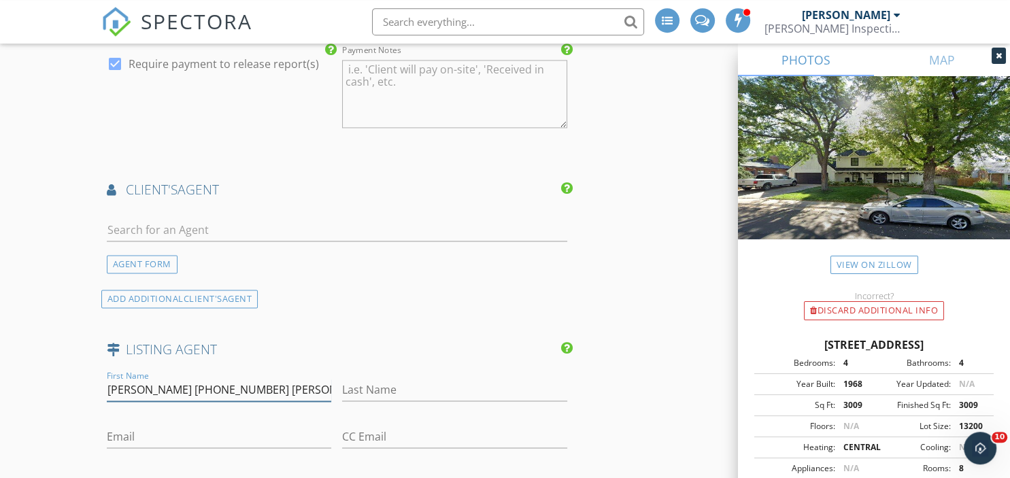
scroll to position [0, 61]
drag, startPoint x: 184, startPoint y: 365, endPoint x: 337, endPoint y: 373, distance: 153.3
click at [332, 379] on input "Jason Dalbey 303-526-8866 jason.dalbey@compass.com," at bounding box center [219, 390] width 225 height 22
type input "Jason Dalbey 303-526-8866"
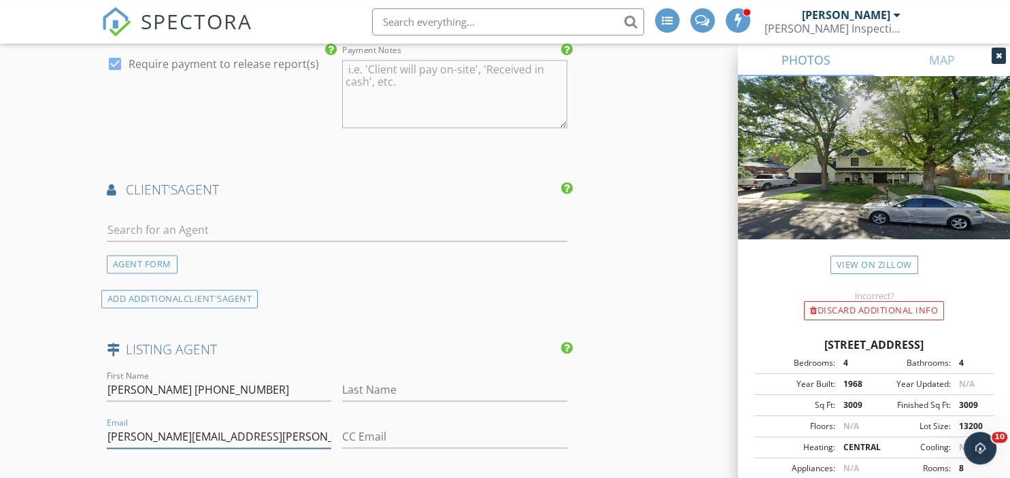
scroll to position [0, 0]
type input "jason.dalbey@compass.com"
drag, startPoint x: 244, startPoint y: 367, endPoint x: 173, endPoint y: 369, distance: 70.8
click at [173, 379] on input "Jason Dalbey 303-526-8866" at bounding box center [219, 390] width 225 height 22
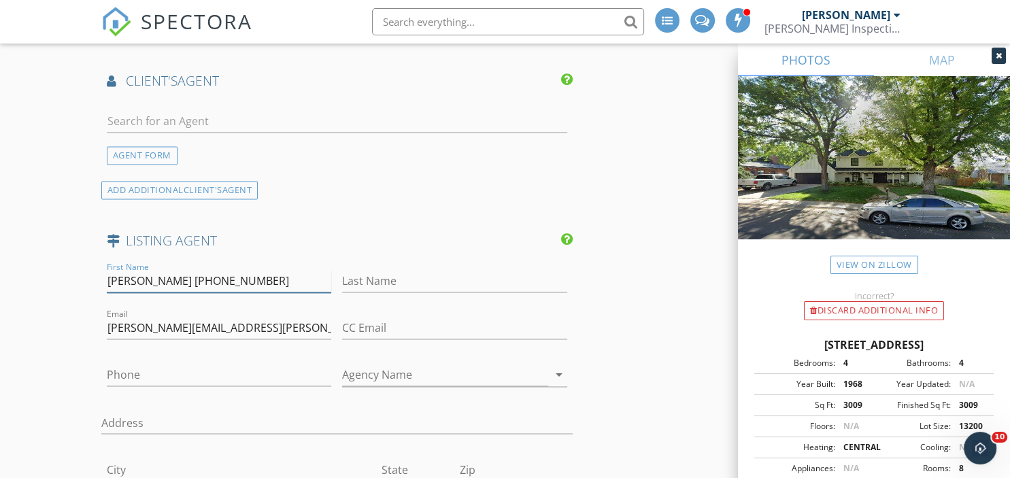
scroll to position [2134, 0]
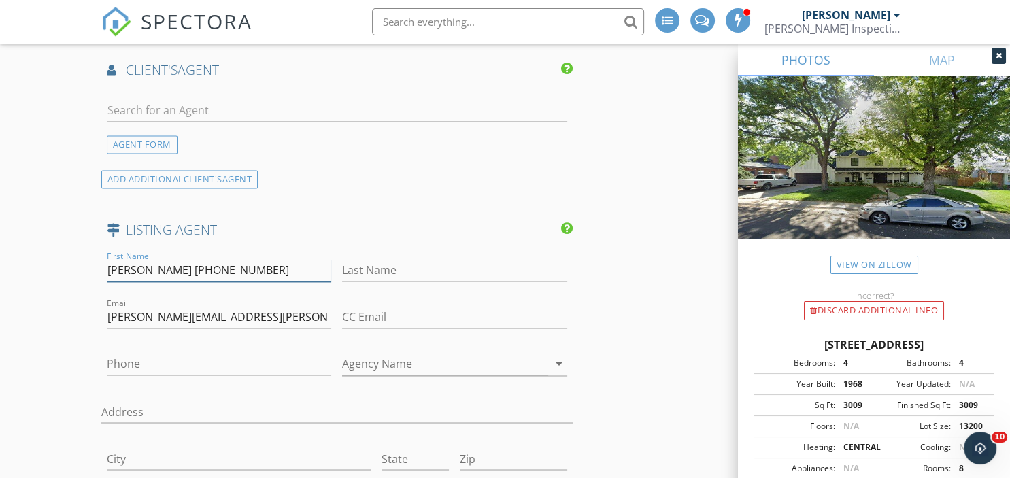
type input "Jason Dalbey"
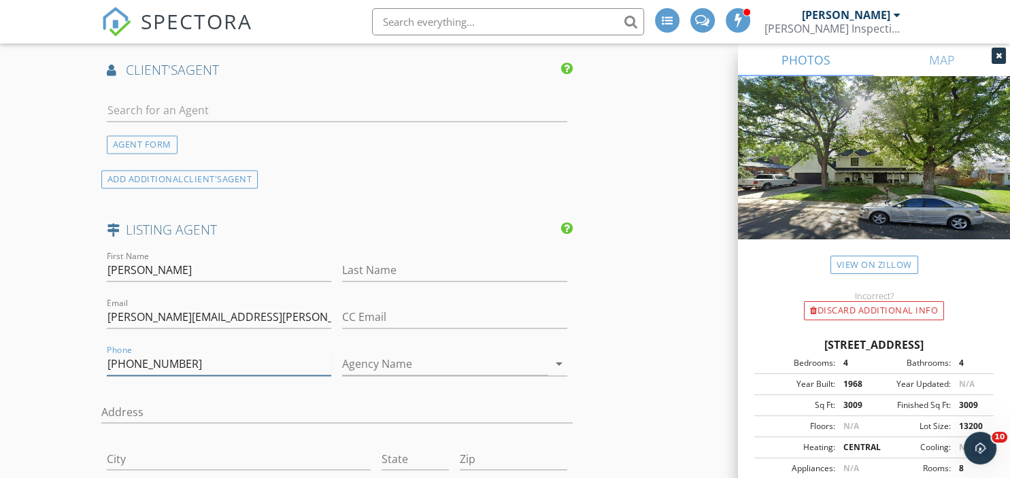
type input "303-526-8866"
drag, startPoint x: 135, startPoint y: 244, endPoint x: 184, endPoint y: 248, distance: 49.1
click at [184, 259] on input "Jason Dalbey" at bounding box center [219, 270] width 225 height 22
type input "Jason"
type input "Dalbey"
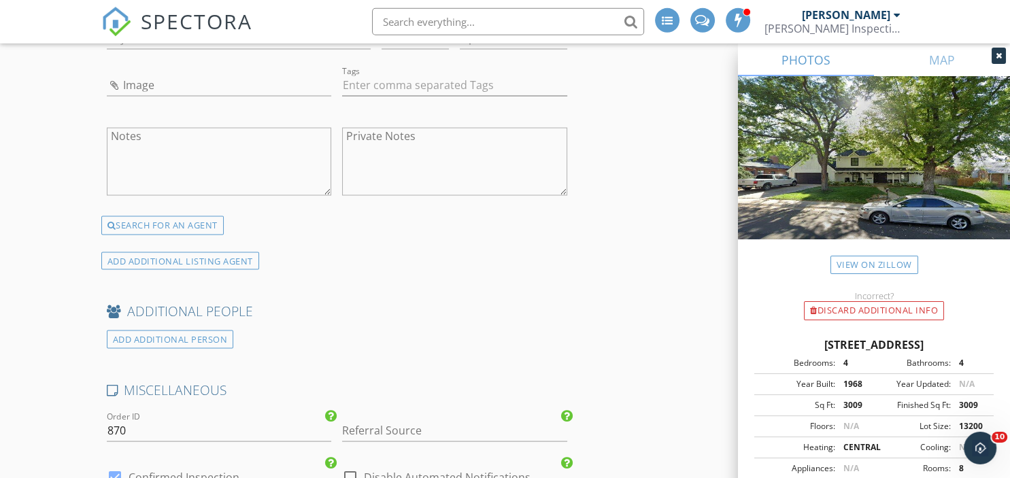
scroll to position [2558, 0]
click at [180, 249] on div "ADD ADDITIONAL LISTING AGENT" at bounding box center [180, 258] width 158 height 18
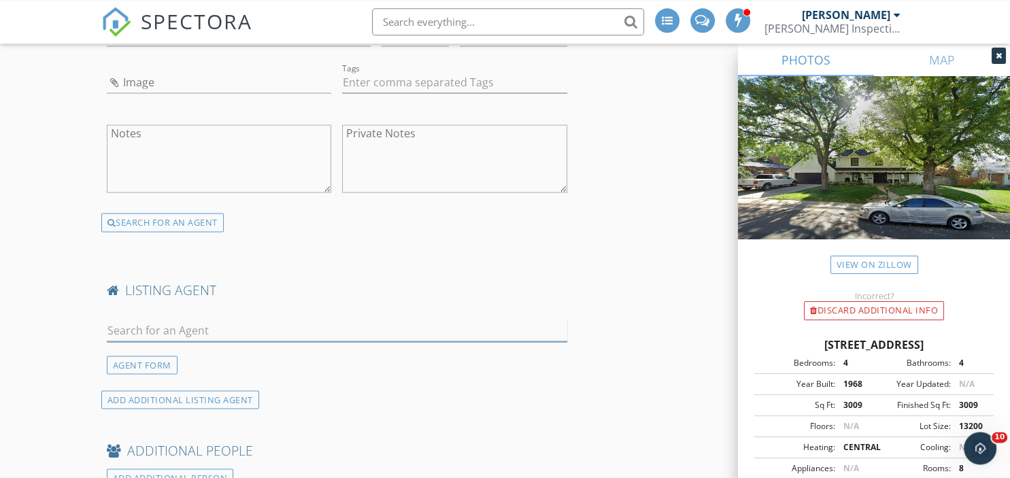
paste input "Amy Butz 303-875-4506, Compass - Denver"
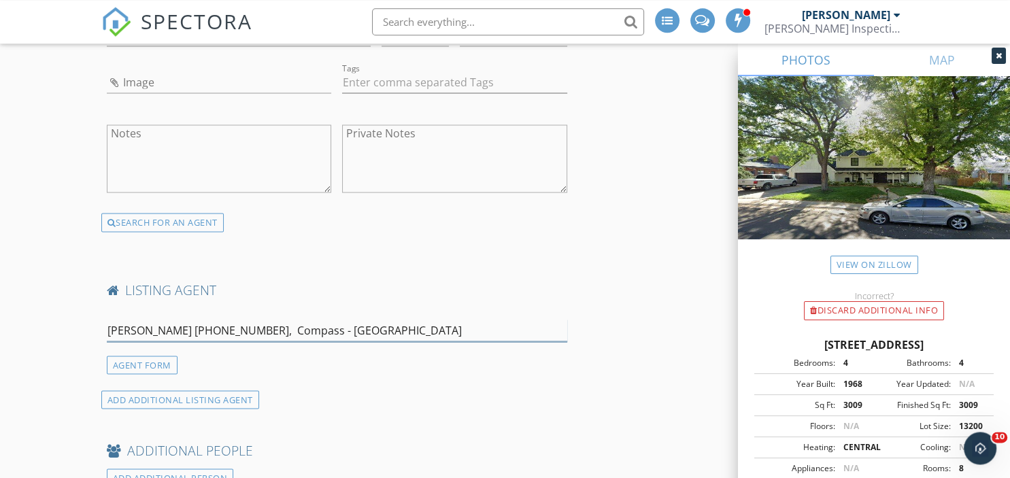
drag, startPoint x: 339, startPoint y: 308, endPoint x: 93, endPoint y: 299, distance: 246.5
click at [107, 319] on input "Amy Butz 303-875-4506, Compass - Denver" at bounding box center [337, 330] width 461 height 22
click at [189, 391] on div "ADD ADDITIONAL LISTING AGENT" at bounding box center [180, 400] width 158 height 18
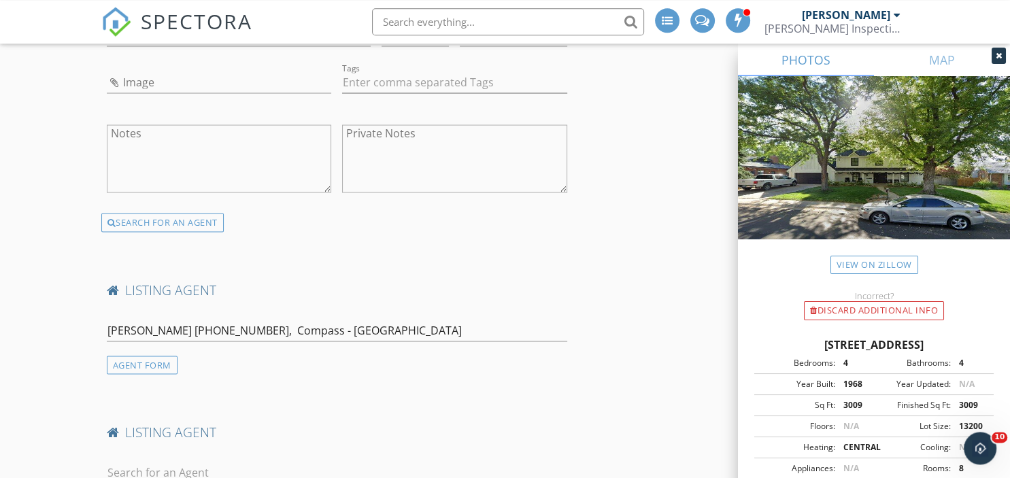
scroll to position [2586, 0]
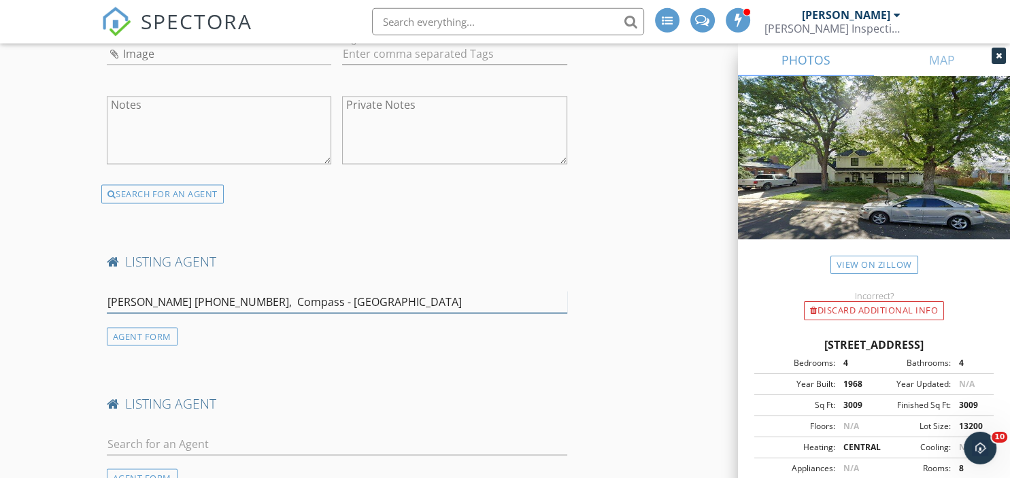
click at [341, 291] on input "Amy Butz 303-875-4506, Compass - Denver" at bounding box center [337, 302] width 461 height 22
type input "A"
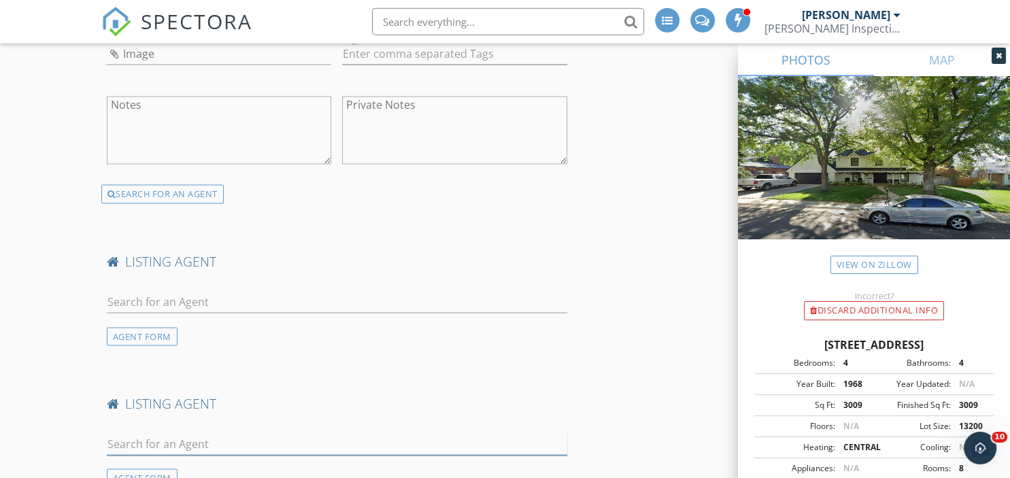
click at [148, 433] on input "text" at bounding box center [337, 444] width 461 height 22
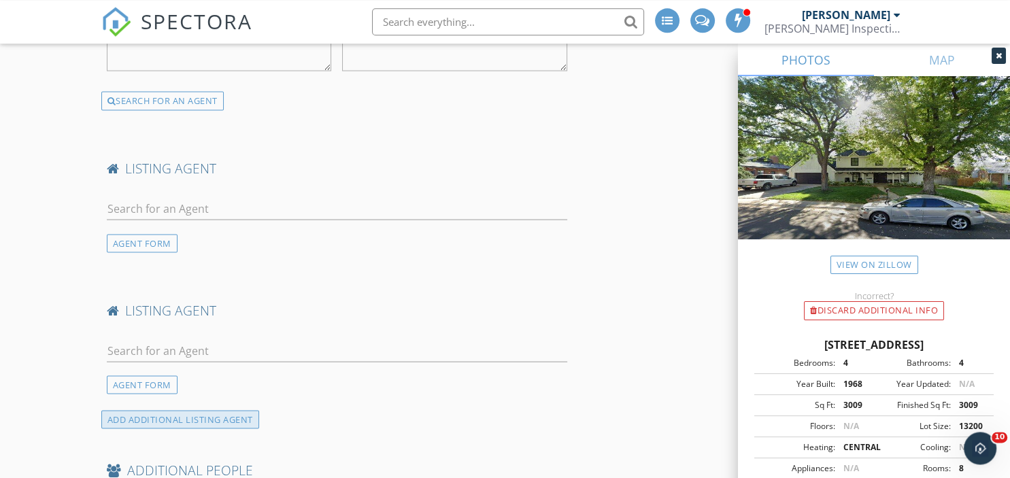
click at [161, 410] on div "ADD ADDITIONAL LISTING AGENT" at bounding box center [180, 419] width 158 height 18
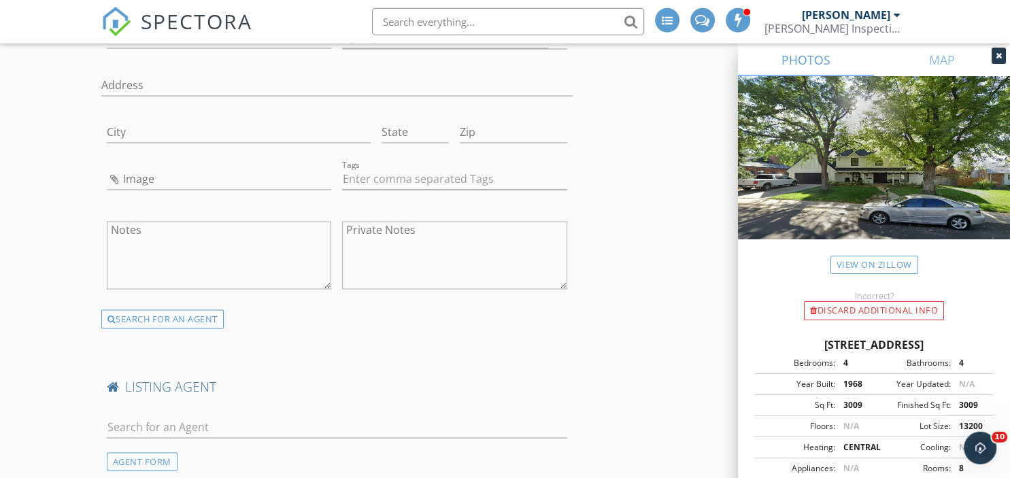
scroll to position [2548, 0]
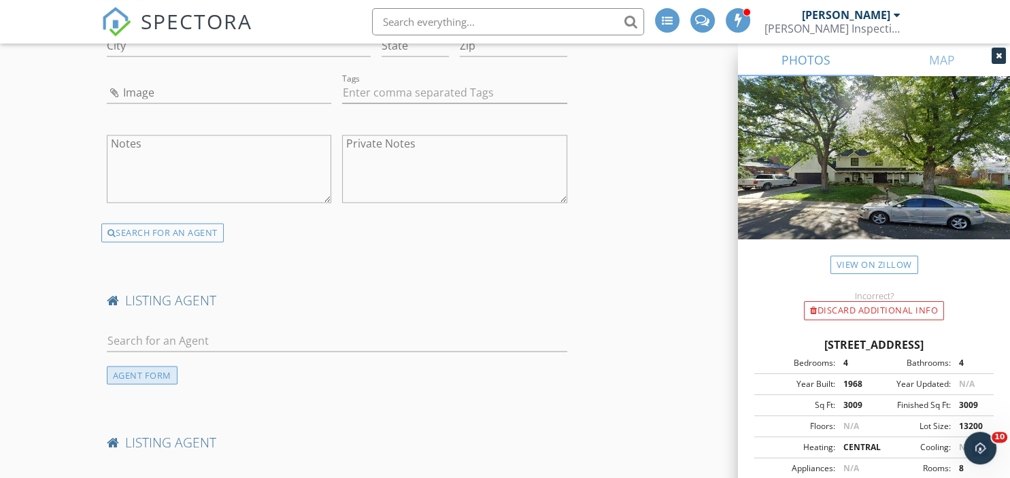
click at [145, 366] on div "AGENT FORM" at bounding box center [142, 375] width 71 height 18
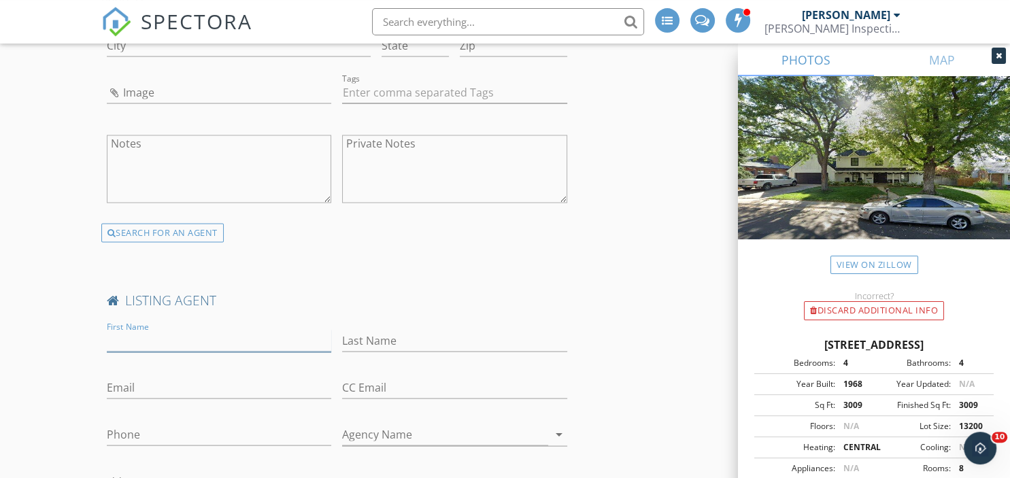
paste input "Amy Butz 303-875-4506, Compass - Denver"
drag, startPoint x: 162, startPoint y: 310, endPoint x: 201, endPoint y: 316, distance: 39.2
click at [201, 329] on input "Amy Butz 303-875-4506, Compass - Denver" at bounding box center [219, 340] width 225 height 22
click at [158, 329] on input "Amy Butz 303-875-4506, Compass - Denver" at bounding box center [219, 340] width 225 height 22
drag, startPoint x: 158, startPoint y: 317, endPoint x: 229, endPoint y: 313, distance: 70.9
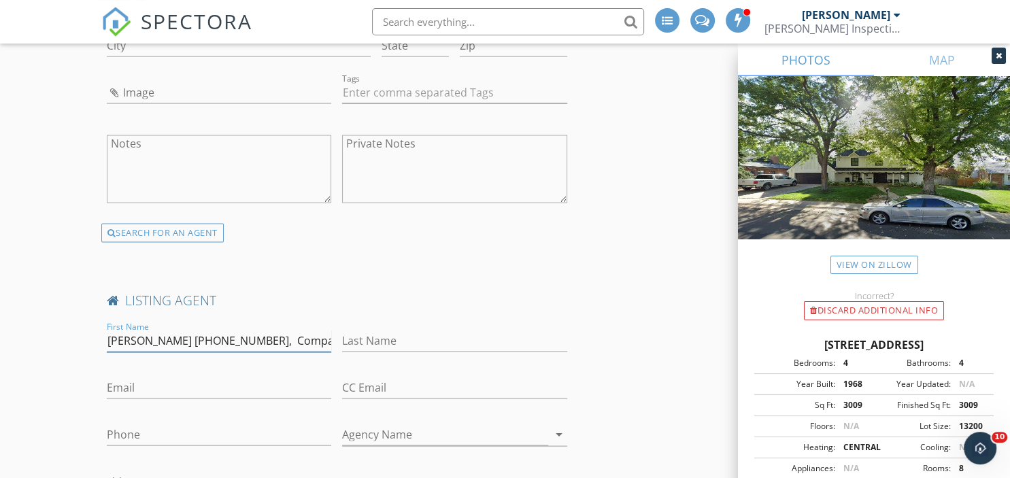
click at [229, 329] on input "Amy Butz 303-875-4506, Compass - Denver" at bounding box center [219, 340] width 225 height 22
drag, startPoint x: 220, startPoint y: 304, endPoint x: 154, endPoint y: 376, distance: 98.2
click at [154, 352] on input "Amy Butz 303-875-4506, Compass - Denver" at bounding box center [219, 340] width 225 height 22
click at [229, 329] on input "Amy Butz 303-875-4506, Compass - Denver" at bounding box center [219, 340] width 225 height 22
drag, startPoint x: 229, startPoint y: 317, endPoint x: 164, endPoint y: 315, distance: 64.7
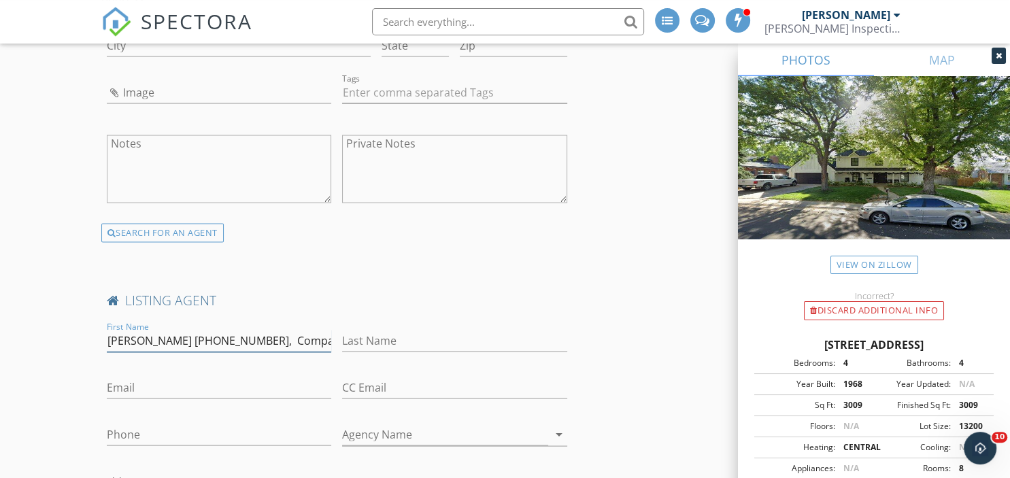
click at [164, 329] on input "Amy Butz 303-875-4506, Compass - Denver" at bounding box center [219, 340] width 225 height 22
type input "Amy Butz Compass - Denver"
click at [125, 423] on input "Phone" at bounding box center [219, 434] width 225 height 22
click at [117, 423] on input "Phone" at bounding box center [219, 434] width 225 height 22
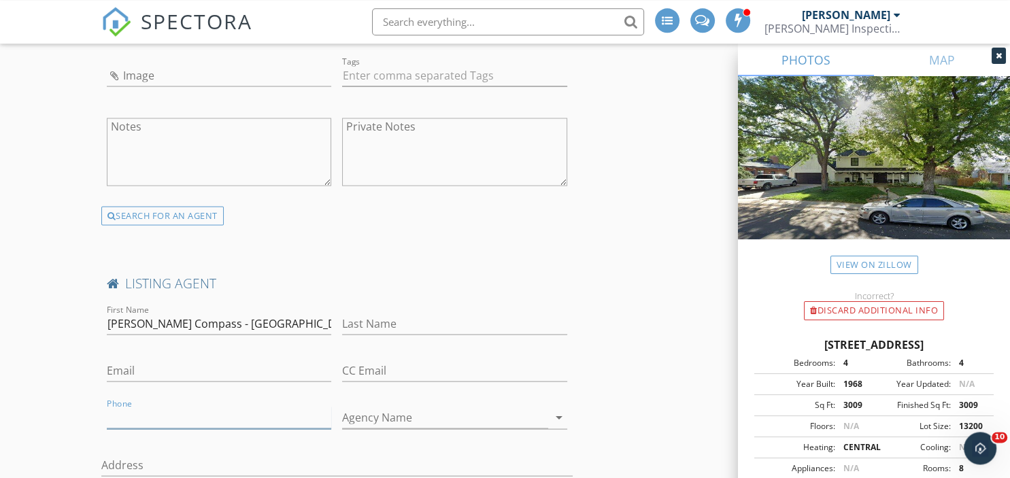
scroll to position [2565, 0]
paste input "303-875-4506"
type input "303-875-4506"
drag, startPoint x: 161, startPoint y: 297, endPoint x: 248, endPoint y: 299, distance: 87.8
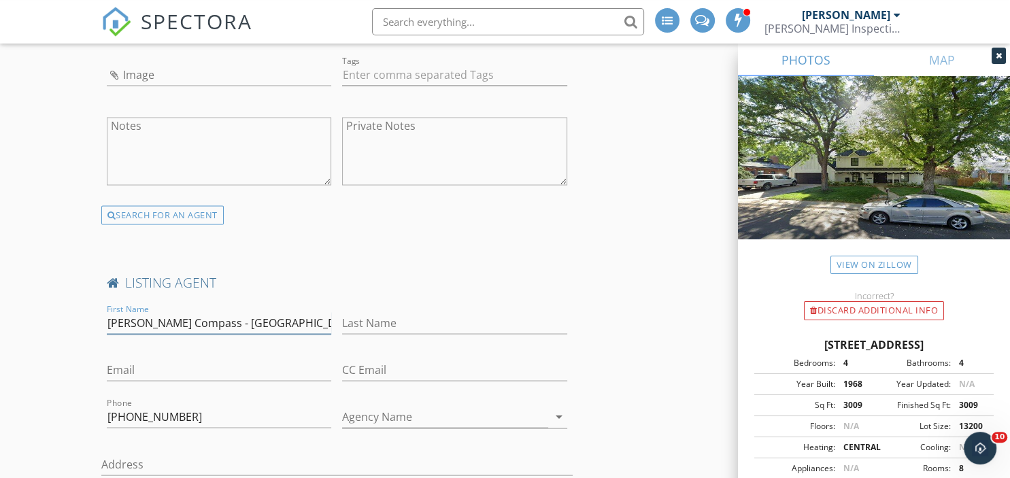
click at [254, 312] on input "Amy Butz Compass - Denver" at bounding box center [219, 323] width 225 height 22
click at [454, 406] on input "Agency Name" at bounding box center [445, 417] width 206 height 22
type input "Amy Butz"
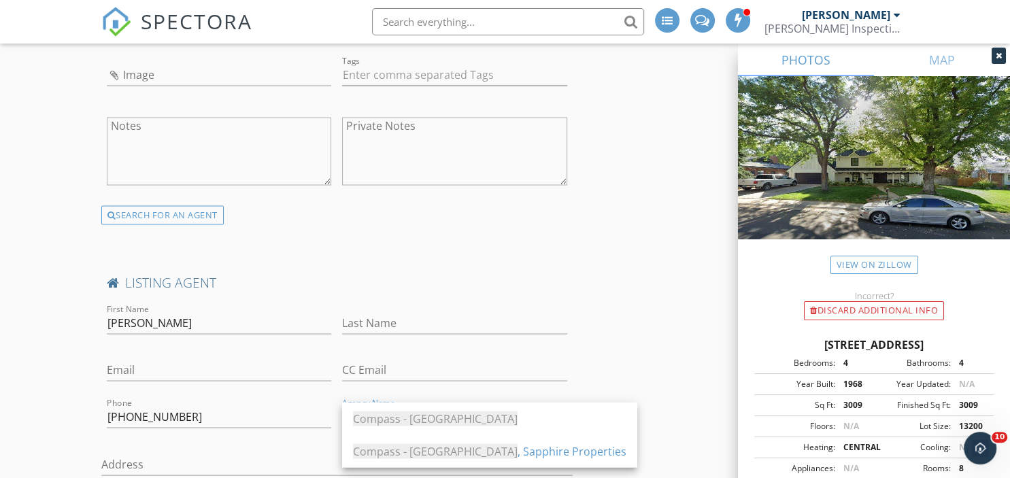
type input "Compass - Denver"
drag, startPoint x: 134, startPoint y: 295, endPoint x: 159, endPoint y: 301, distance: 25.8
click at [159, 312] on input "Amy Butz" at bounding box center [219, 323] width 225 height 22
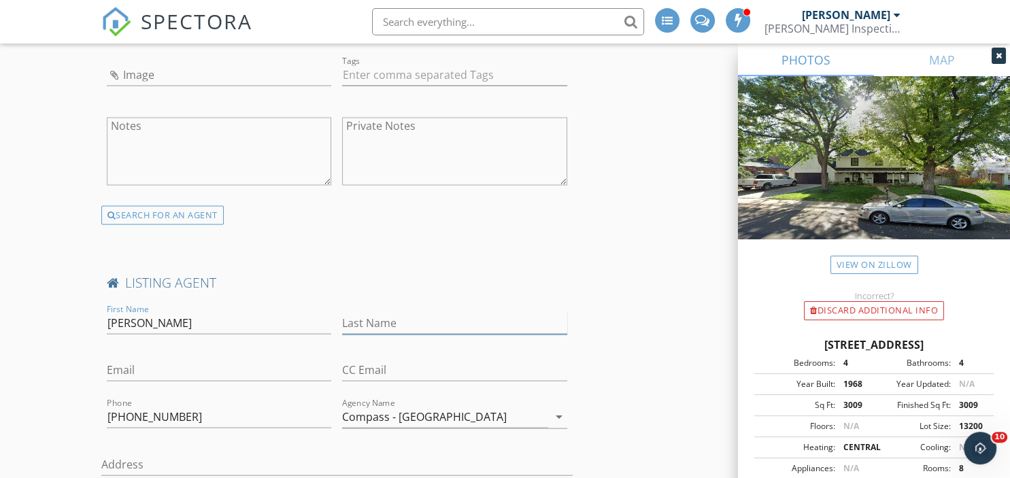
type input "Amy"
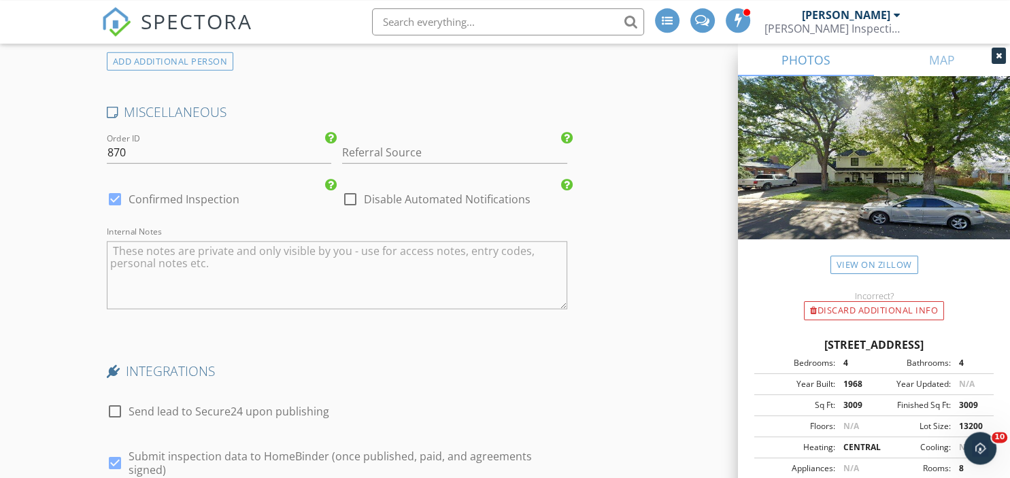
scroll to position [3898, 0]
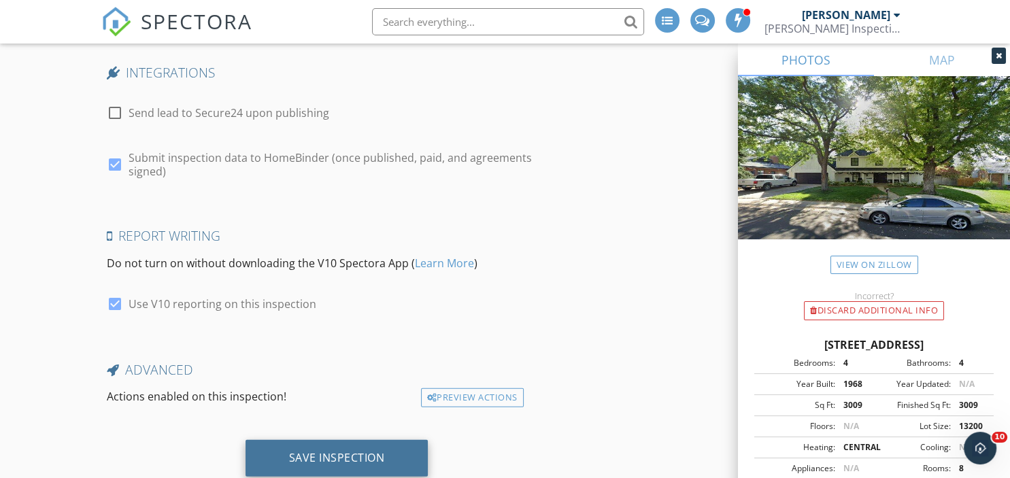
type input "Butz"
click at [351, 451] on div "Save Inspection" at bounding box center [337, 458] width 96 height 14
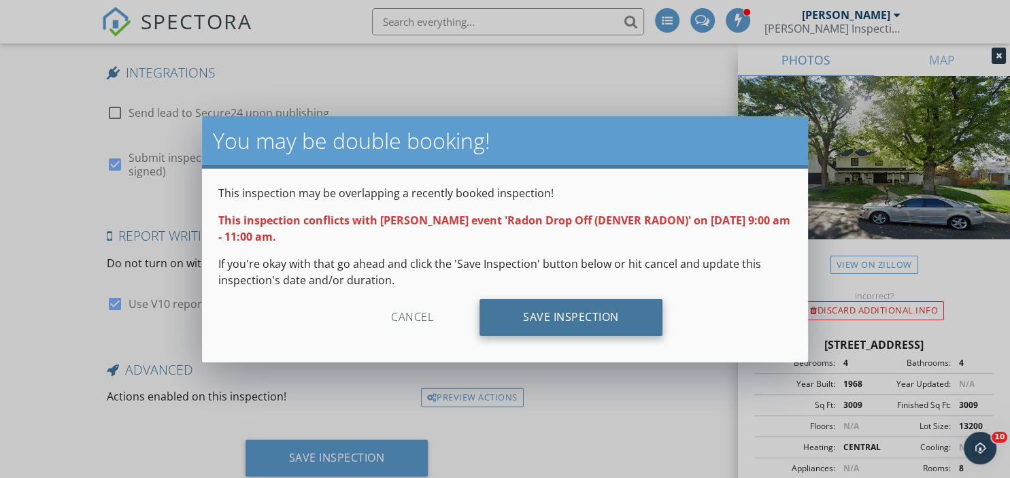
click at [570, 307] on div "Save Inspection" at bounding box center [571, 317] width 183 height 37
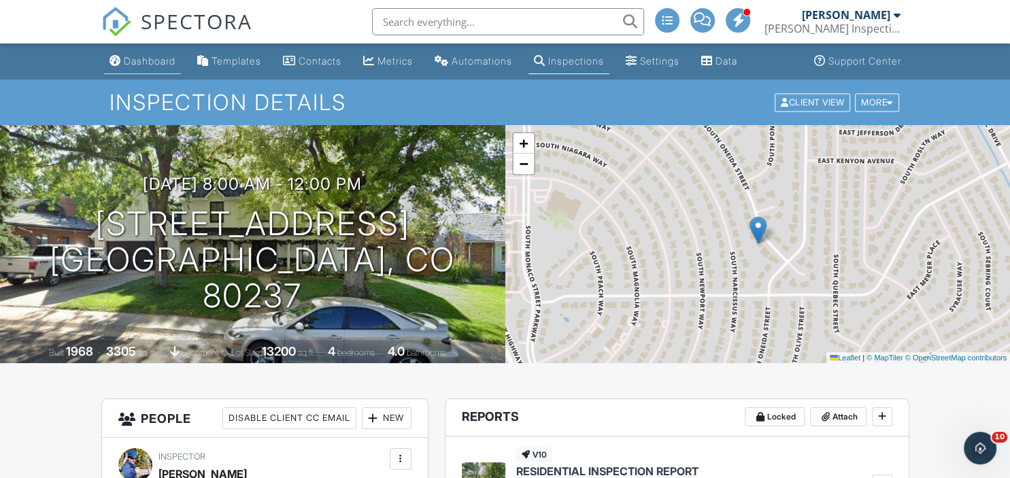
click at [143, 61] on div "Dashboard" at bounding box center [150, 61] width 52 height 12
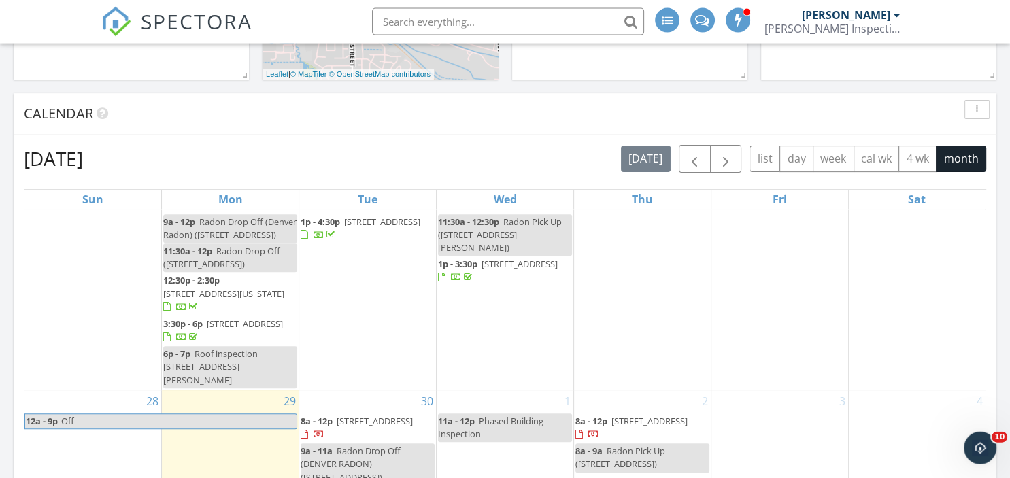
scroll to position [495, 0]
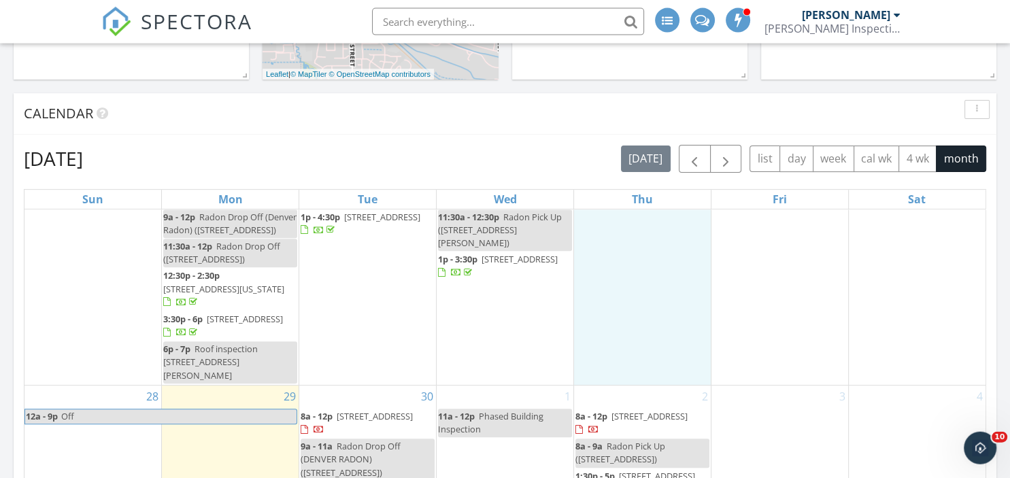
click at [597, 242] on td "25 12a - 9p Off" at bounding box center [642, 271] width 137 height 230
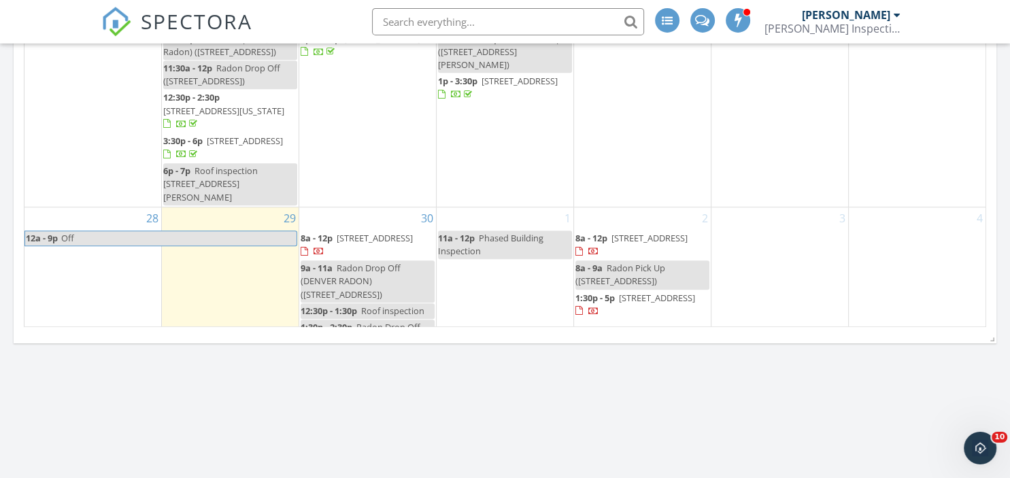
scroll to position [638, 0]
